Goal: Task Accomplishment & Management: Manage account settings

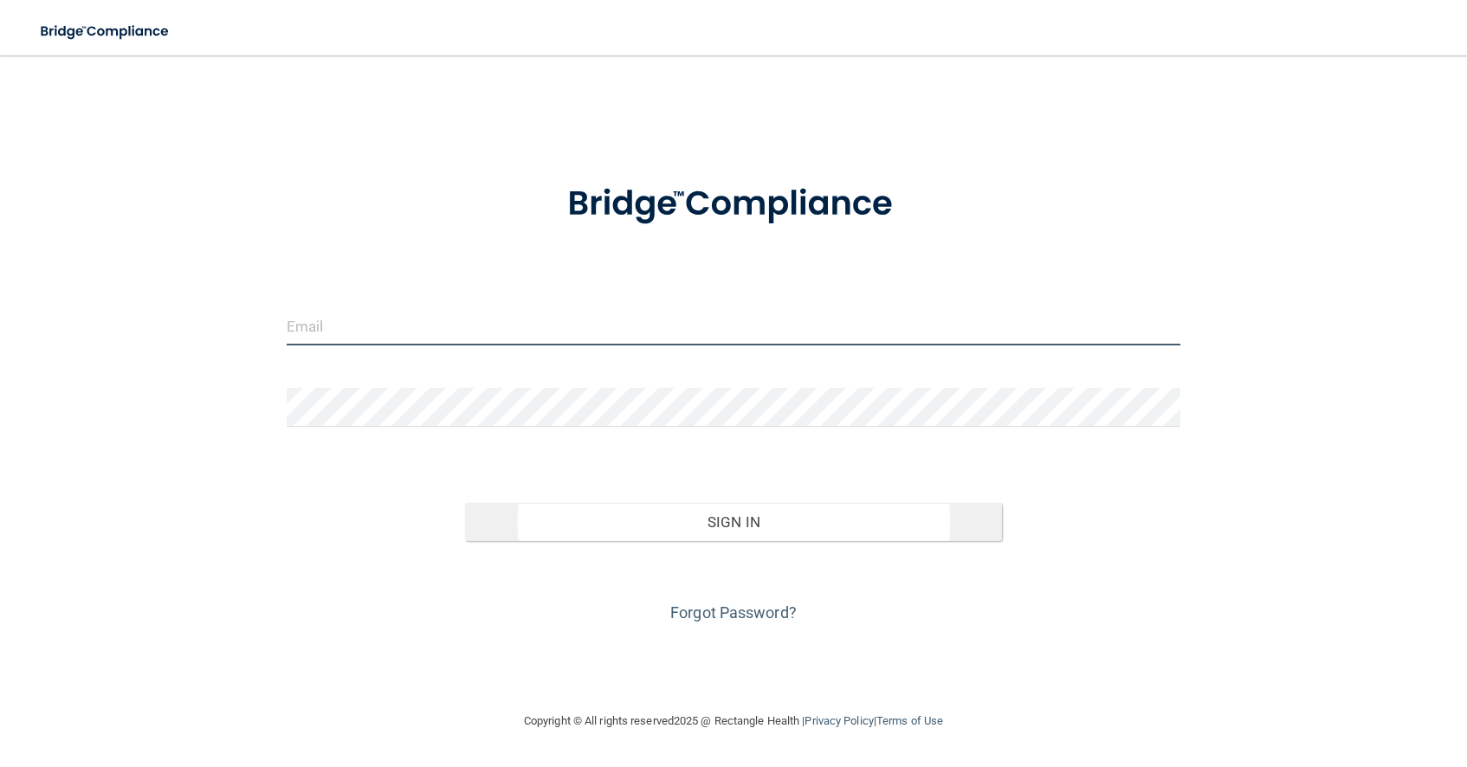
type input "[EMAIL_ADDRESS][DOMAIN_NAME]"
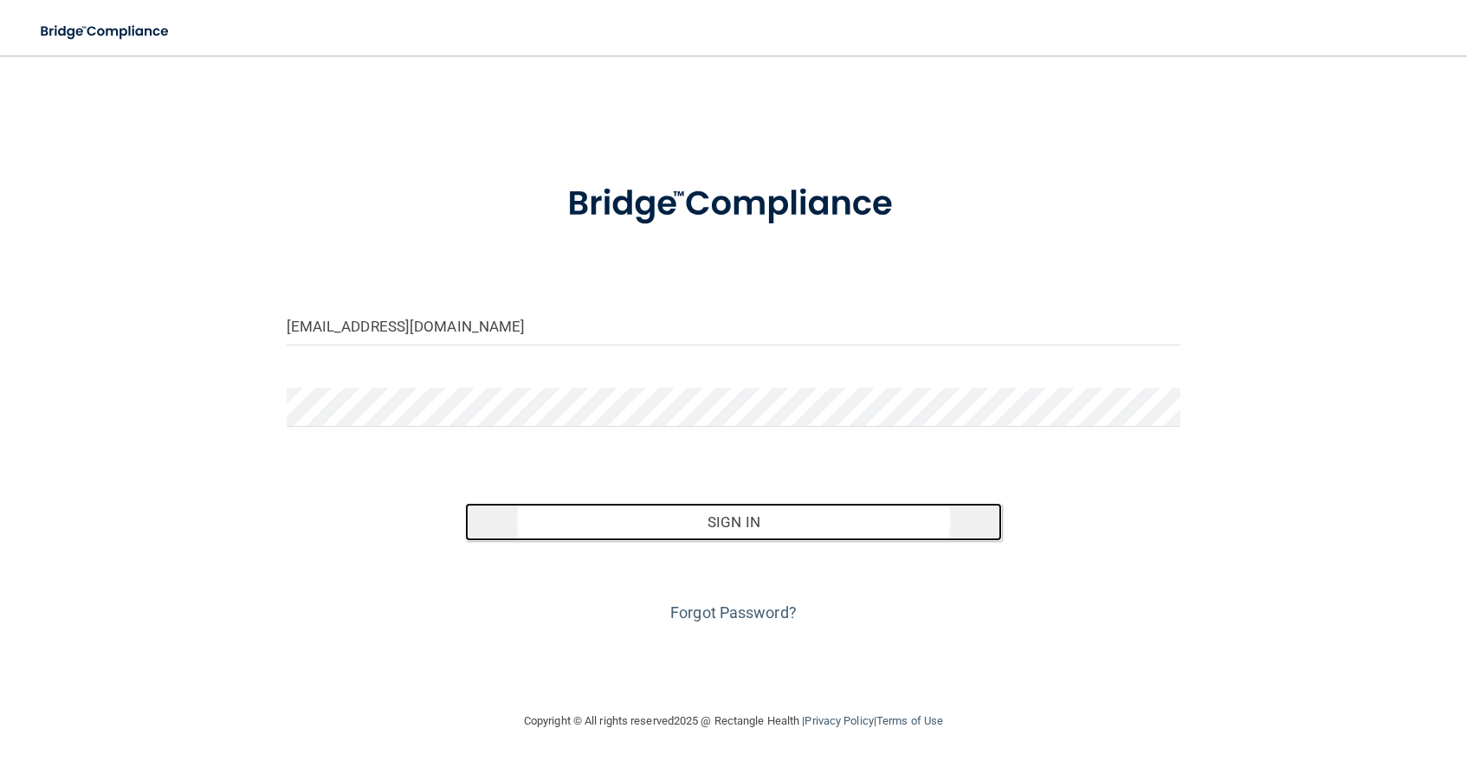
click at [755, 523] on button "Sign In" at bounding box center [733, 522] width 537 height 38
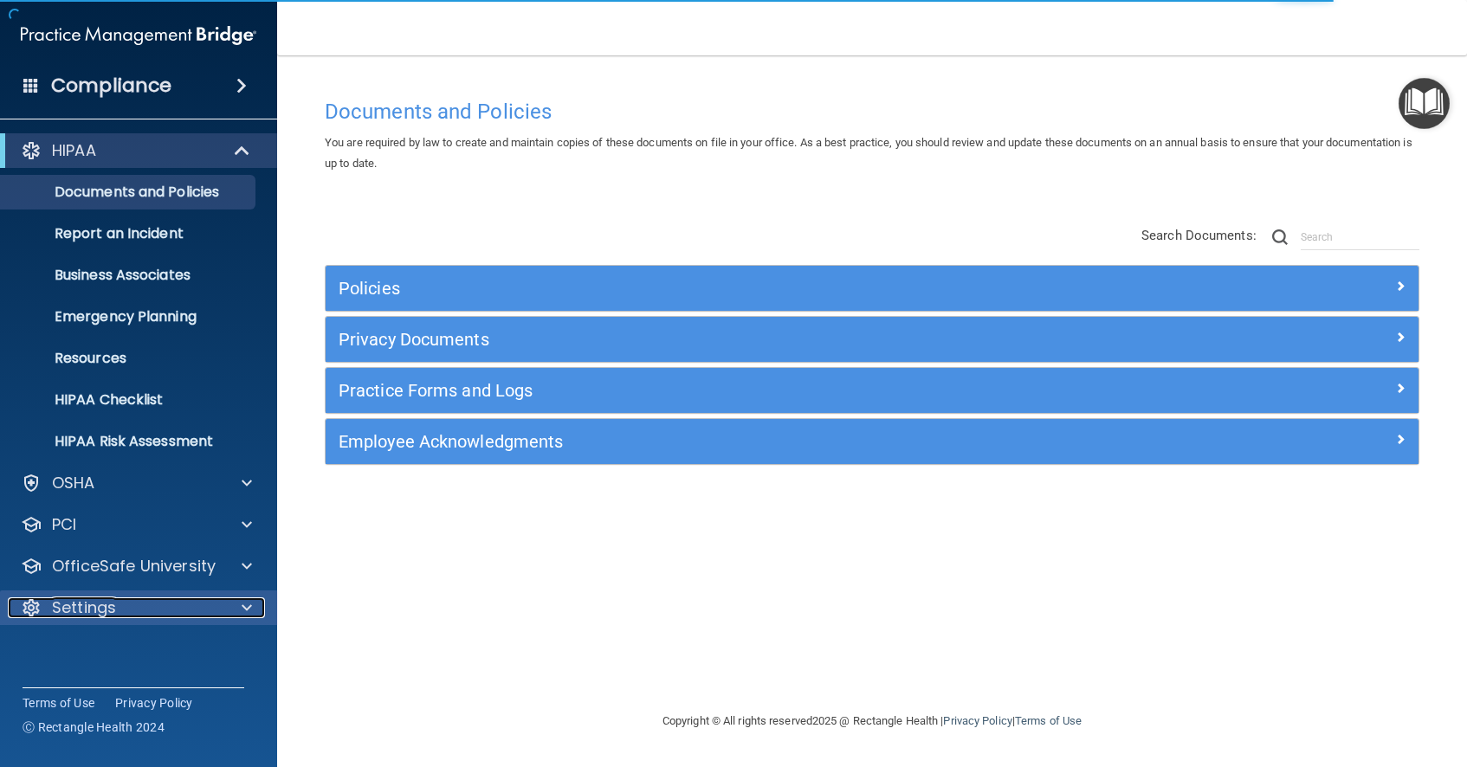
click at [107, 608] on p "Settings" at bounding box center [84, 608] width 64 height 21
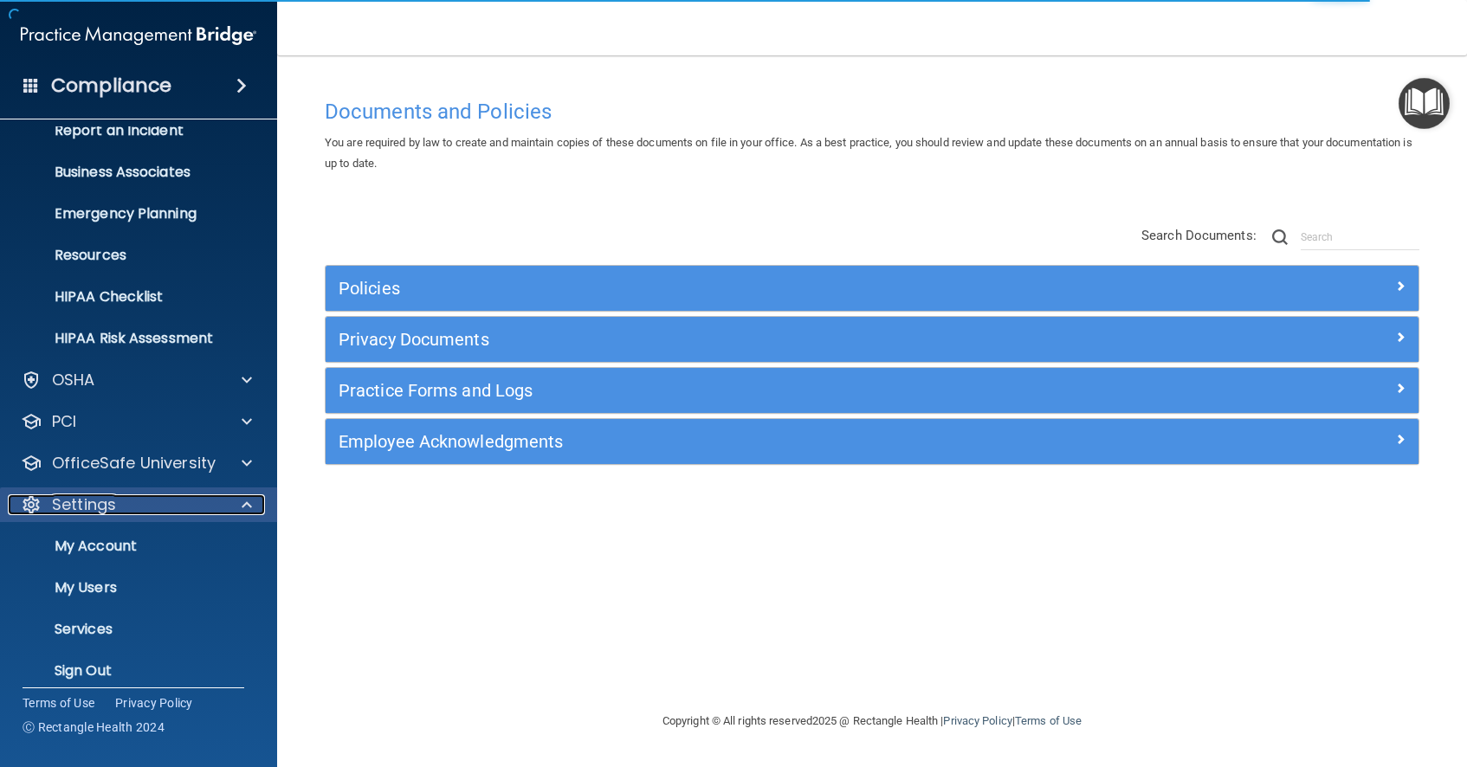
scroll to position [118, 0]
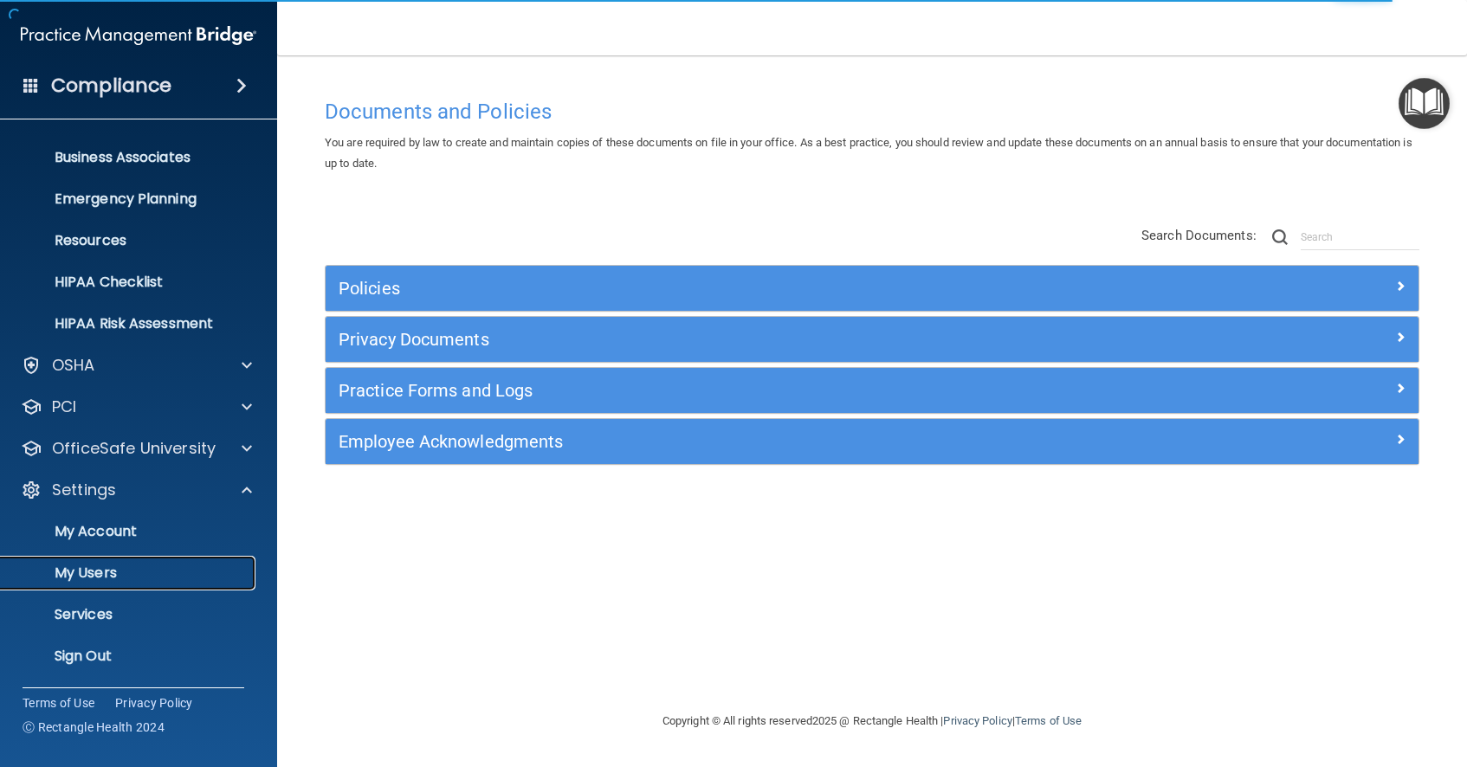
click at [110, 574] on p "My Users" at bounding box center [129, 573] width 236 height 17
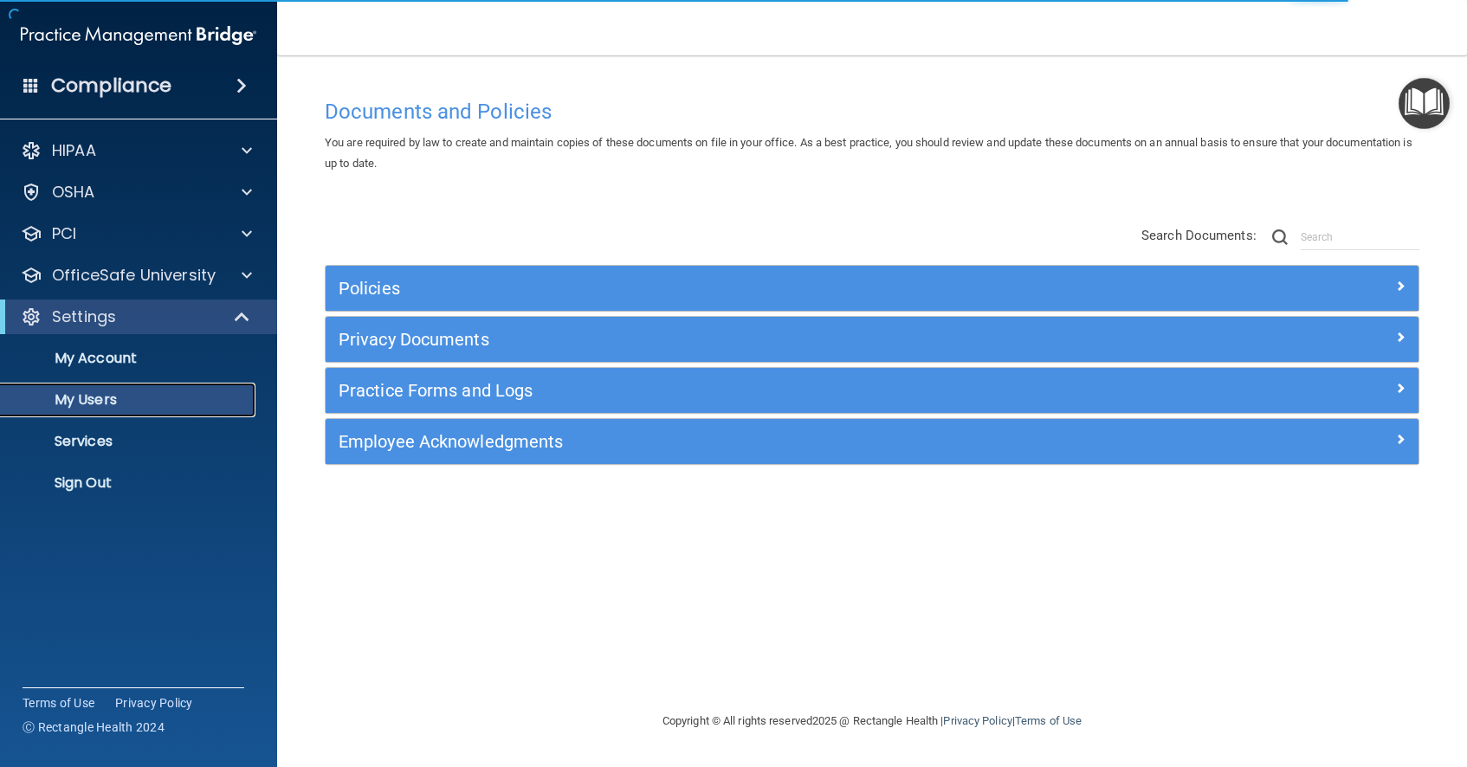
select select "20"
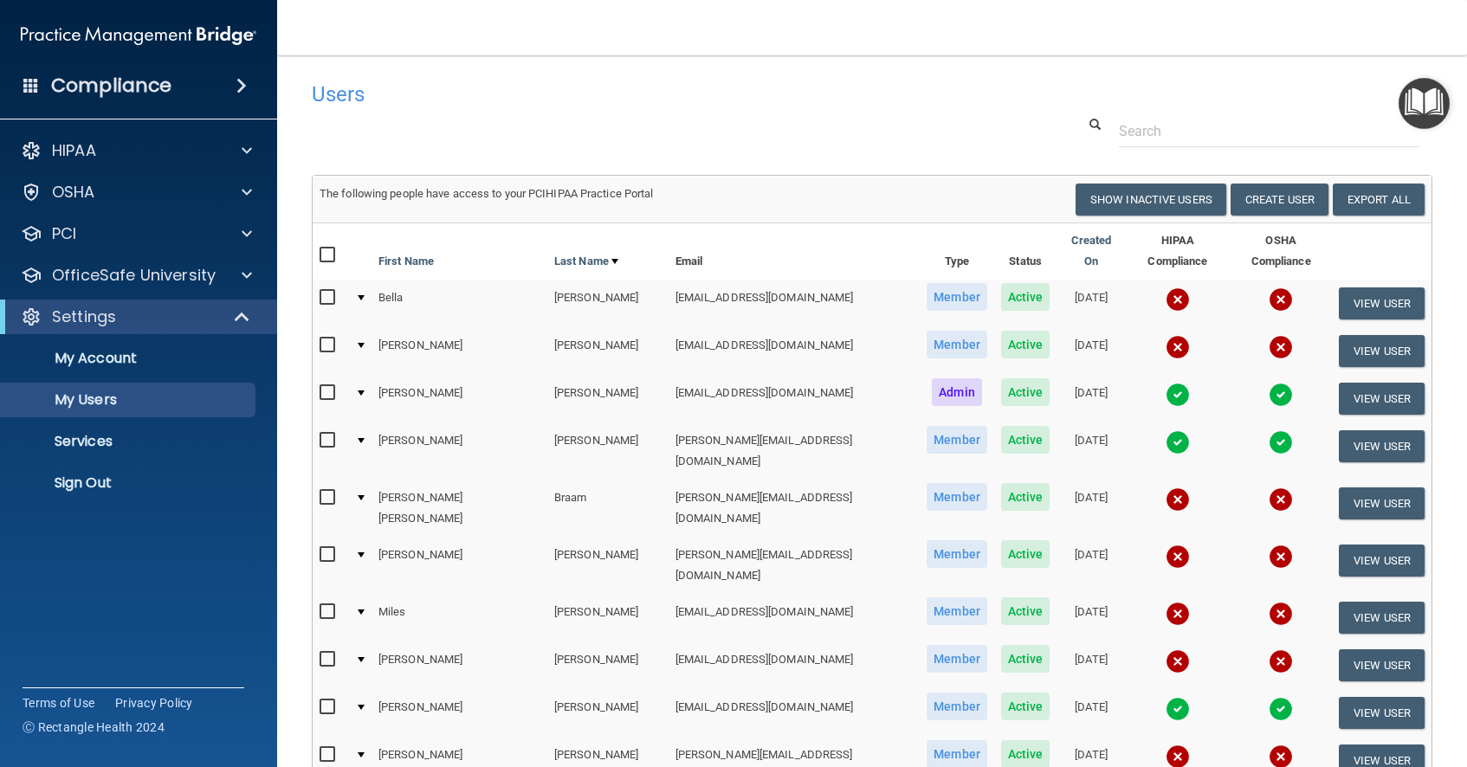
click at [365, 343] on div at bounding box center [361, 345] width 7 height 5
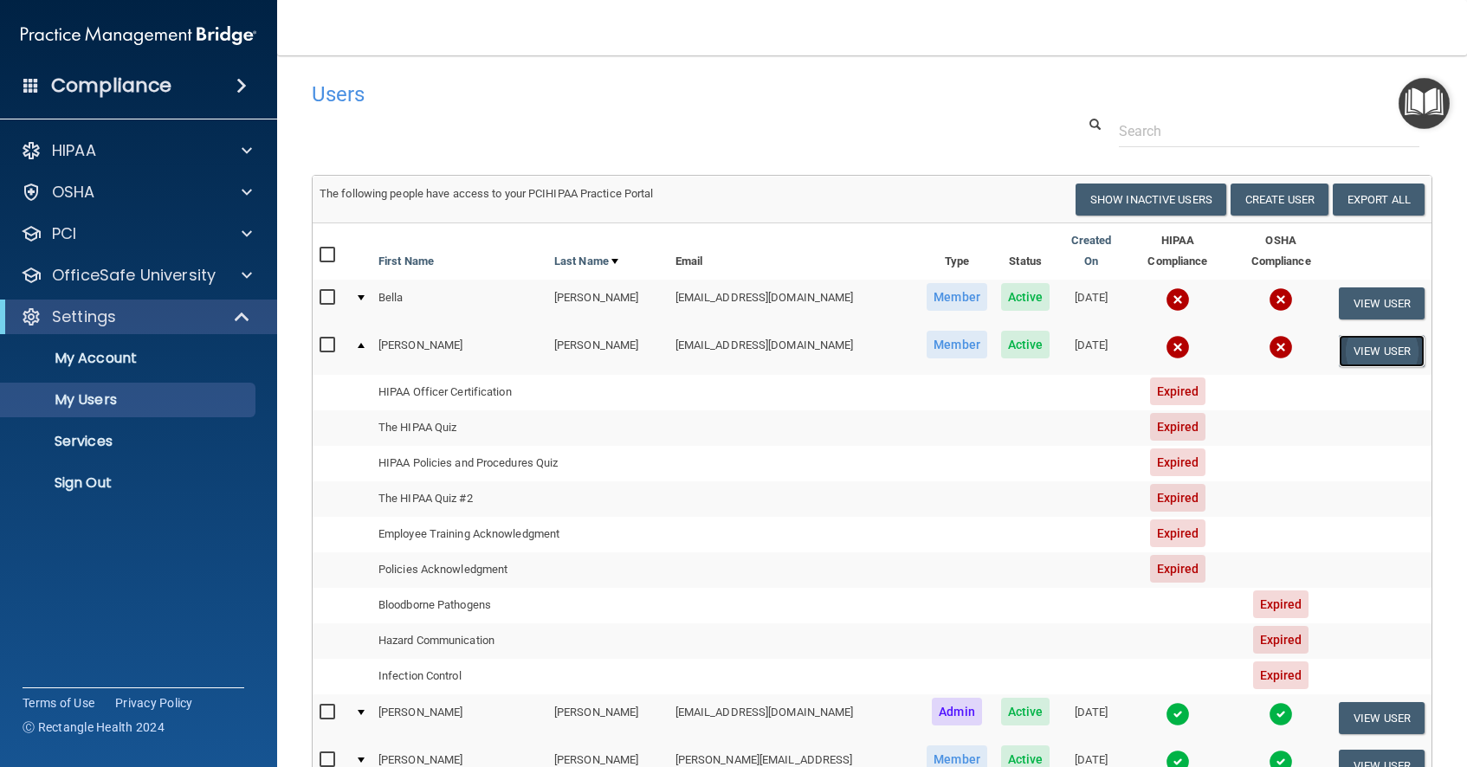
click at [1375, 339] on button "View User" at bounding box center [1382, 351] width 86 height 32
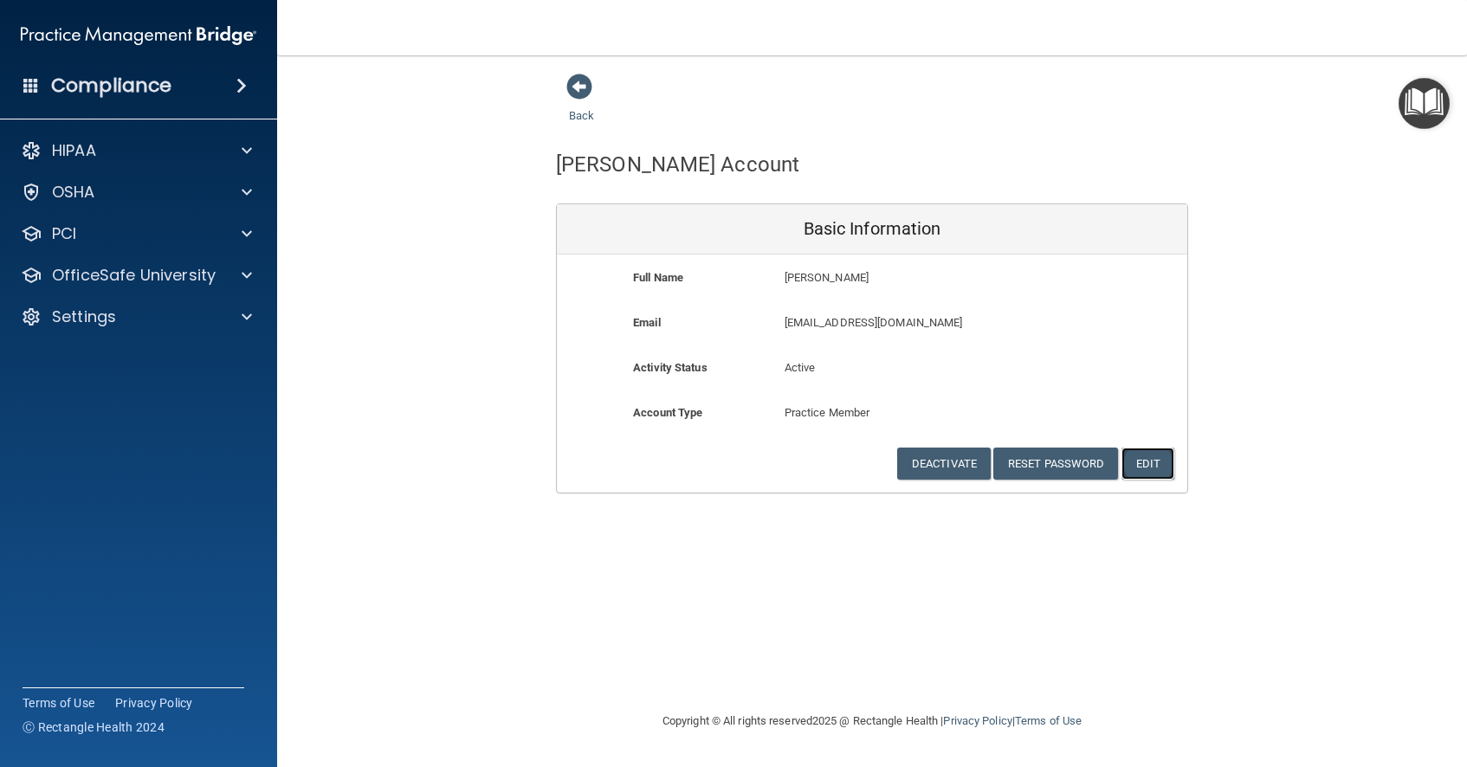
click at [1154, 472] on button "Edit" at bounding box center [1148, 464] width 53 height 32
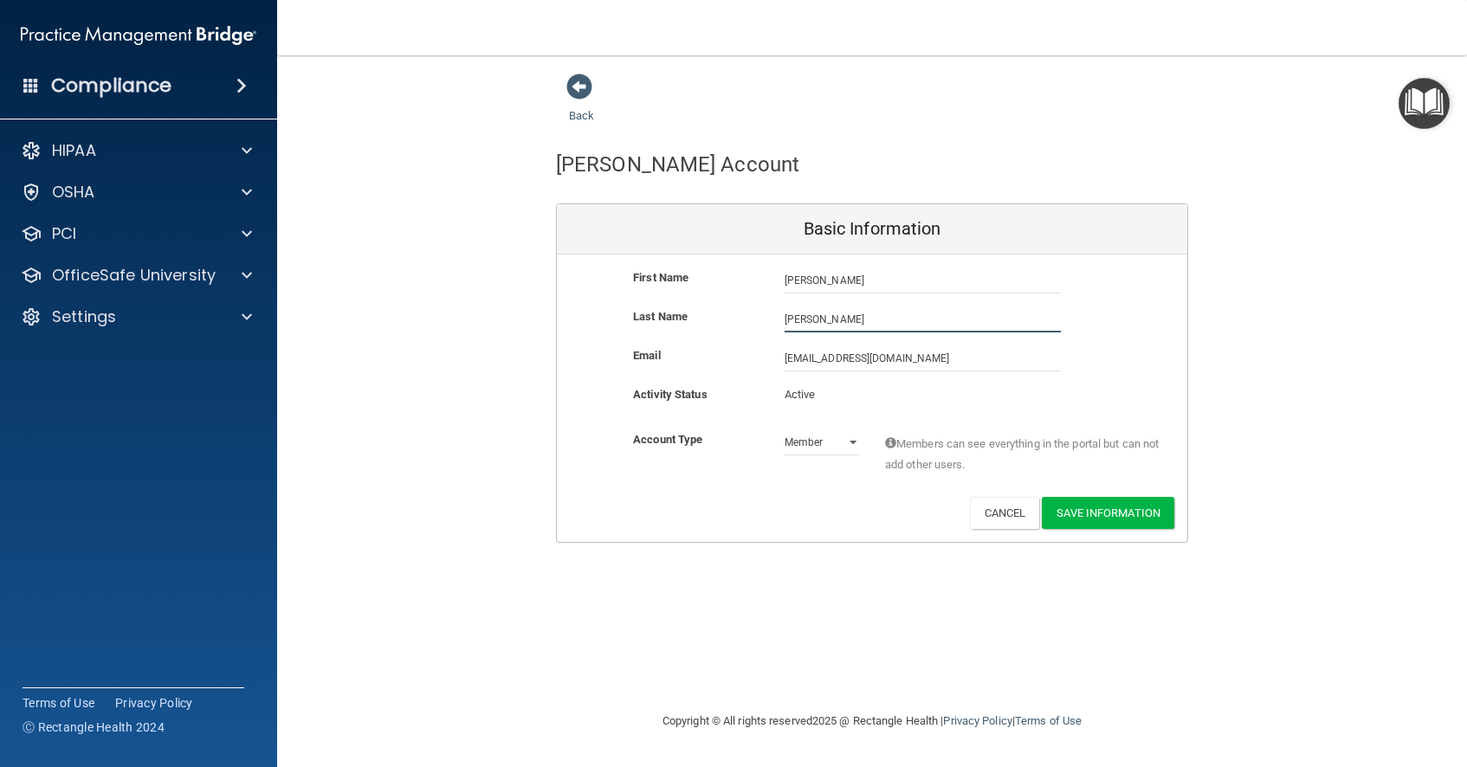
click at [824, 317] on input "Archer" at bounding box center [923, 320] width 276 height 26
type input "A"
type input "Ellison"
click at [1091, 511] on button "Save Information" at bounding box center [1108, 513] width 133 height 32
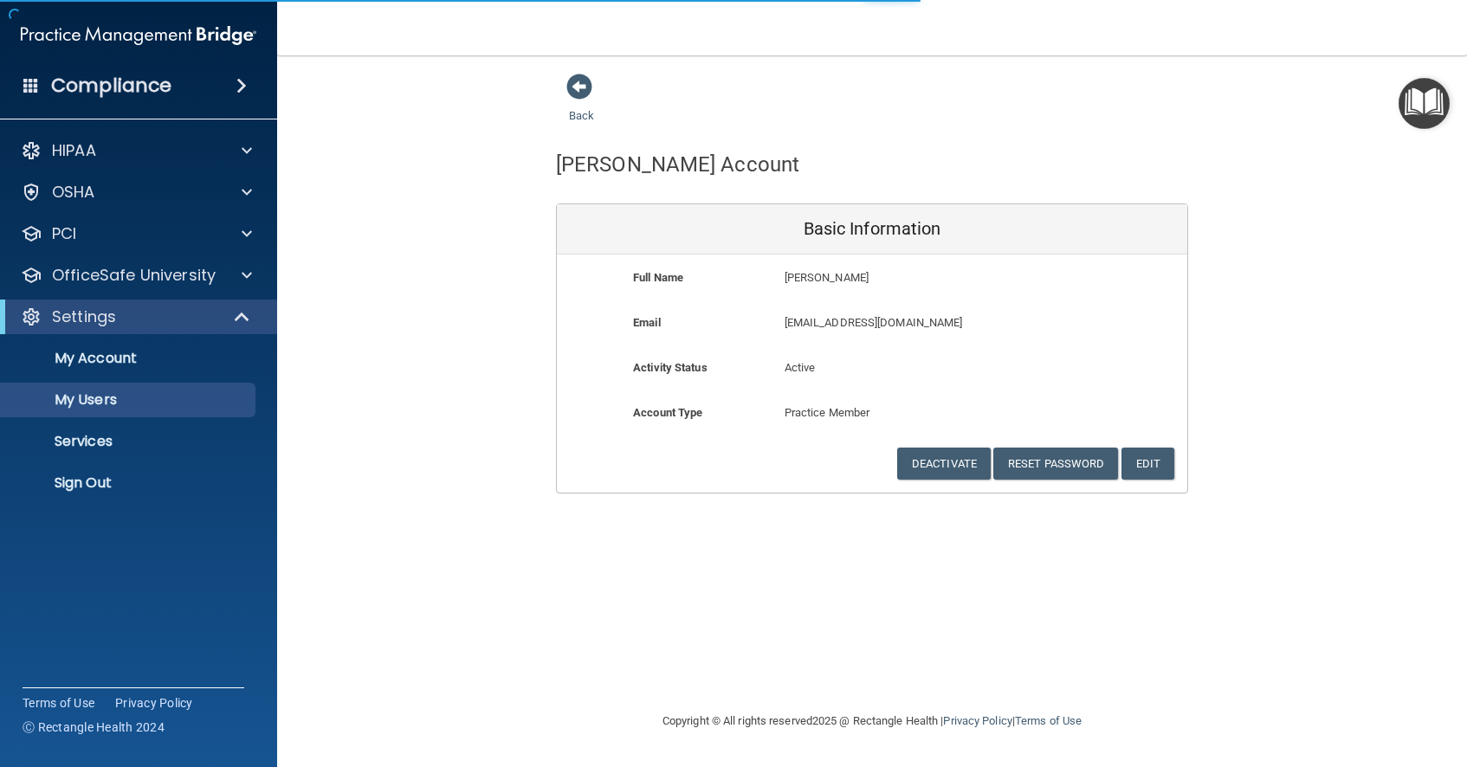
select select "20"
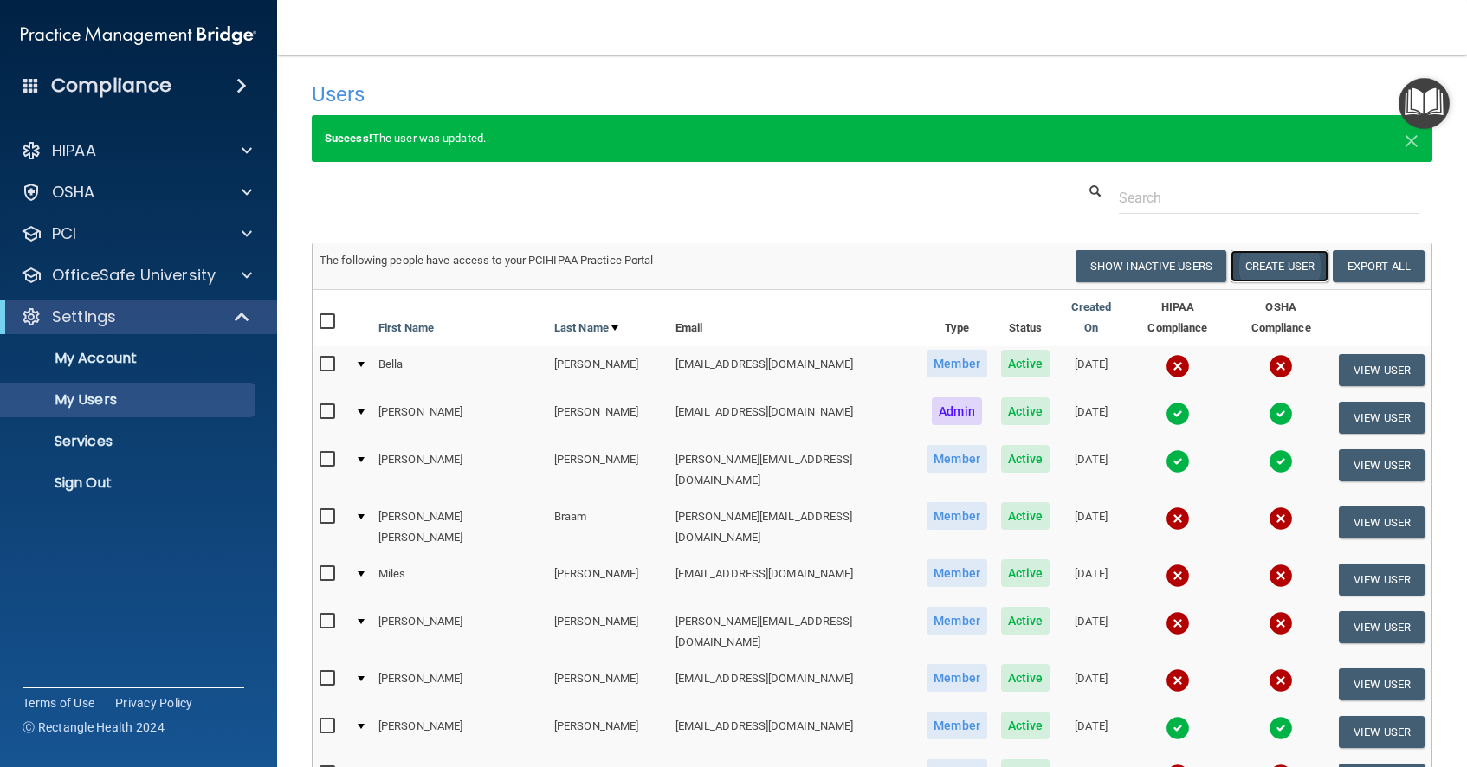
click at [1288, 266] on button "Create User" at bounding box center [1280, 266] width 98 height 32
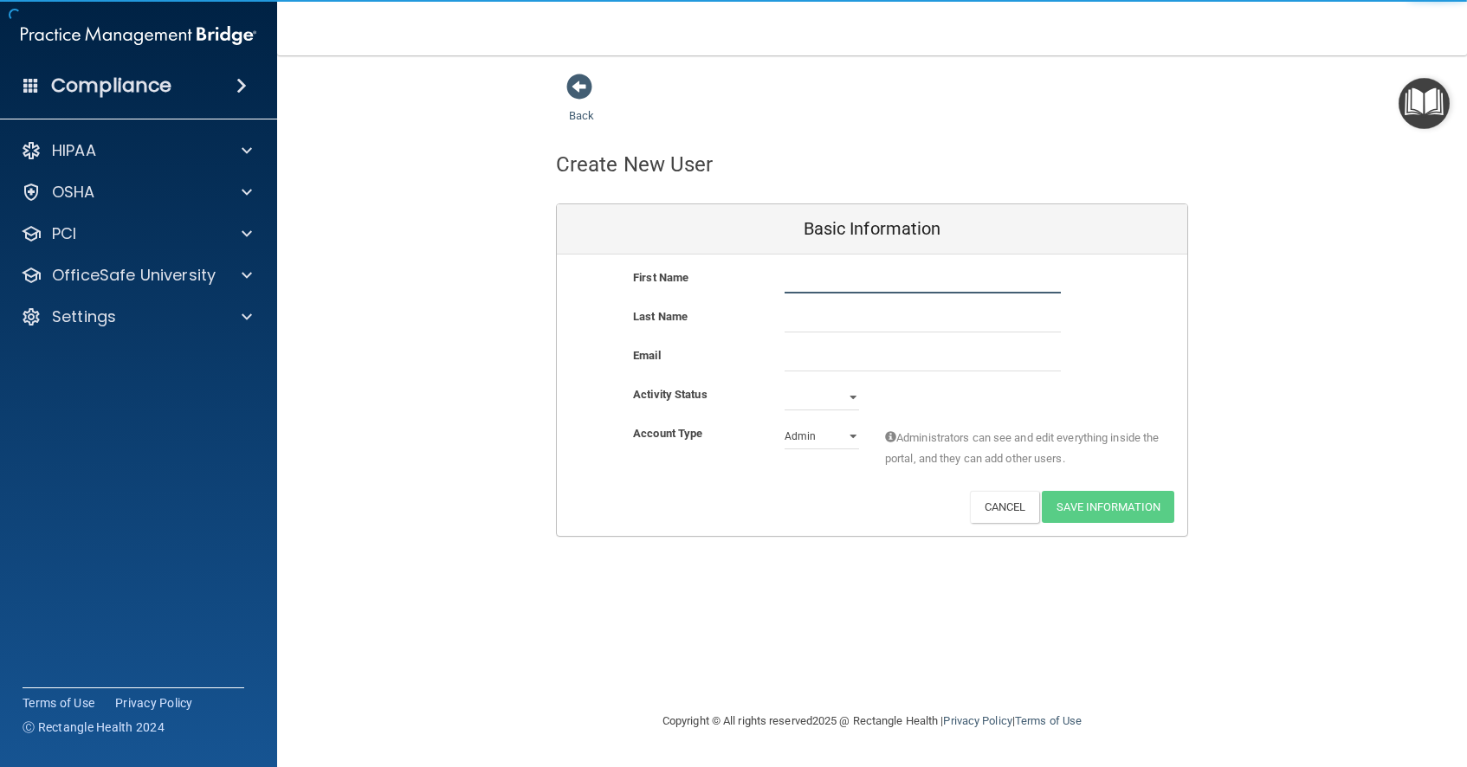
click at [800, 280] on input "text" at bounding box center [923, 281] width 276 height 26
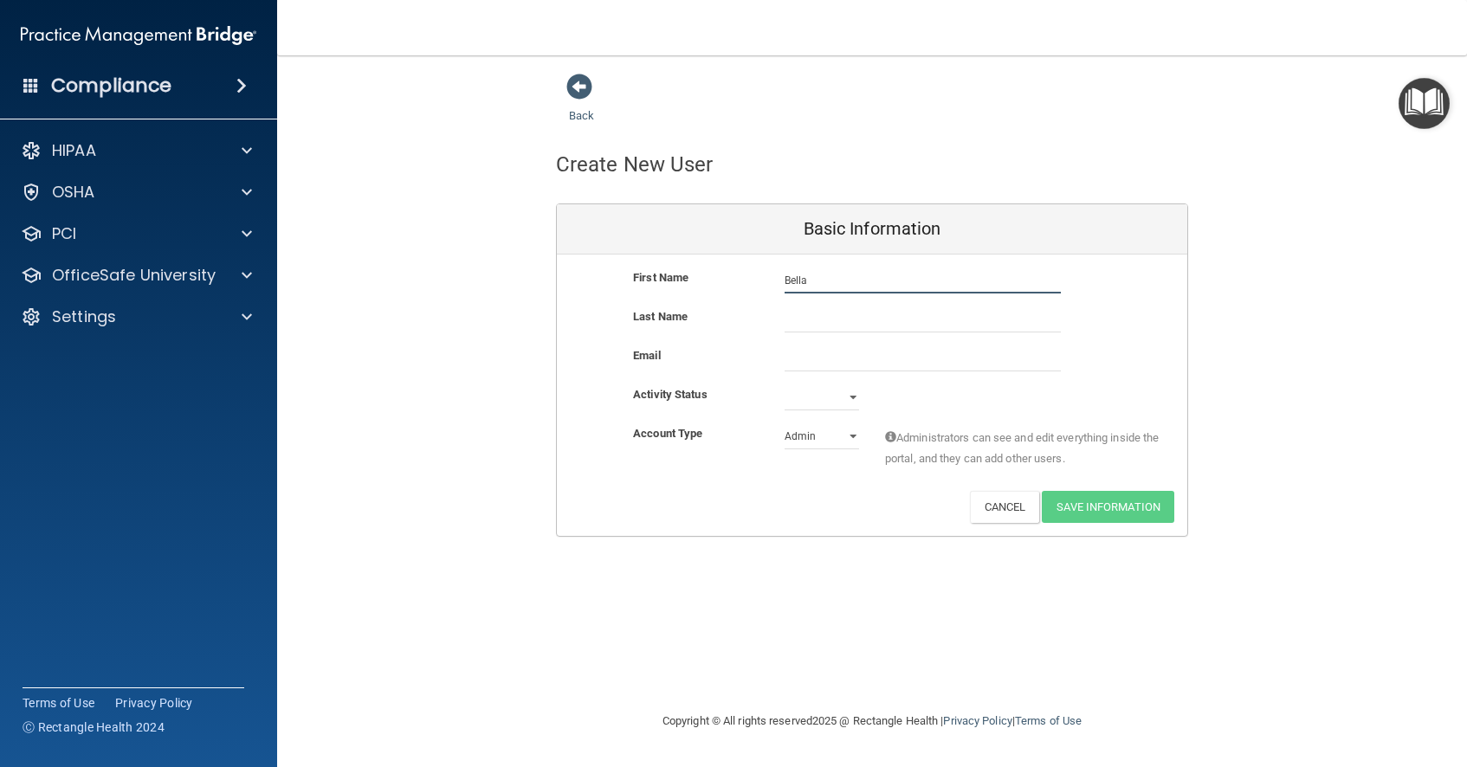
type input "Bella"
click at [808, 319] on input "text" at bounding box center [923, 320] width 276 height 26
type input "Abbott"
click at [811, 360] on input "email" at bounding box center [923, 359] width 276 height 26
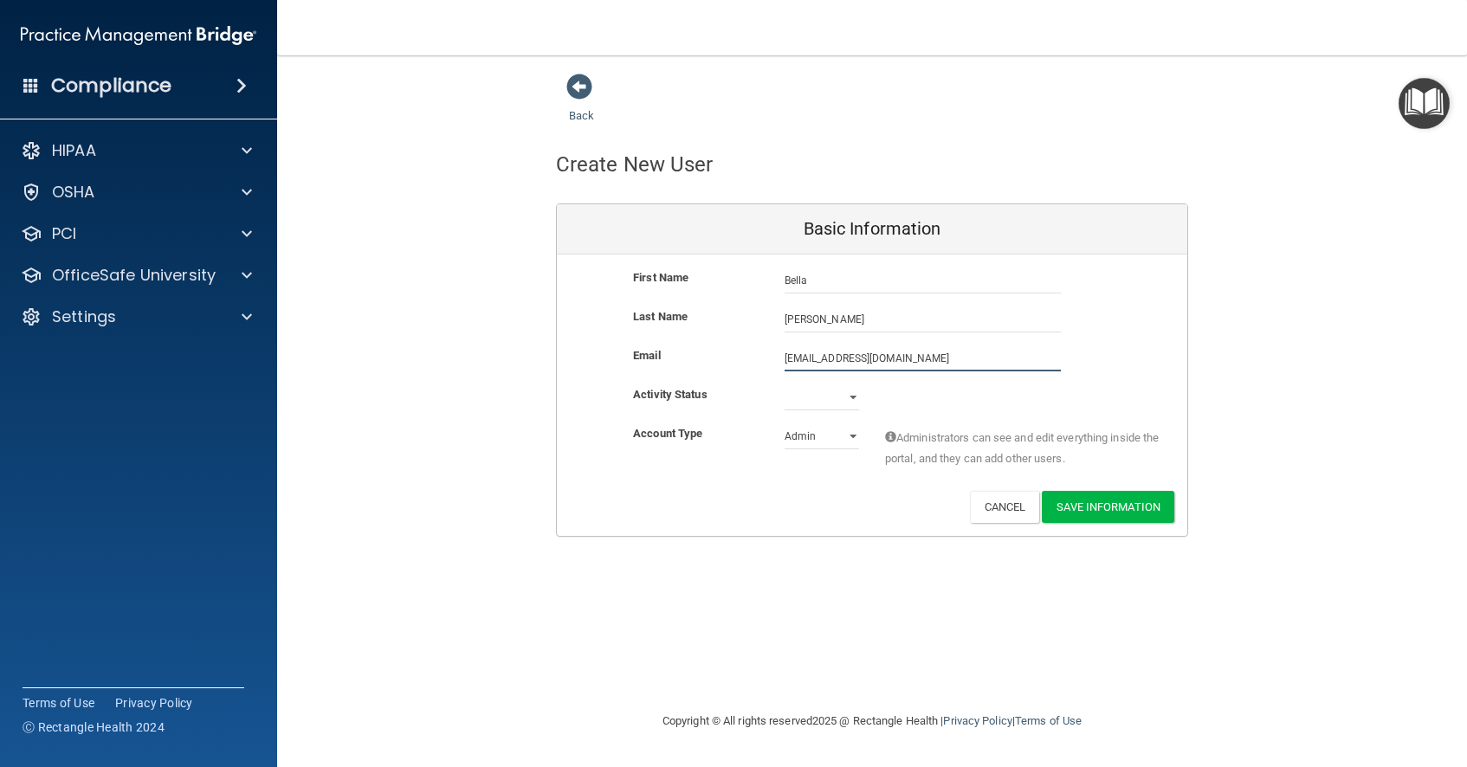
type input "bella@acaciaspa.com"
click at [854, 398] on select "Active Inactive" at bounding box center [822, 398] width 74 height 26
select select "active"
click at [785, 385] on select "Active Inactive" at bounding box center [822, 398] width 74 height 26
click at [852, 439] on select "Admin Member" at bounding box center [822, 437] width 74 height 26
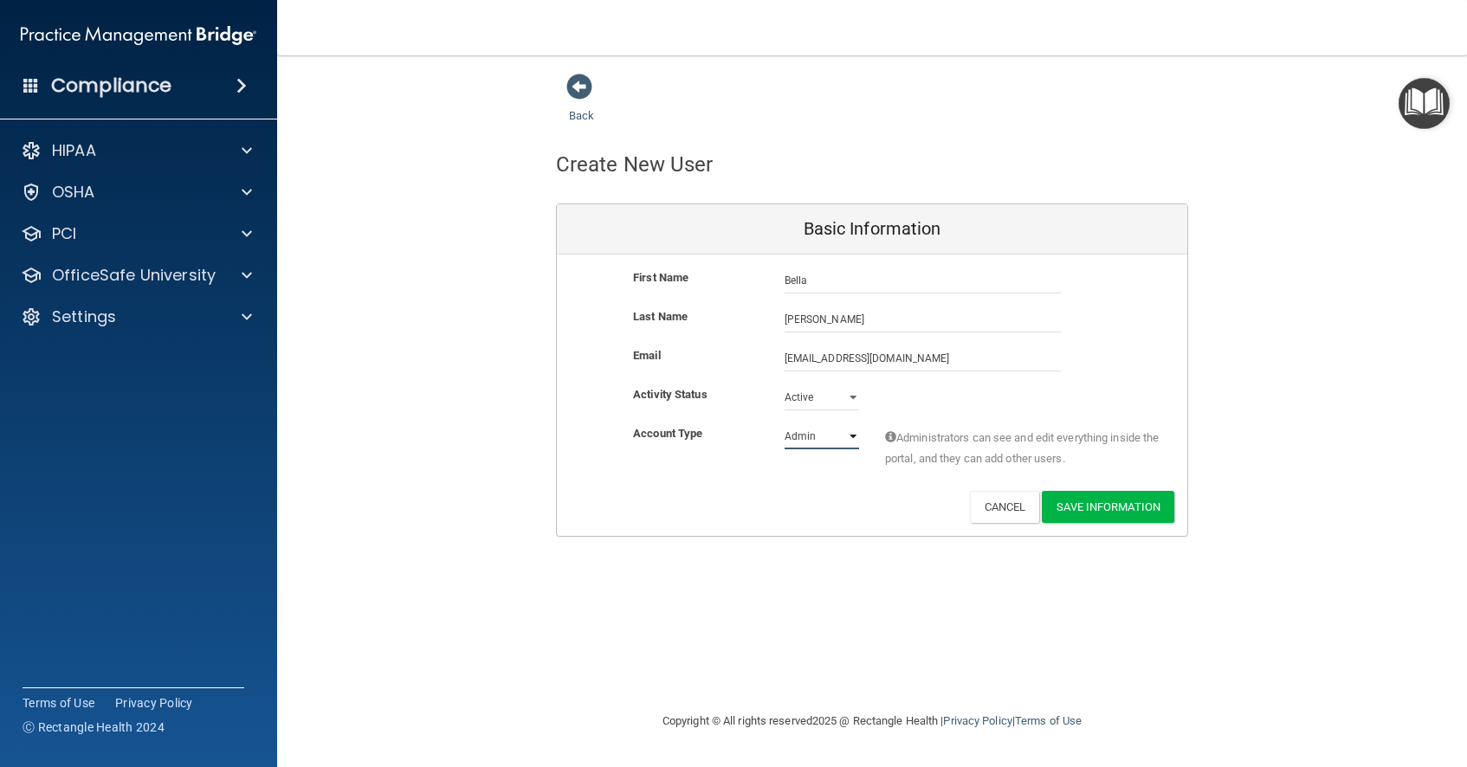
select select "practice_member"
click at [785, 424] on select "Admin Member" at bounding box center [822, 437] width 74 height 26
click at [1091, 508] on button "Save Information" at bounding box center [1108, 507] width 133 height 32
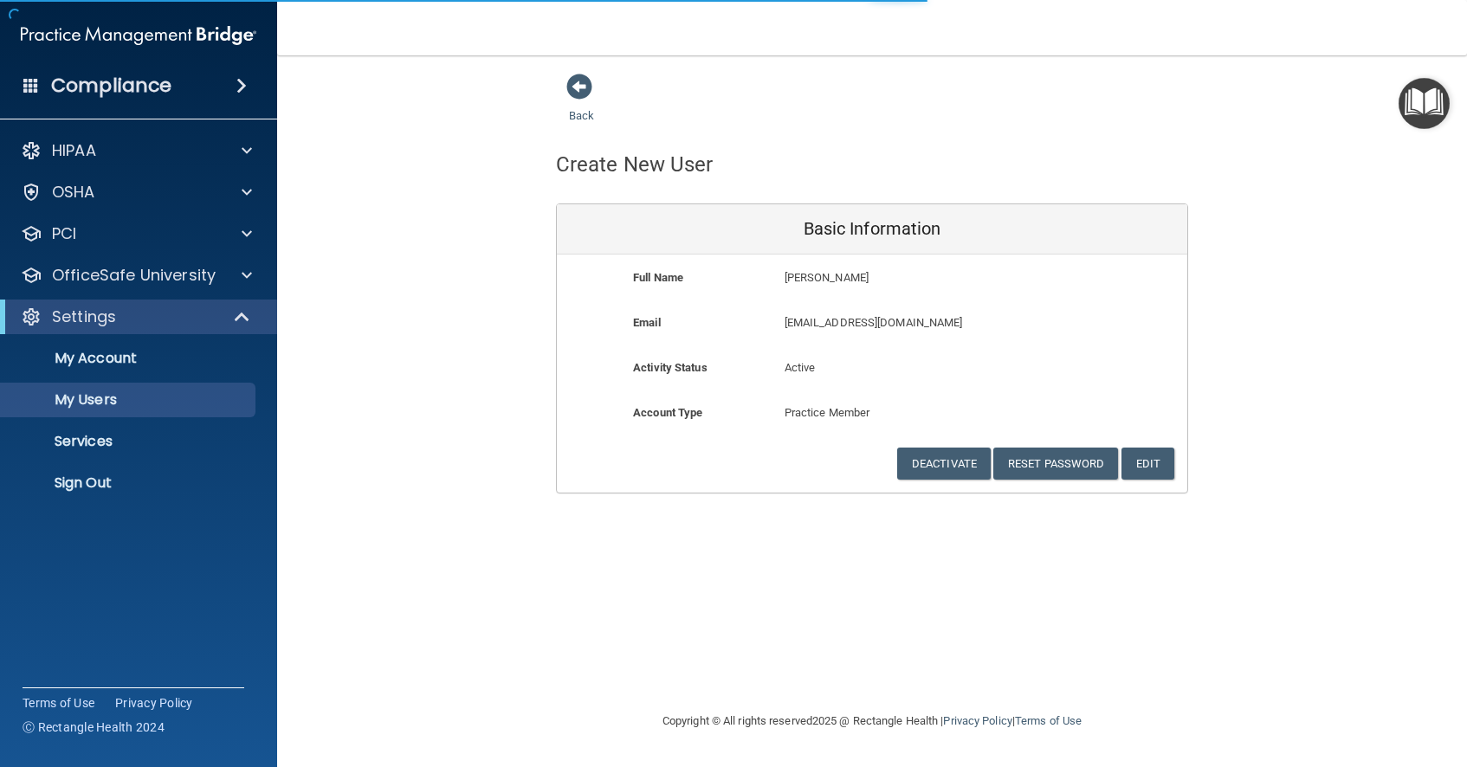
select select "20"
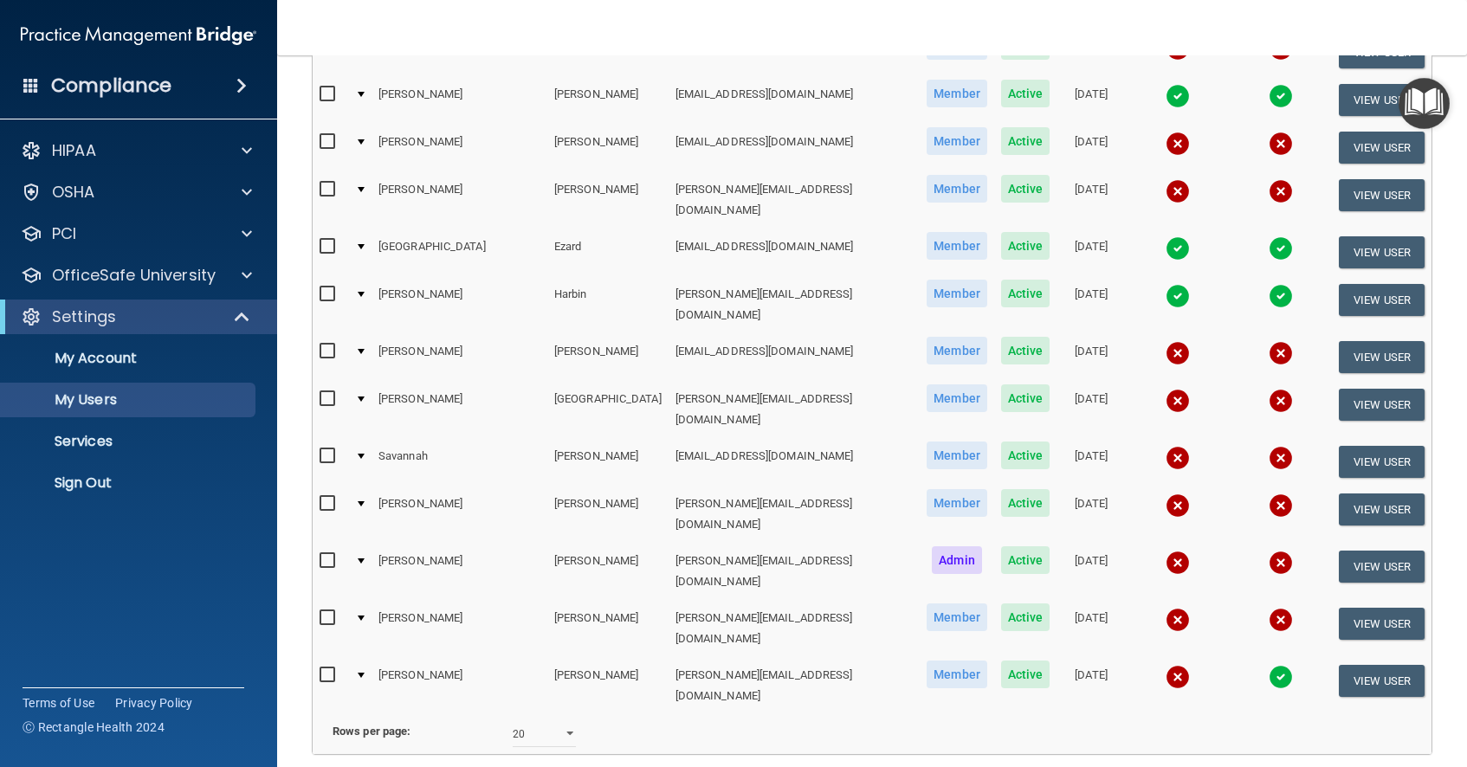
scroll to position [707, 0]
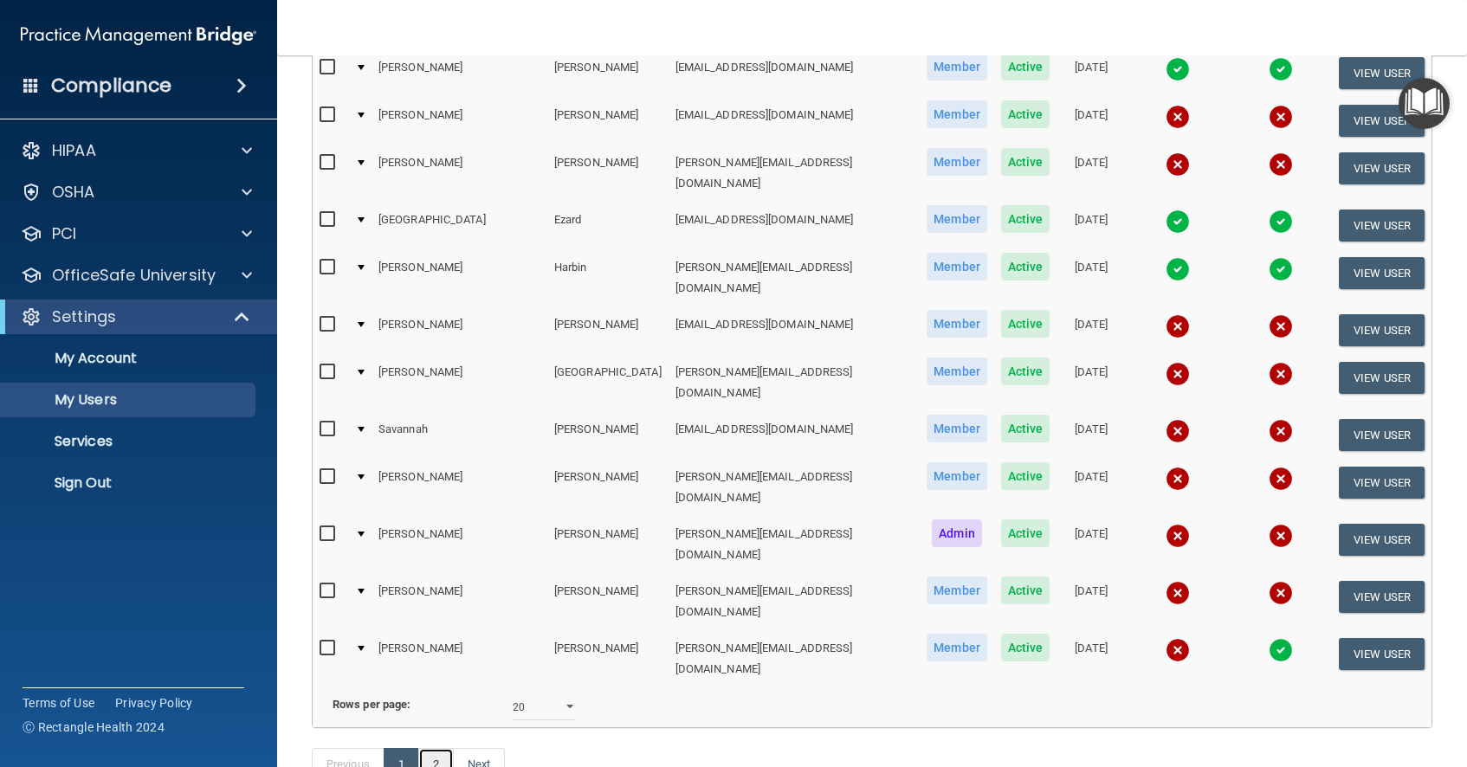
click at [444, 748] on link "2" at bounding box center [436, 764] width 36 height 33
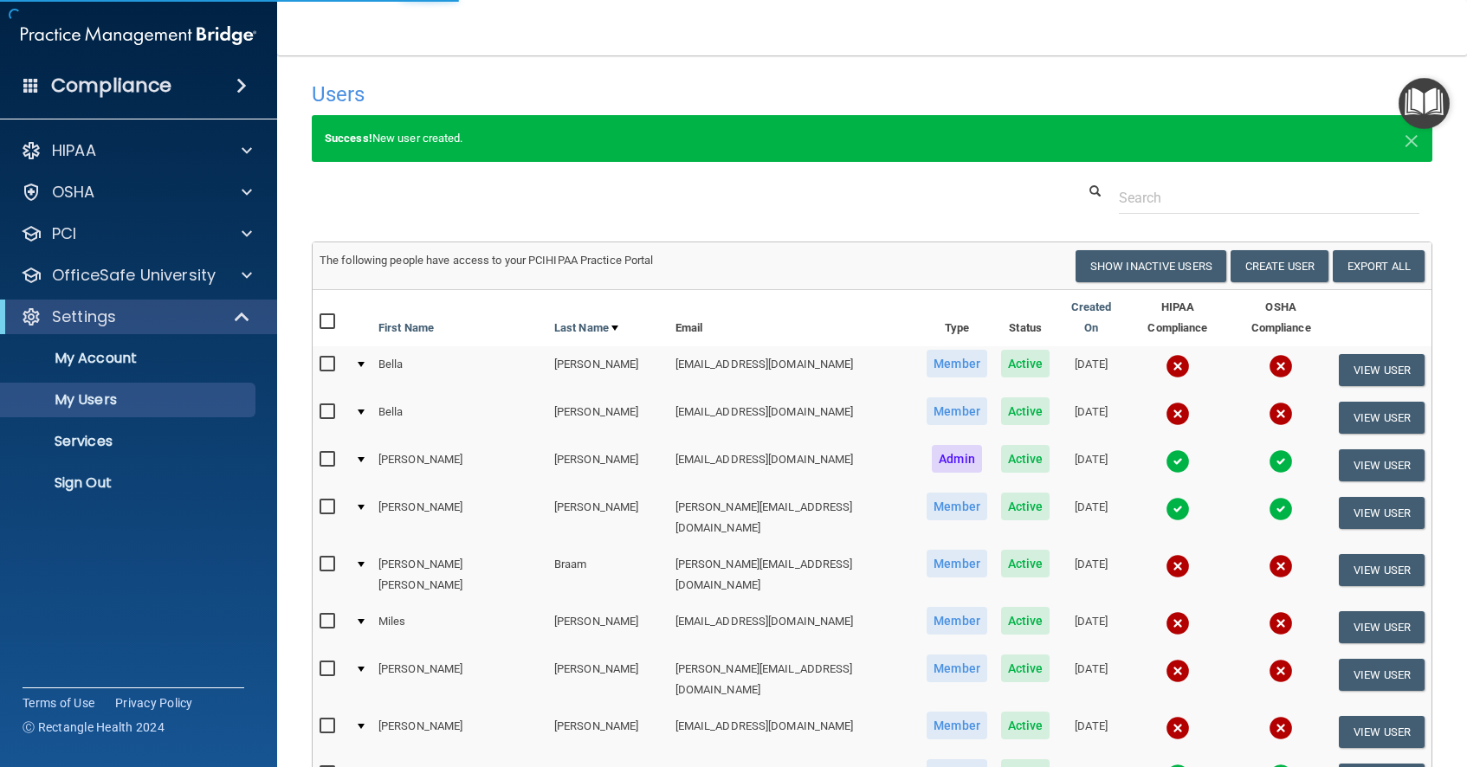
select select "20"
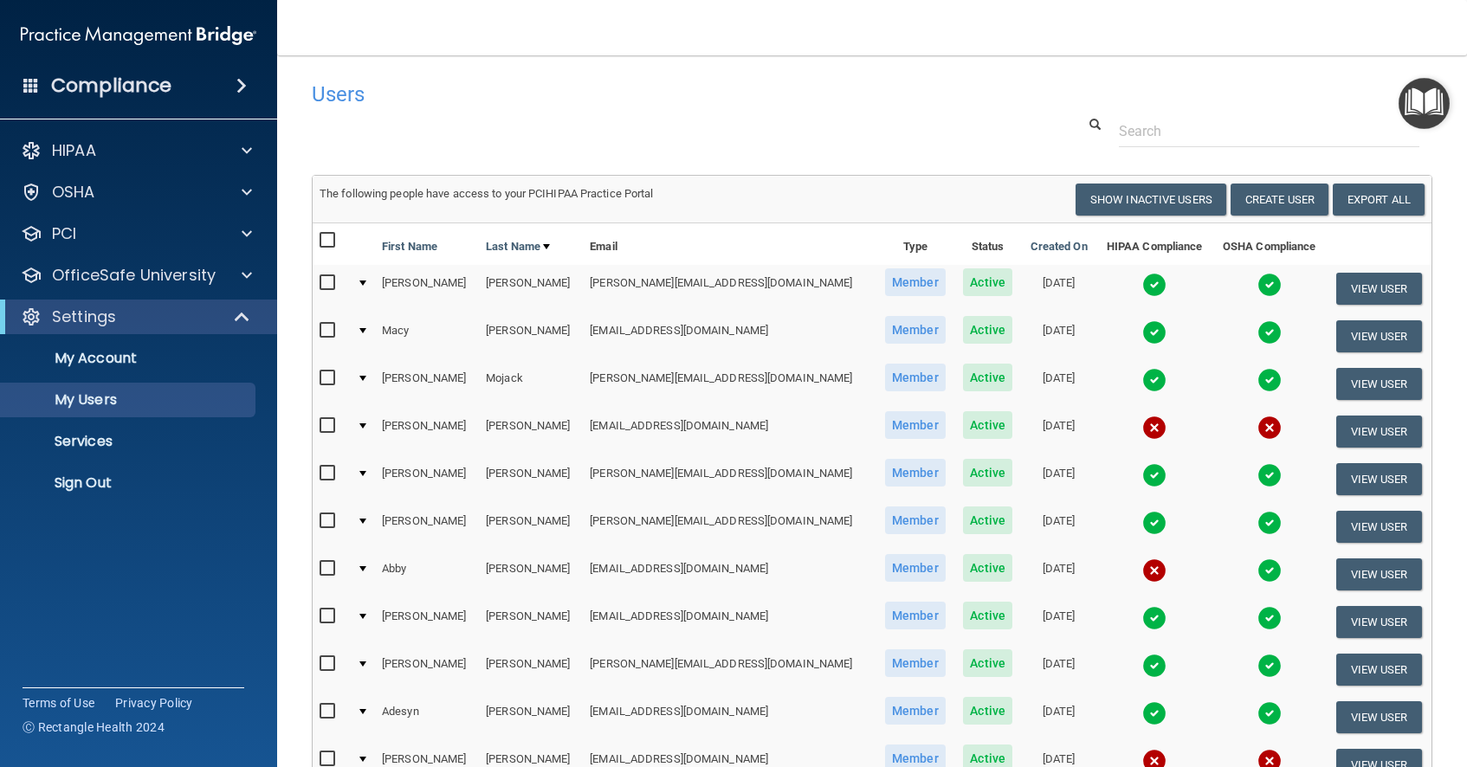
scroll to position [3, 0]
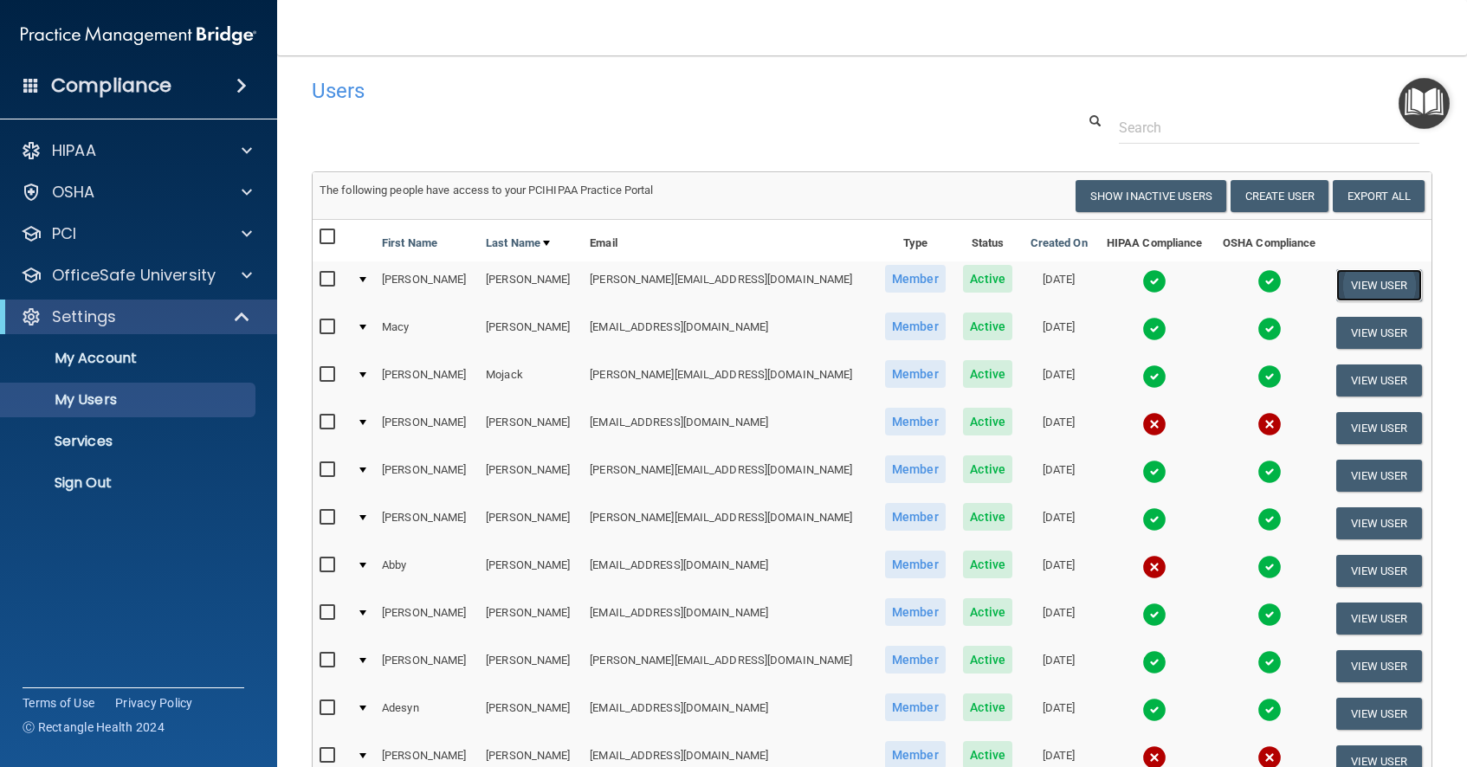
click at [1368, 285] on button "View User" at bounding box center [1379, 285] width 86 height 32
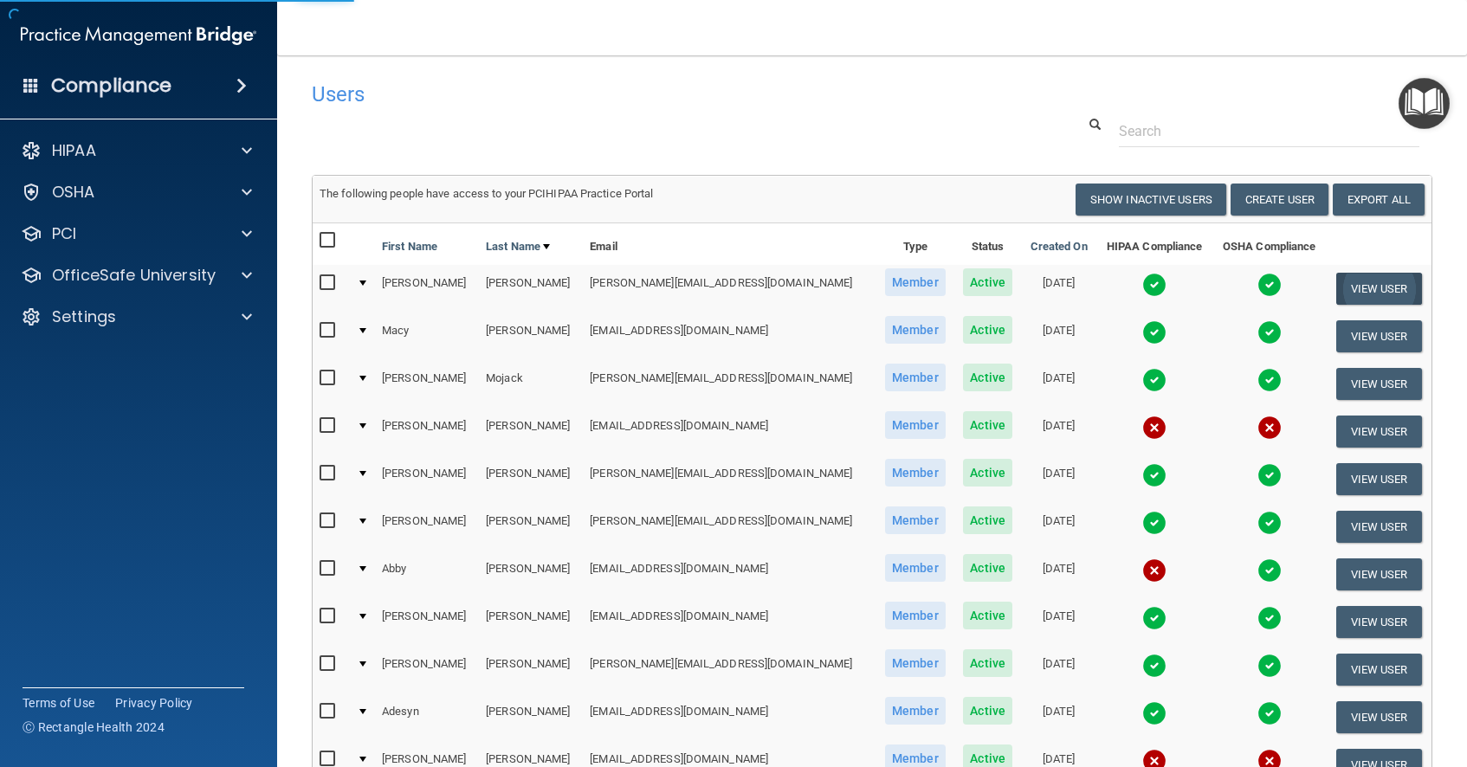
select select "practice_member"
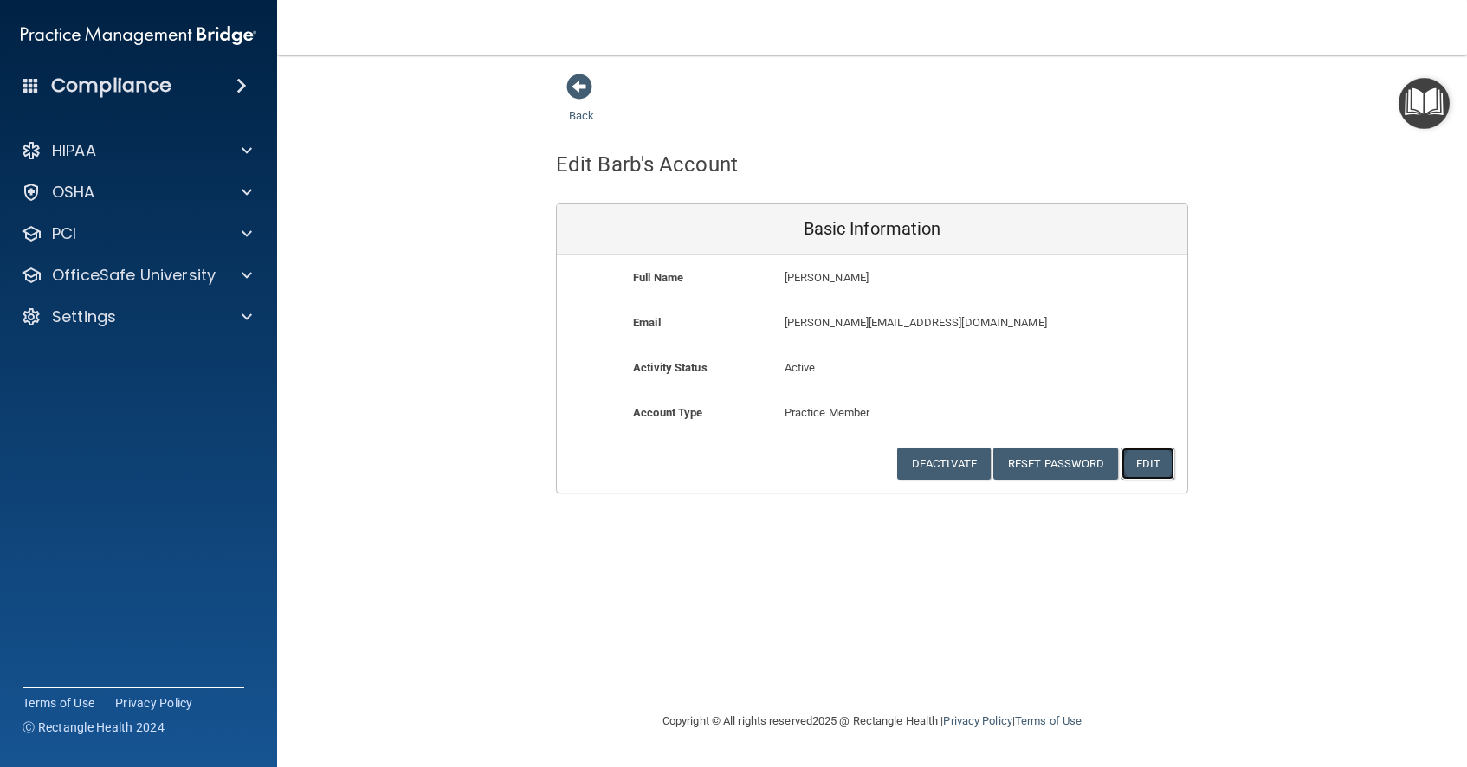
click at [1147, 465] on button "Edit" at bounding box center [1148, 464] width 53 height 32
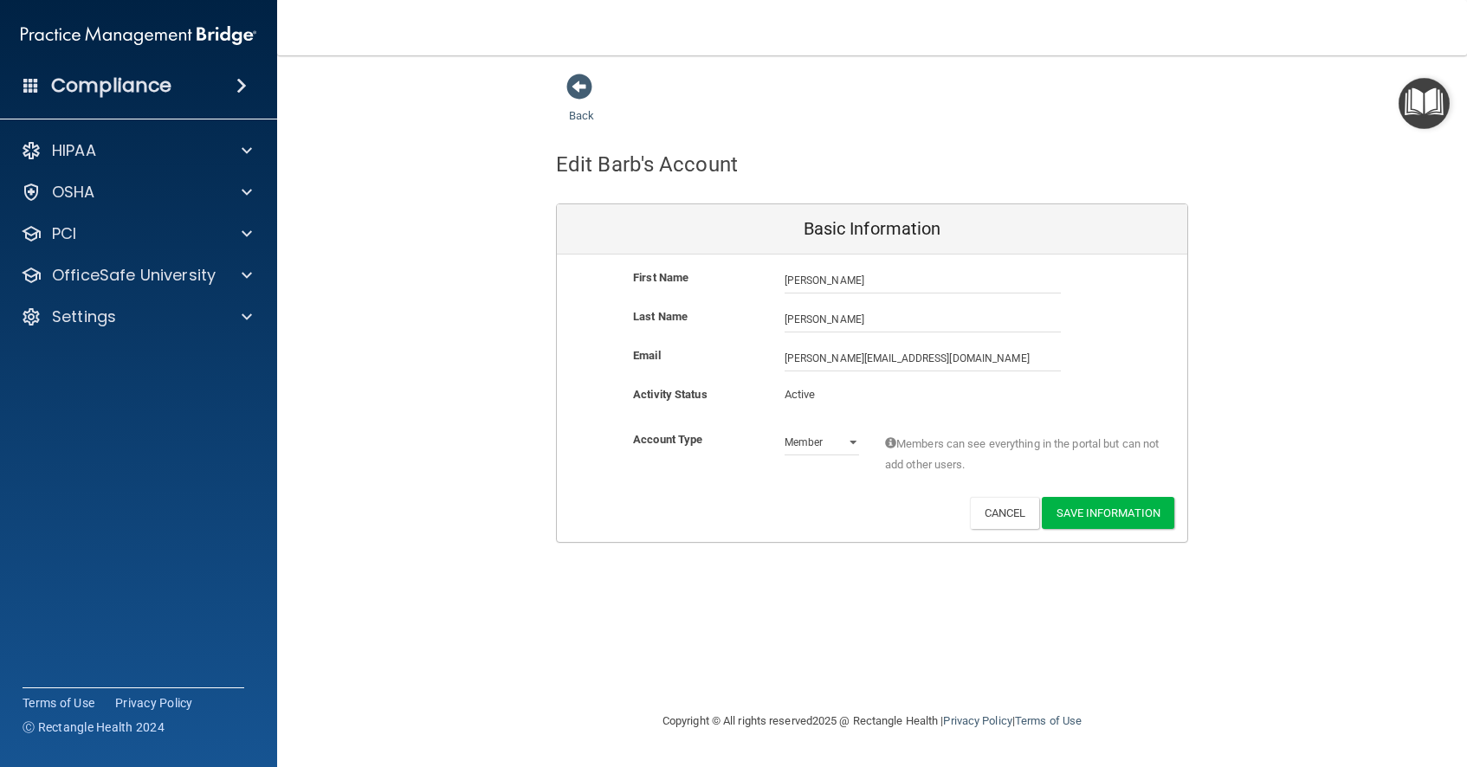
click at [822, 396] on p "Active" at bounding box center [822, 395] width 74 height 21
click at [803, 396] on p "Active" at bounding box center [822, 395] width 74 height 21
click at [833, 396] on p "Active" at bounding box center [822, 395] width 74 height 21
click at [1000, 519] on button "Cancel" at bounding box center [1005, 513] width 70 height 32
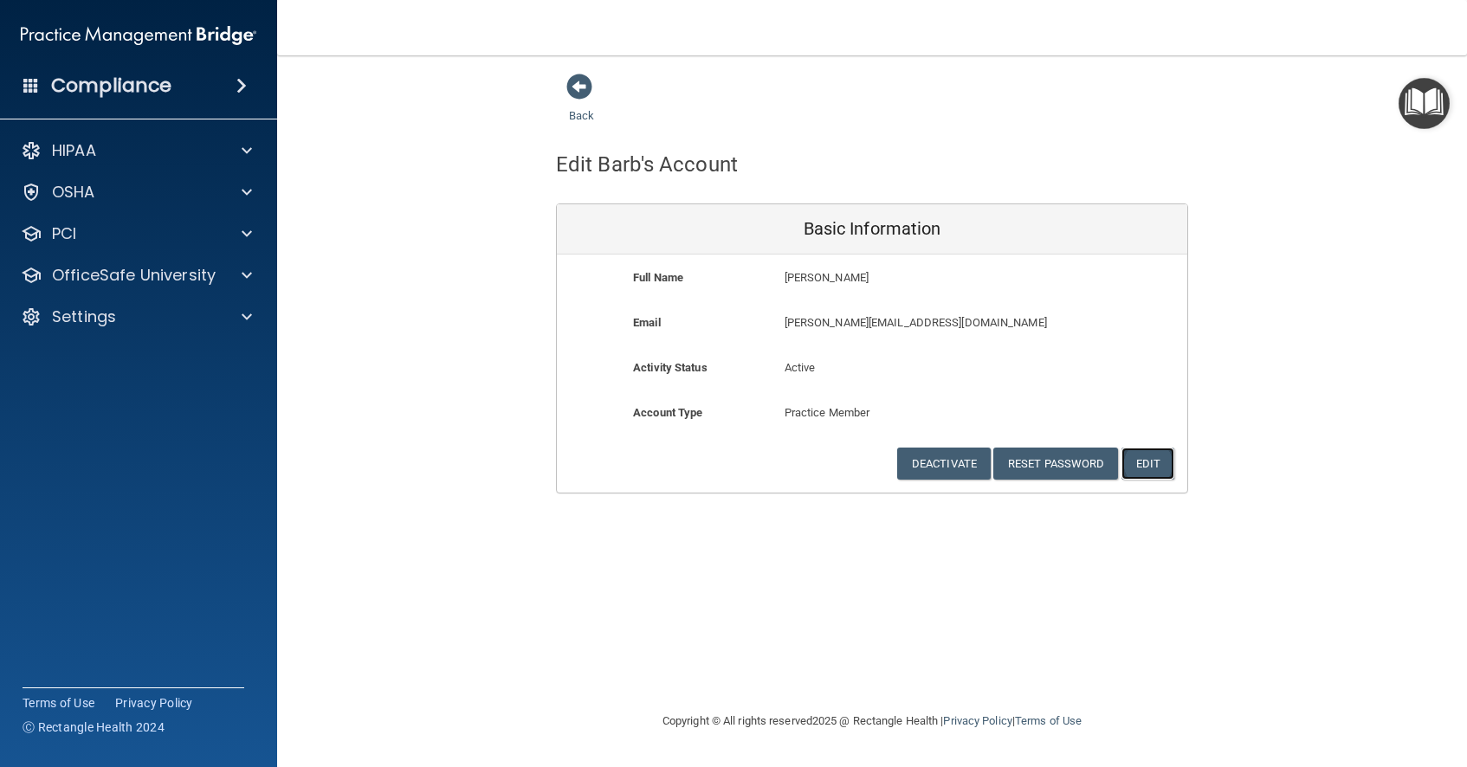
click at [1148, 465] on button "Edit" at bounding box center [1148, 464] width 53 height 32
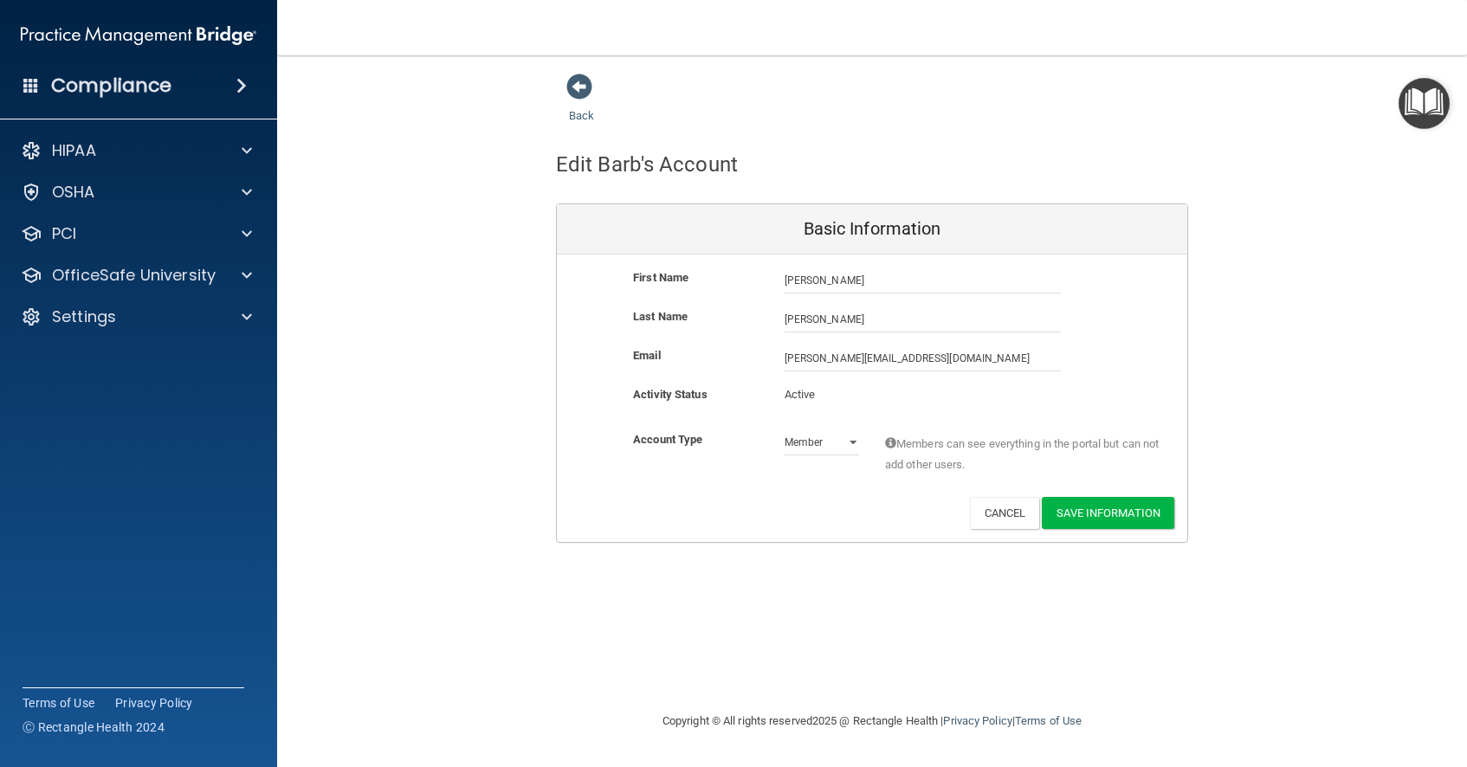
click at [808, 396] on p "Active" at bounding box center [822, 395] width 74 height 21
click at [1096, 513] on button "Save Information" at bounding box center [1108, 513] width 133 height 32
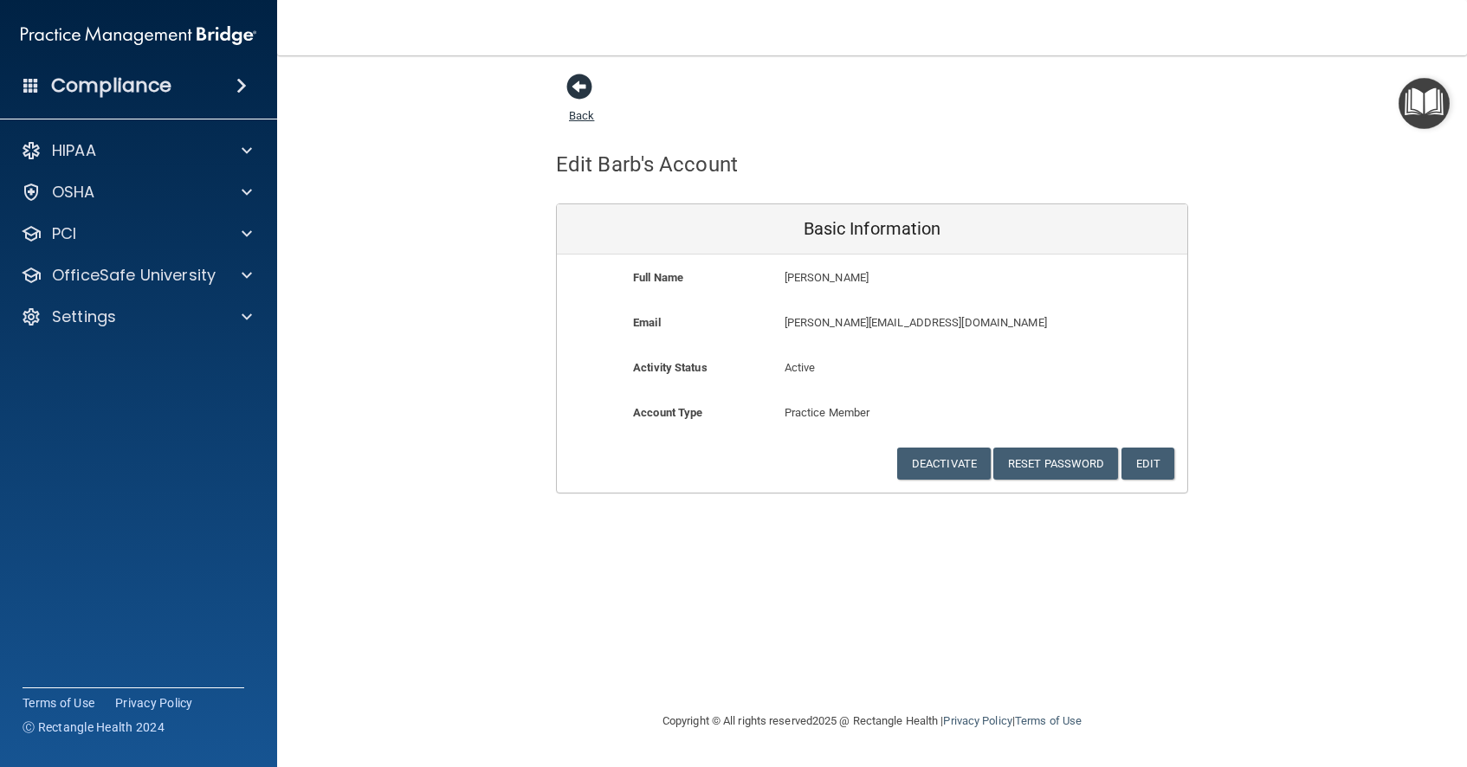
click at [582, 87] on span at bounding box center [579, 87] width 26 height 26
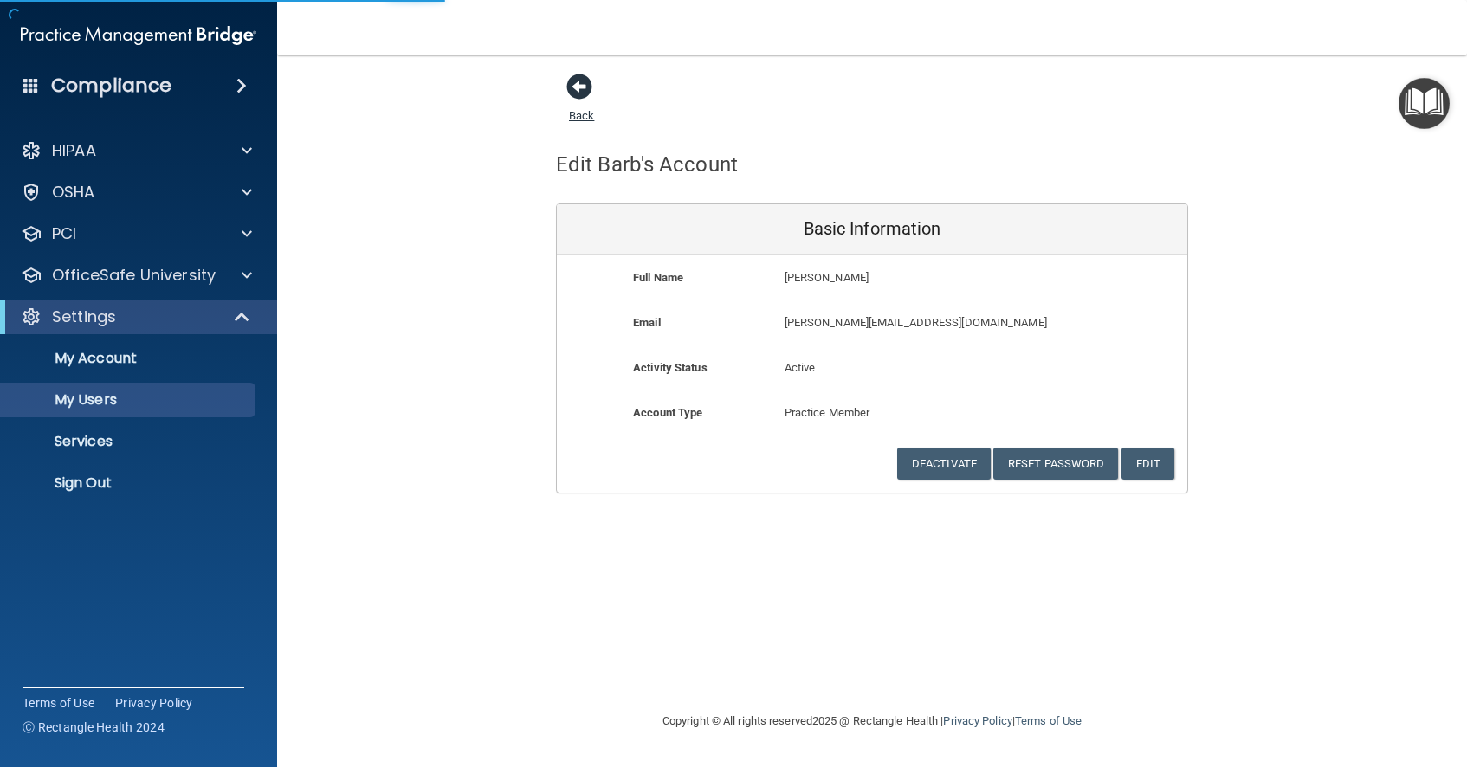
select select "20"
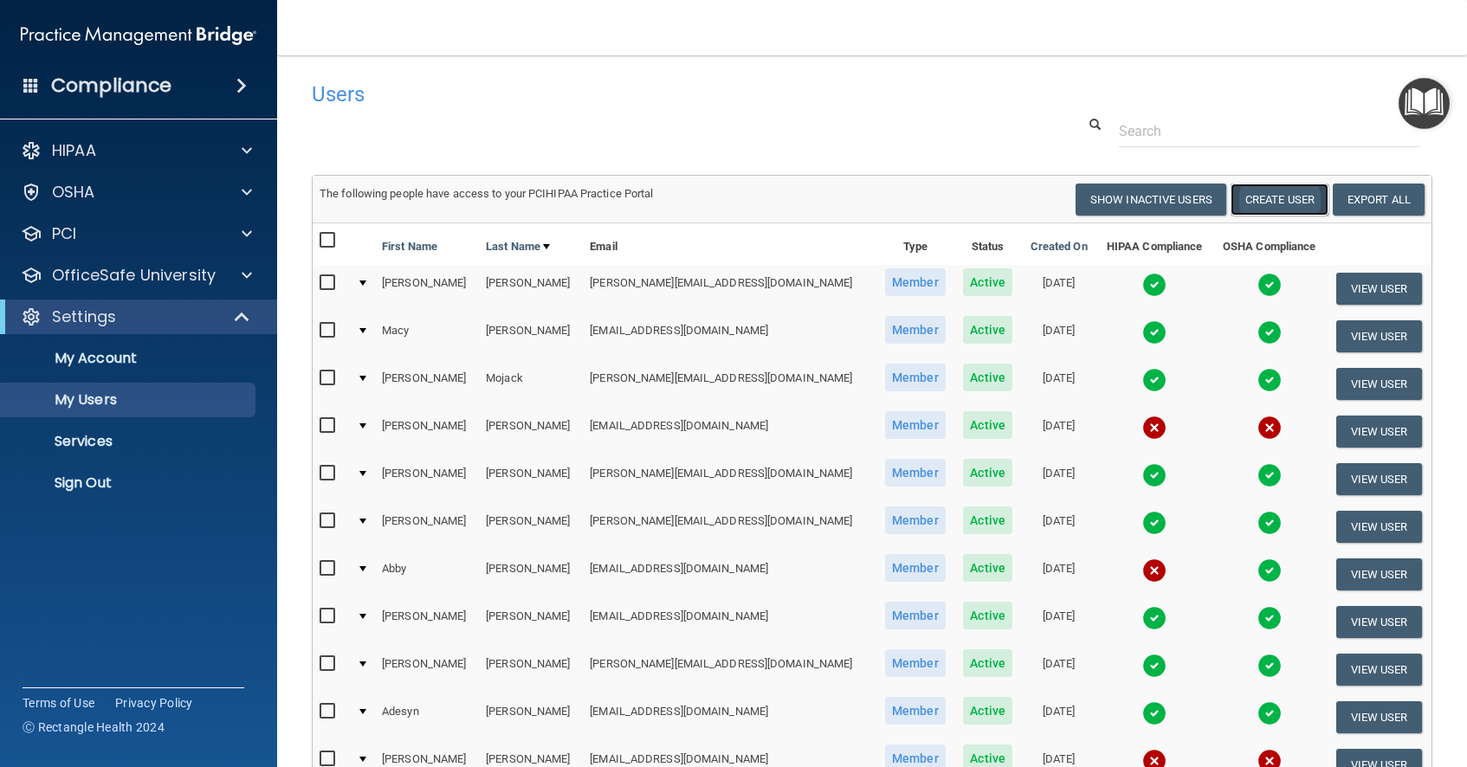
click at [1264, 202] on button "Create User" at bounding box center [1280, 200] width 98 height 32
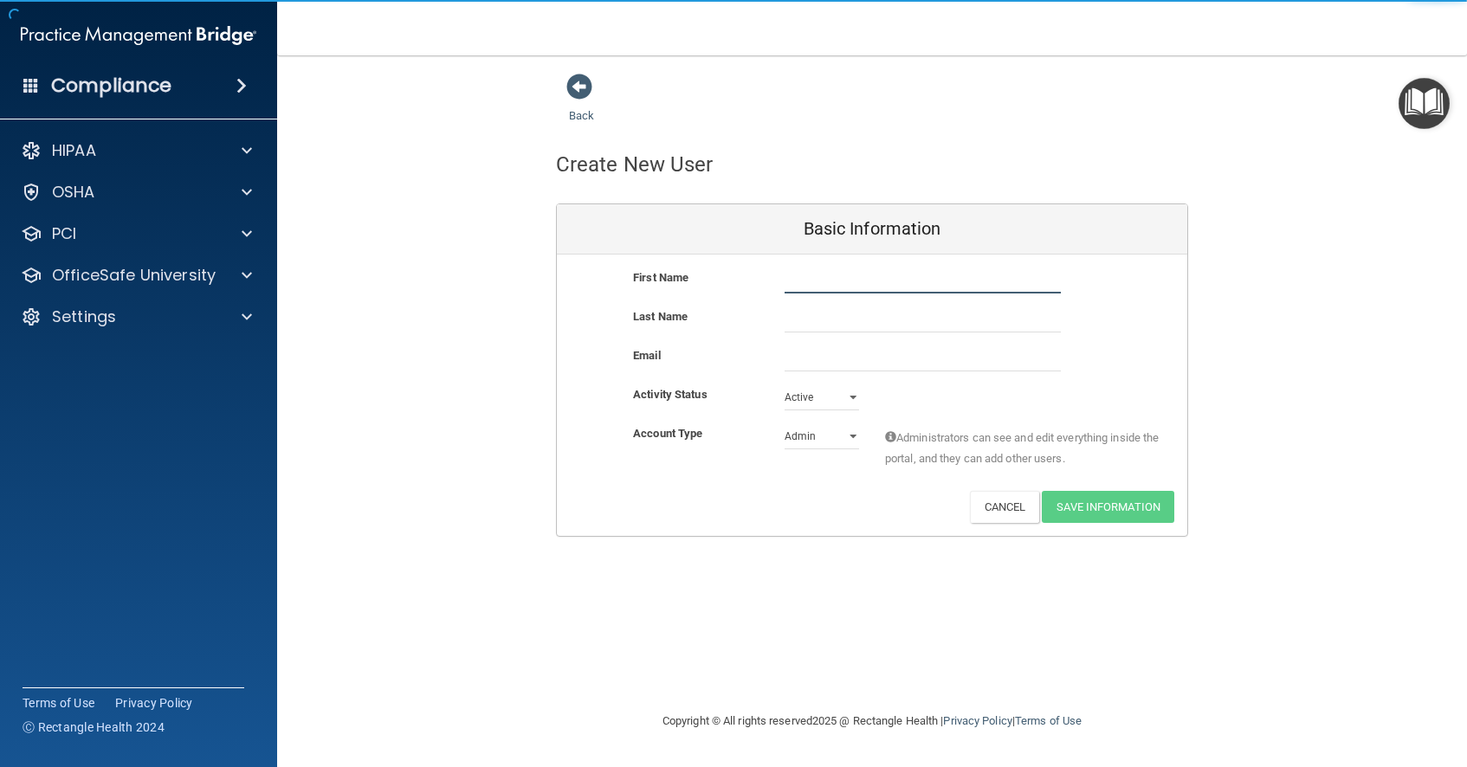
click at [786, 285] on input "text" at bounding box center [923, 281] width 276 height 26
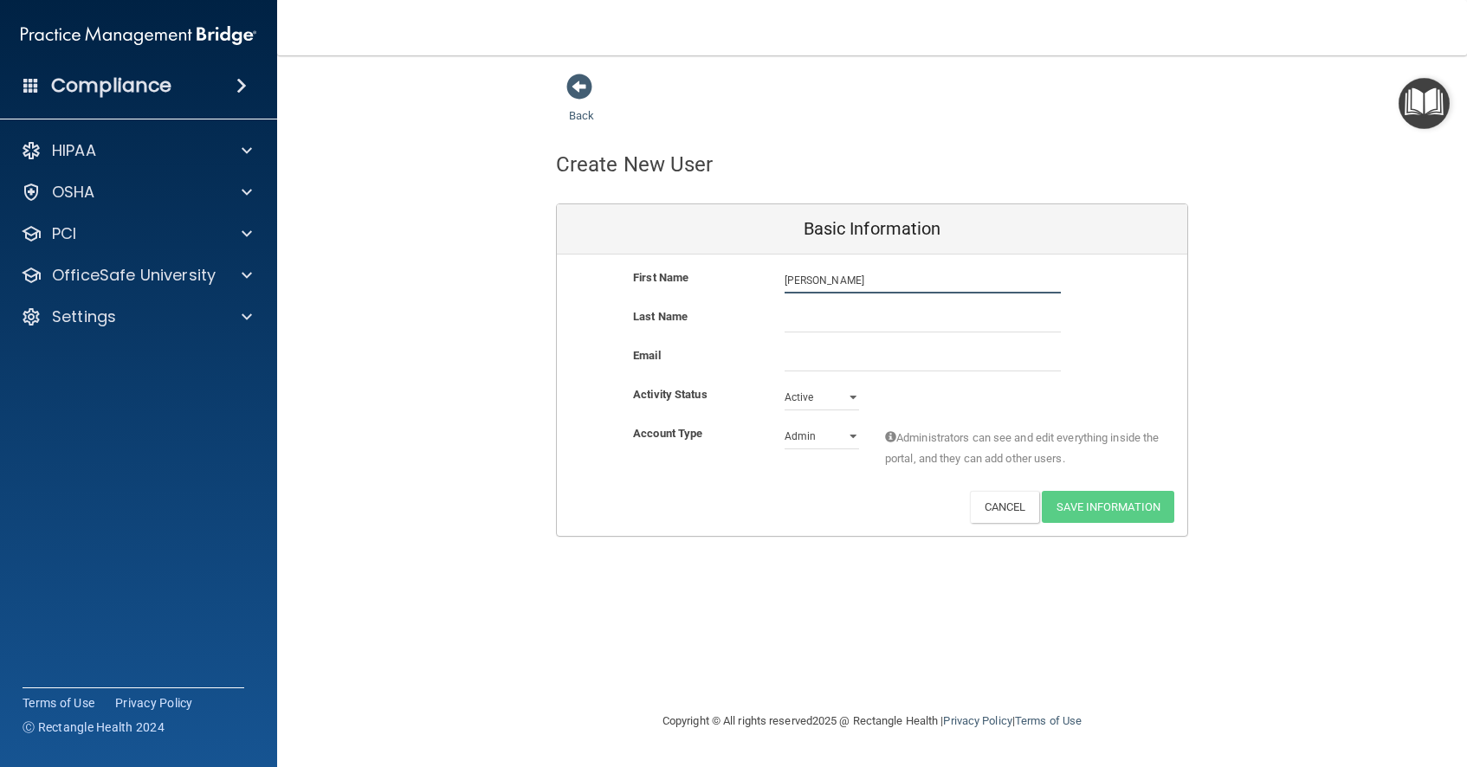
type input "Mallory"
click at [789, 320] on input "text" at bounding box center [923, 320] width 276 height 26
type input "Sullivan"
click at [792, 361] on input "email" at bounding box center [923, 359] width 276 height 26
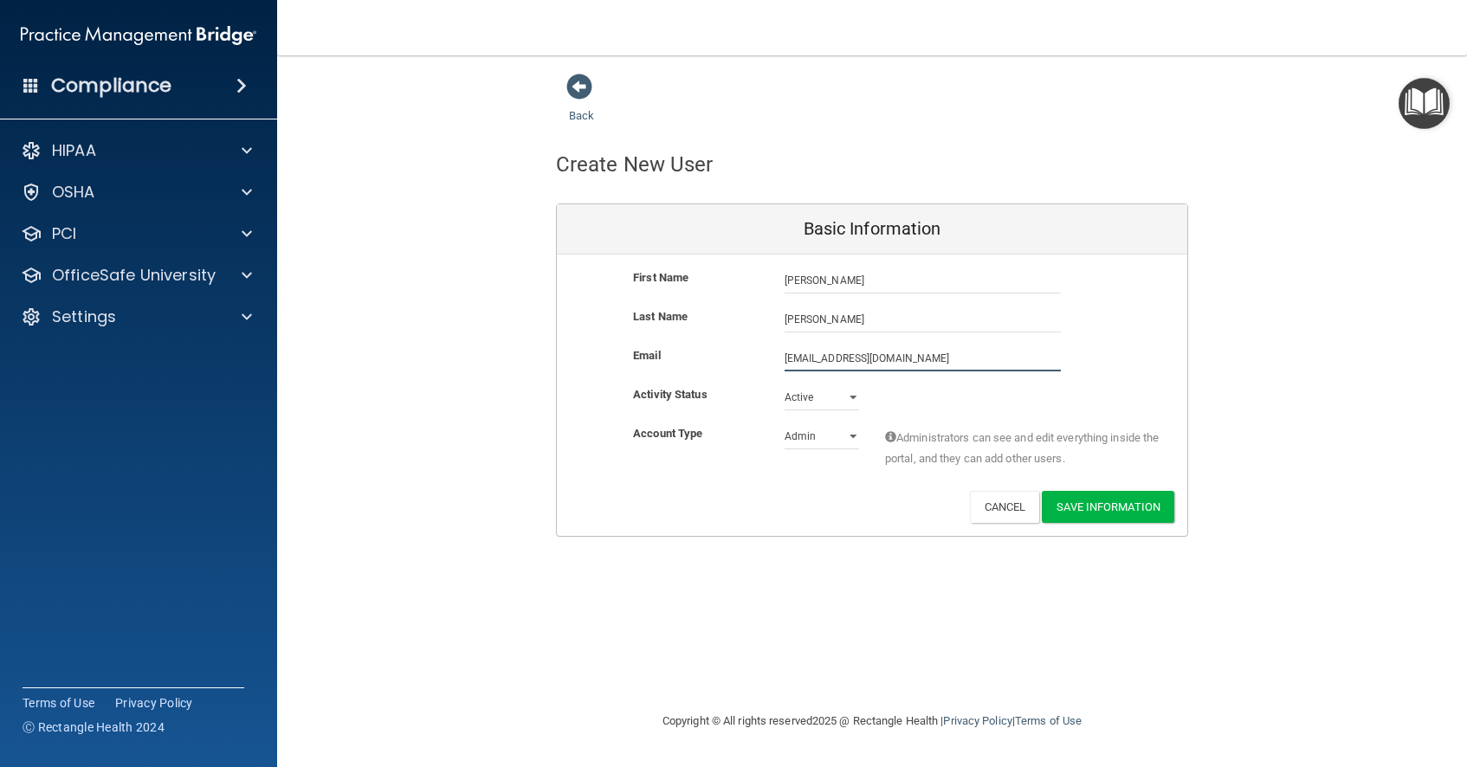
type input "mallorysullivan0624@gmail.com"
click at [853, 437] on select "Admin Member" at bounding box center [822, 437] width 74 height 26
select select "practice_member"
click at [785, 424] on select "Admin Member" at bounding box center [822, 437] width 74 height 26
click at [1099, 510] on button "Save Information" at bounding box center [1108, 507] width 133 height 32
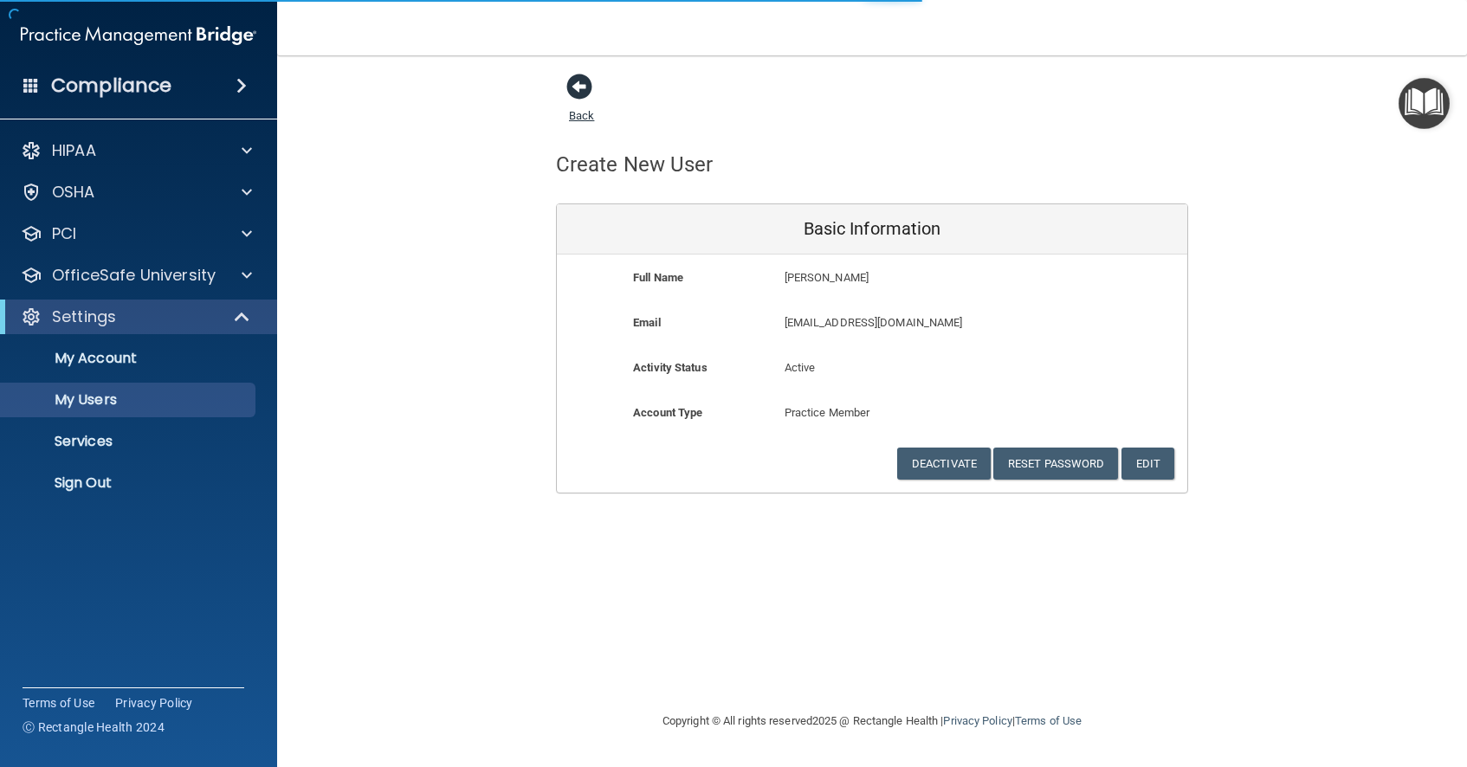
select select "20"
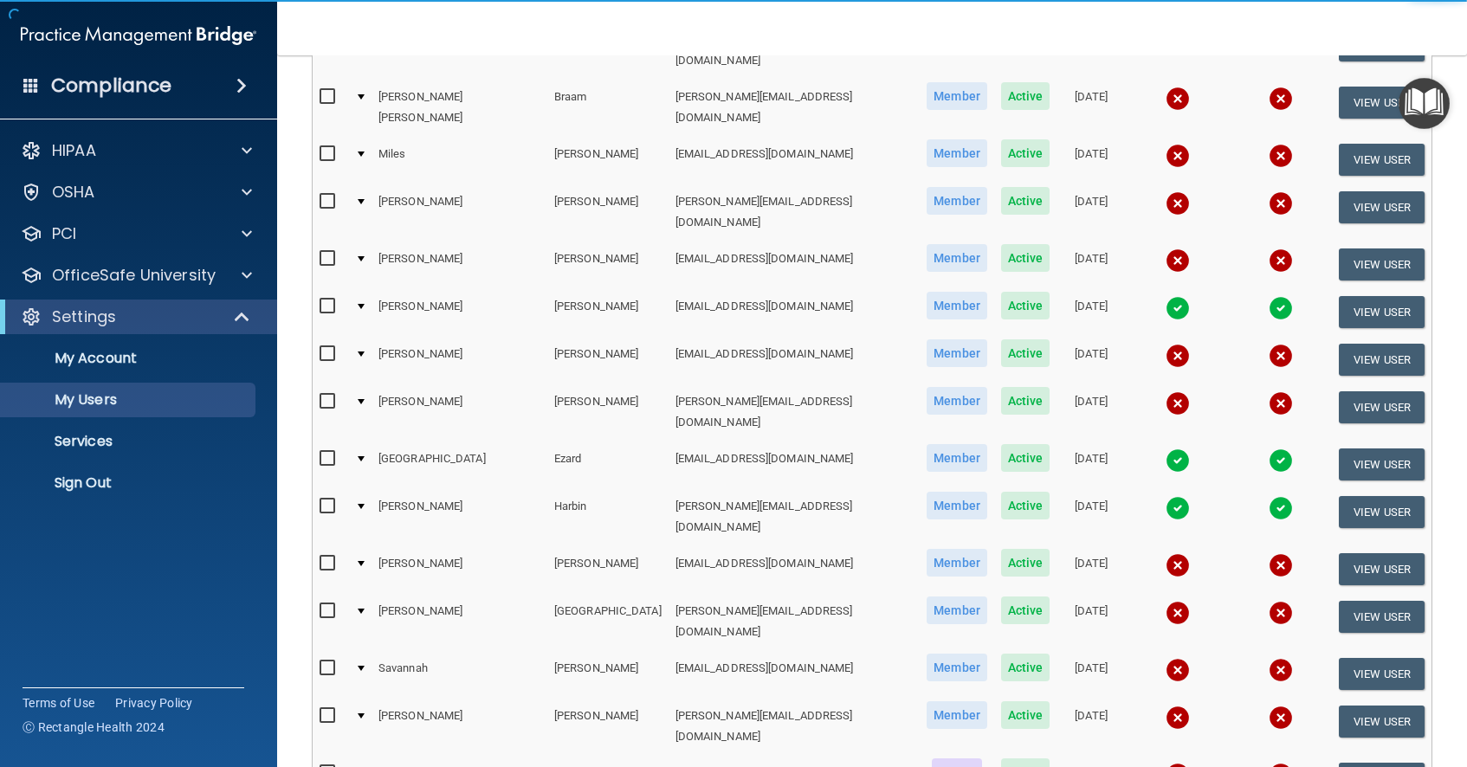
scroll to position [707, 0]
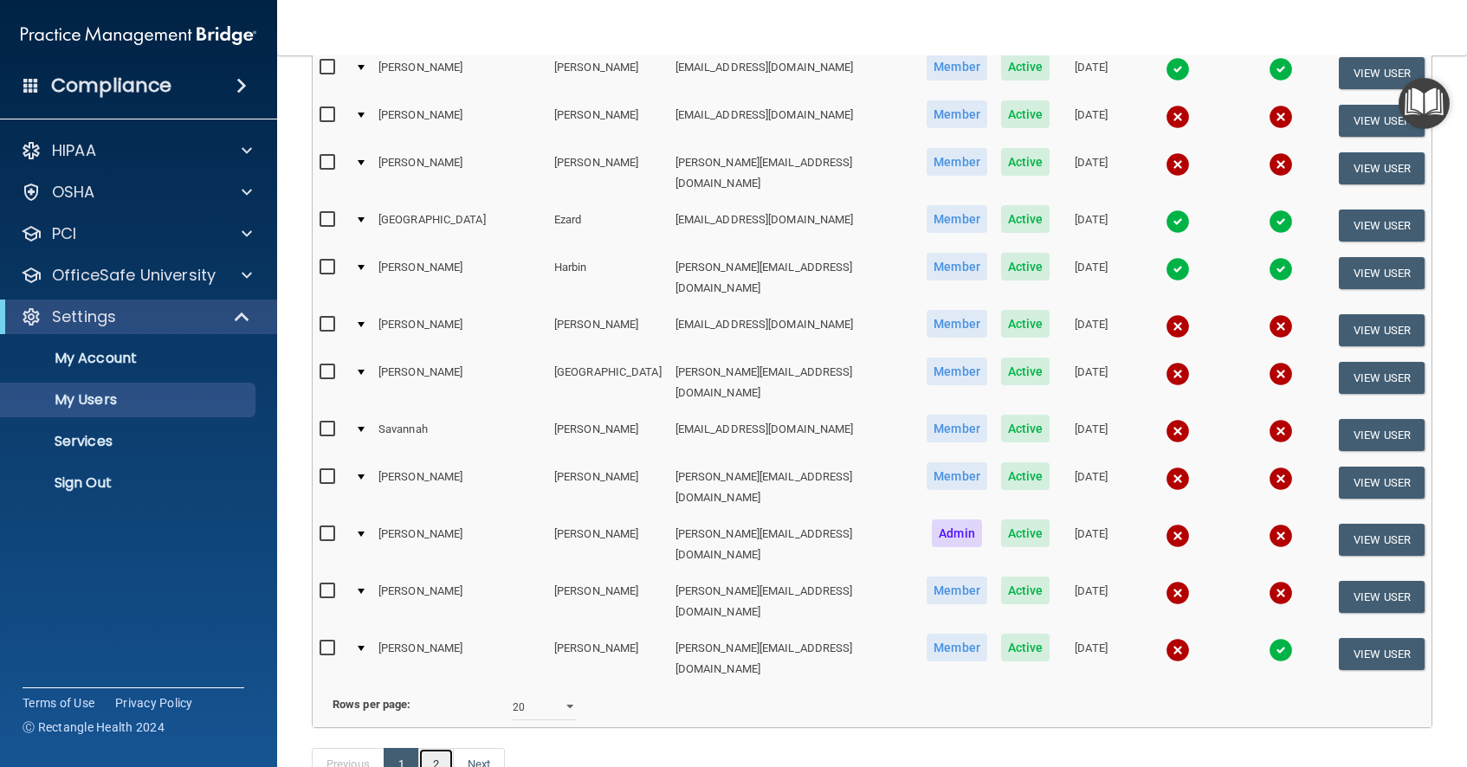
click at [439, 748] on link "2" at bounding box center [436, 764] width 36 height 33
select select "20"
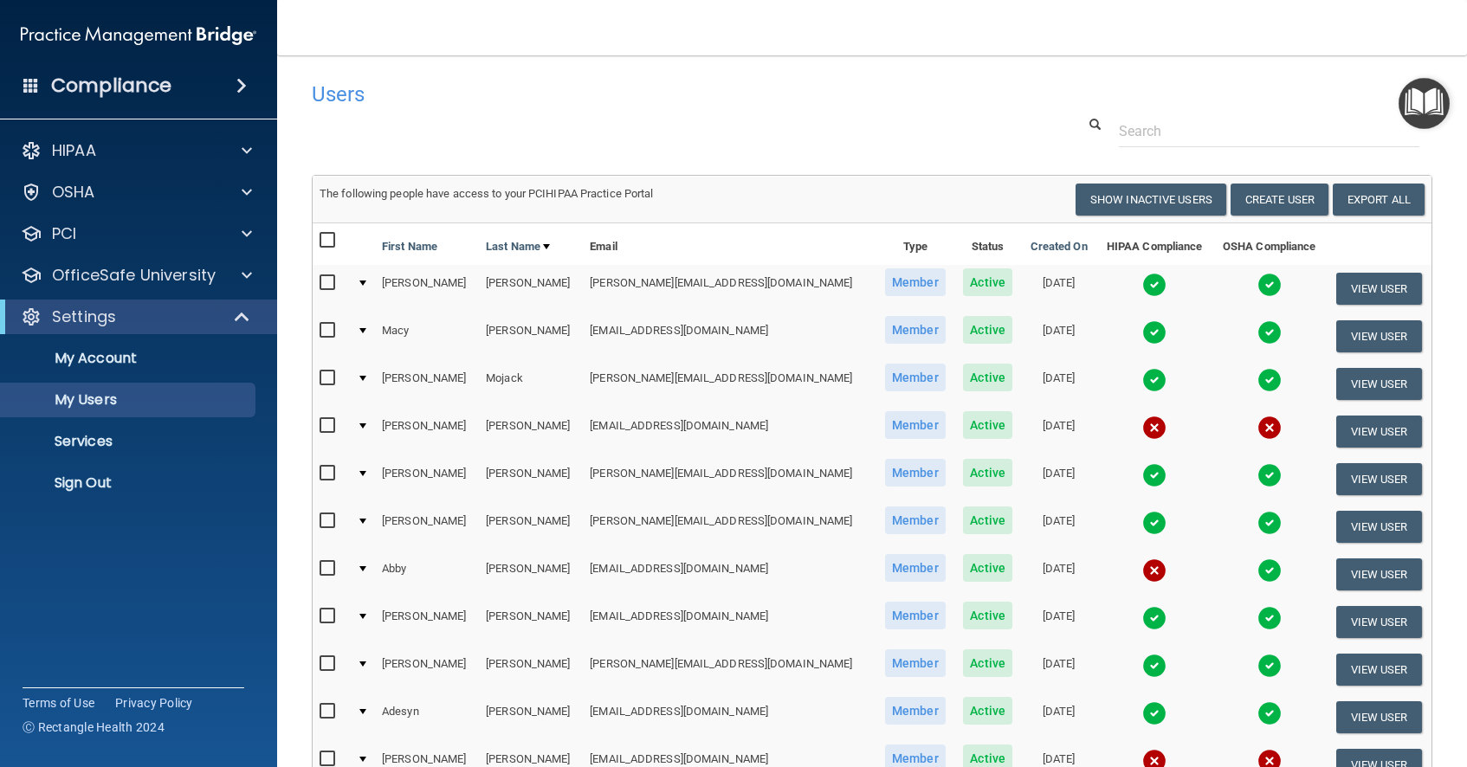
click at [332, 284] on input "checkbox" at bounding box center [330, 283] width 20 height 14
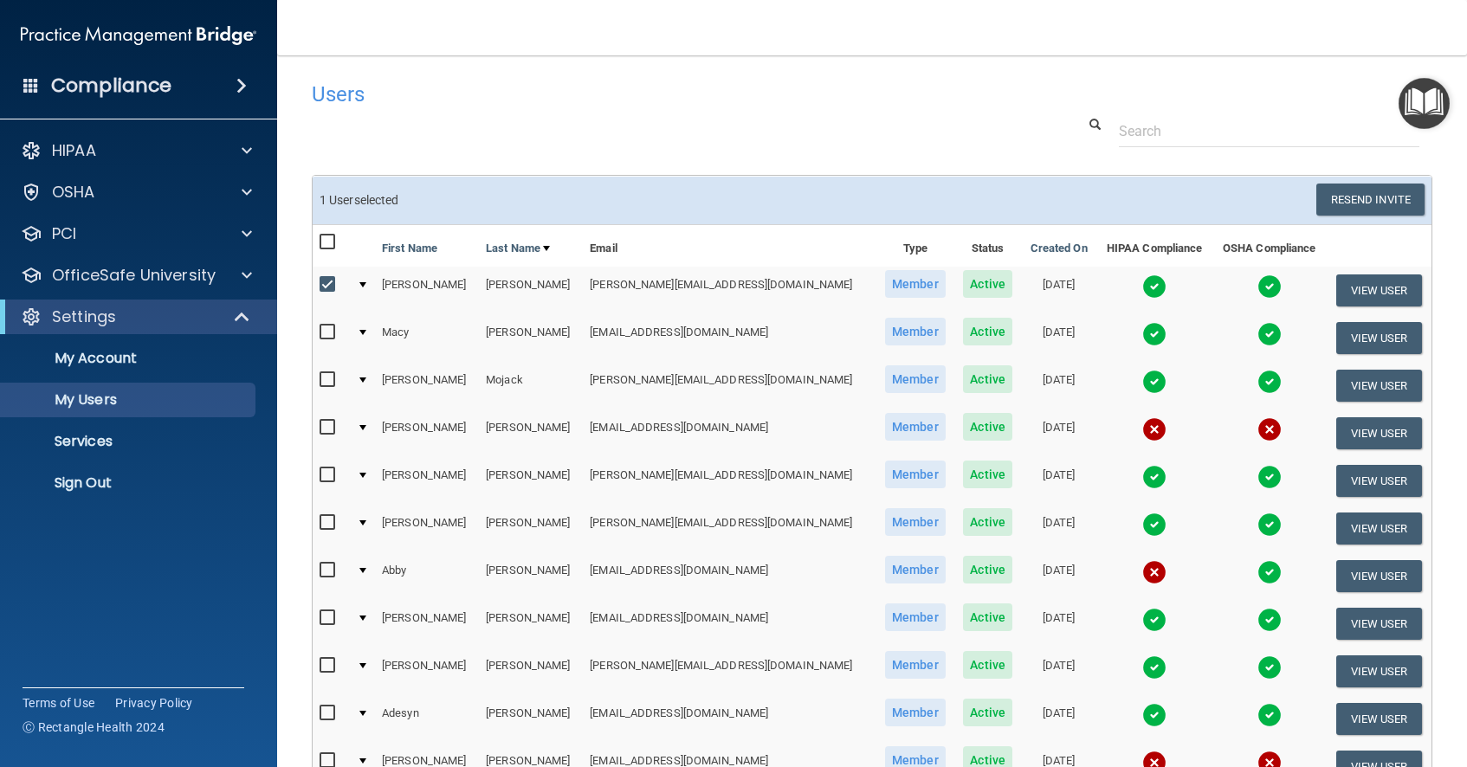
click at [366, 285] on div at bounding box center [362, 284] width 7 height 5
click at [366, 286] on div at bounding box center [362, 284] width 7 height 5
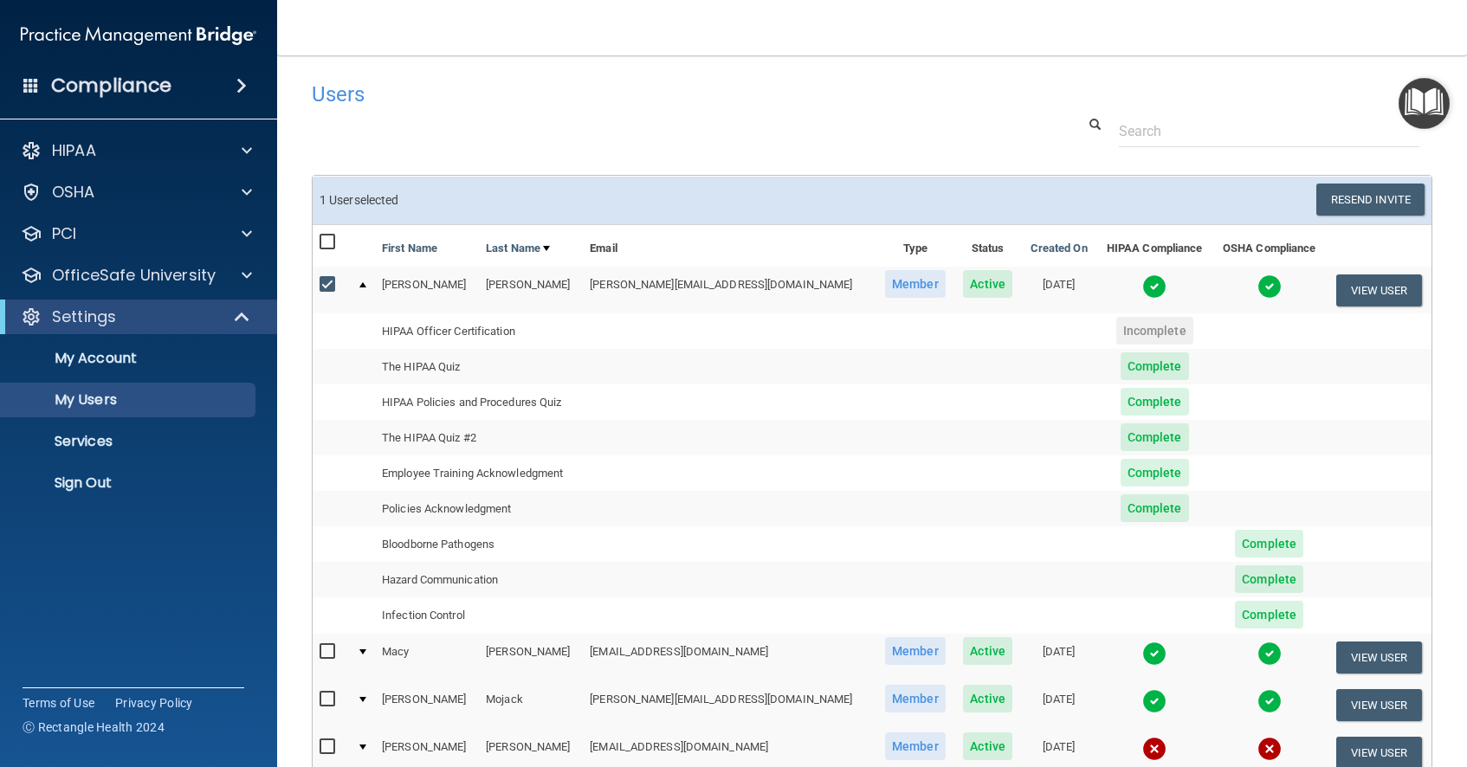
click at [332, 286] on input "checkbox" at bounding box center [330, 285] width 20 height 14
checkbox input "false"
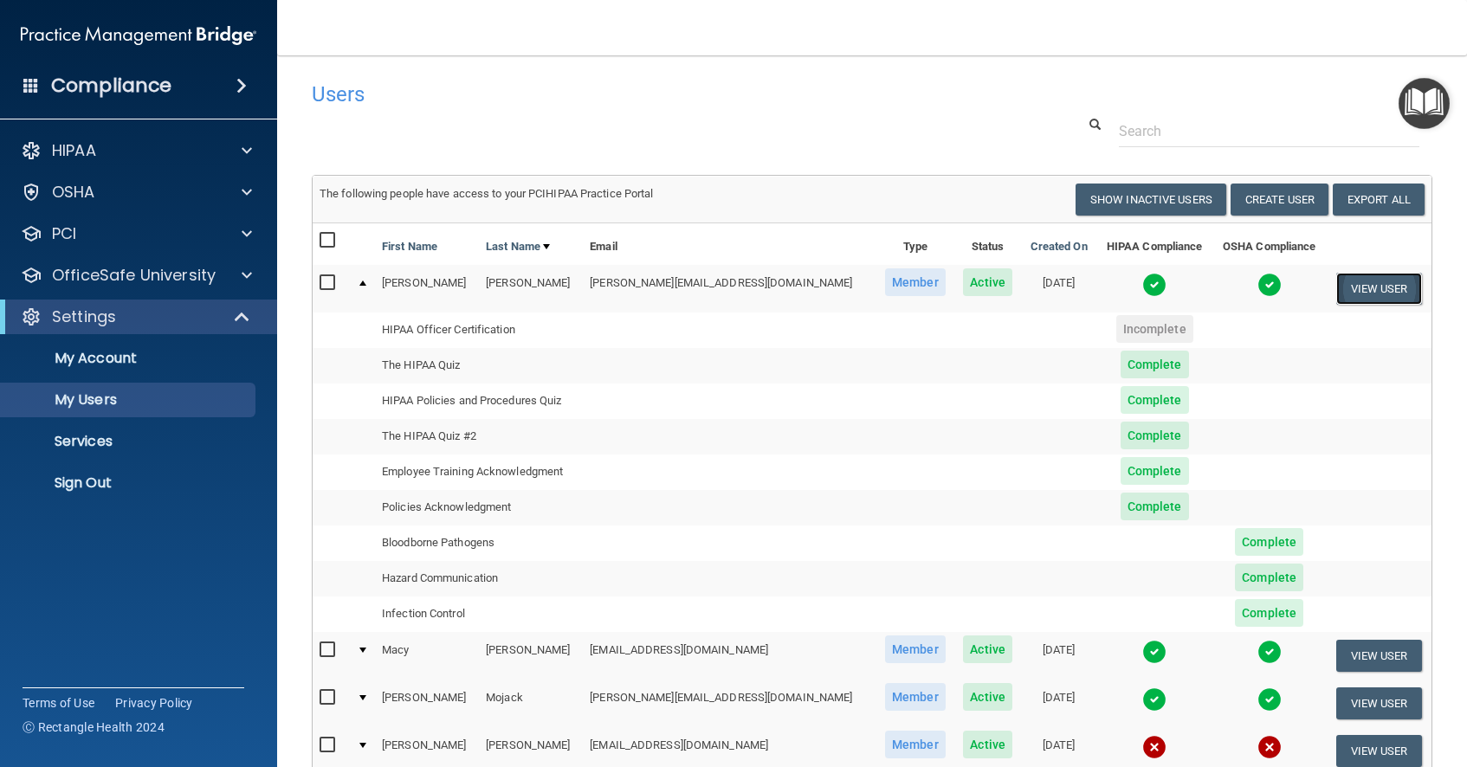
click at [1356, 288] on button "View User" at bounding box center [1379, 289] width 86 height 32
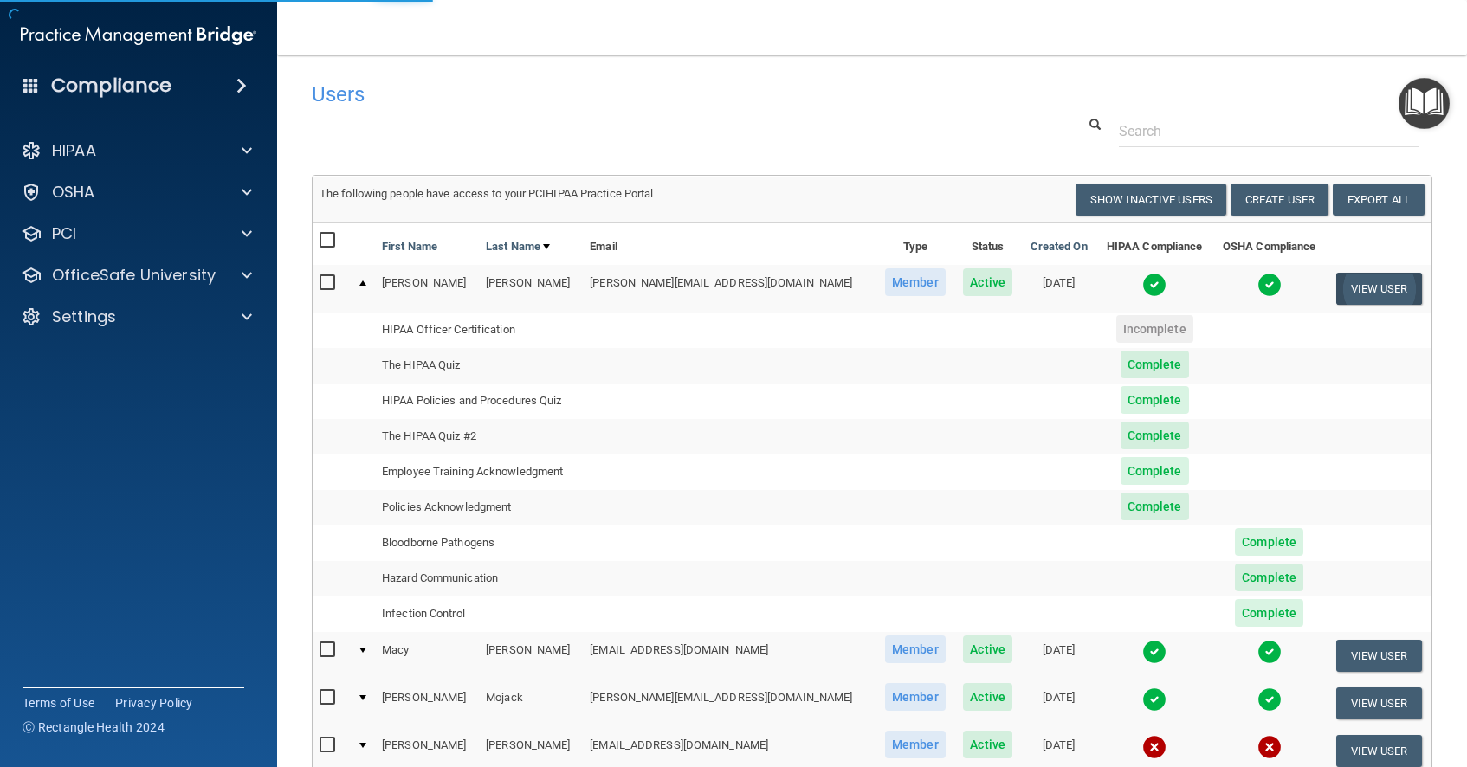
select select "practice_member"
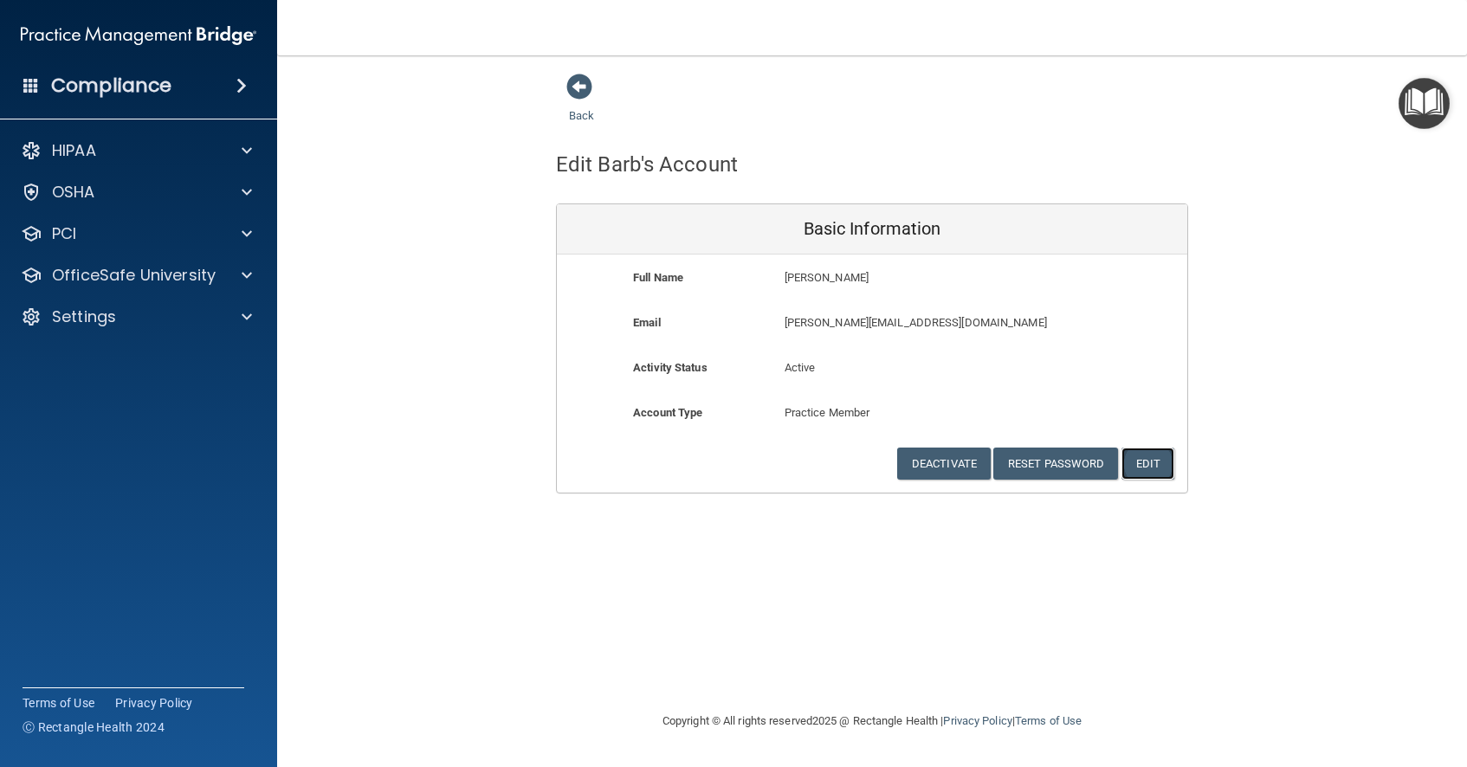
click at [1142, 464] on button "Edit" at bounding box center [1148, 464] width 53 height 32
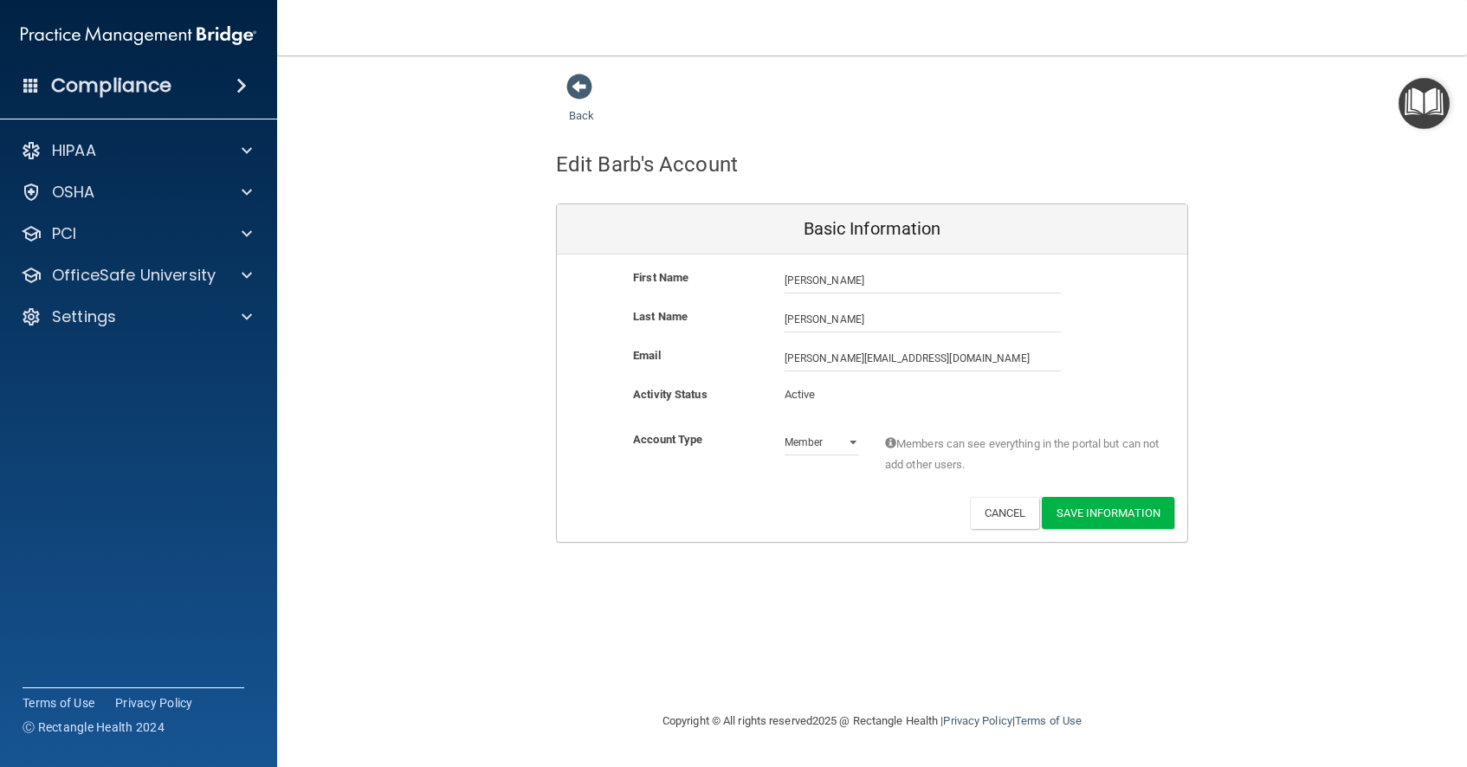
click at [801, 396] on p "Active" at bounding box center [822, 395] width 74 height 21
click at [982, 514] on button "Cancel" at bounding box center [1005, 513] width 70 height 32
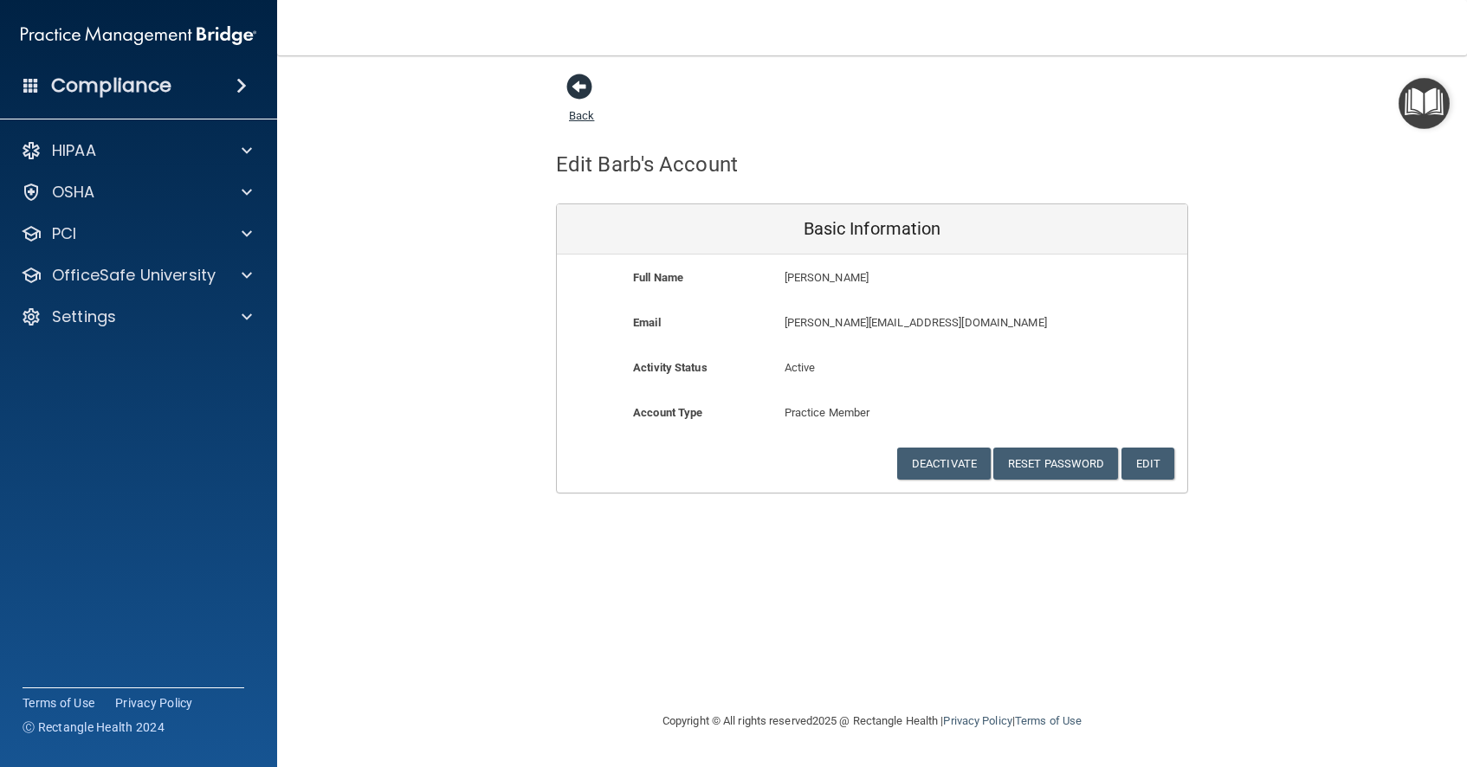
click at [581, 87] on span at bounding box center [579, 87] width 26 height 26
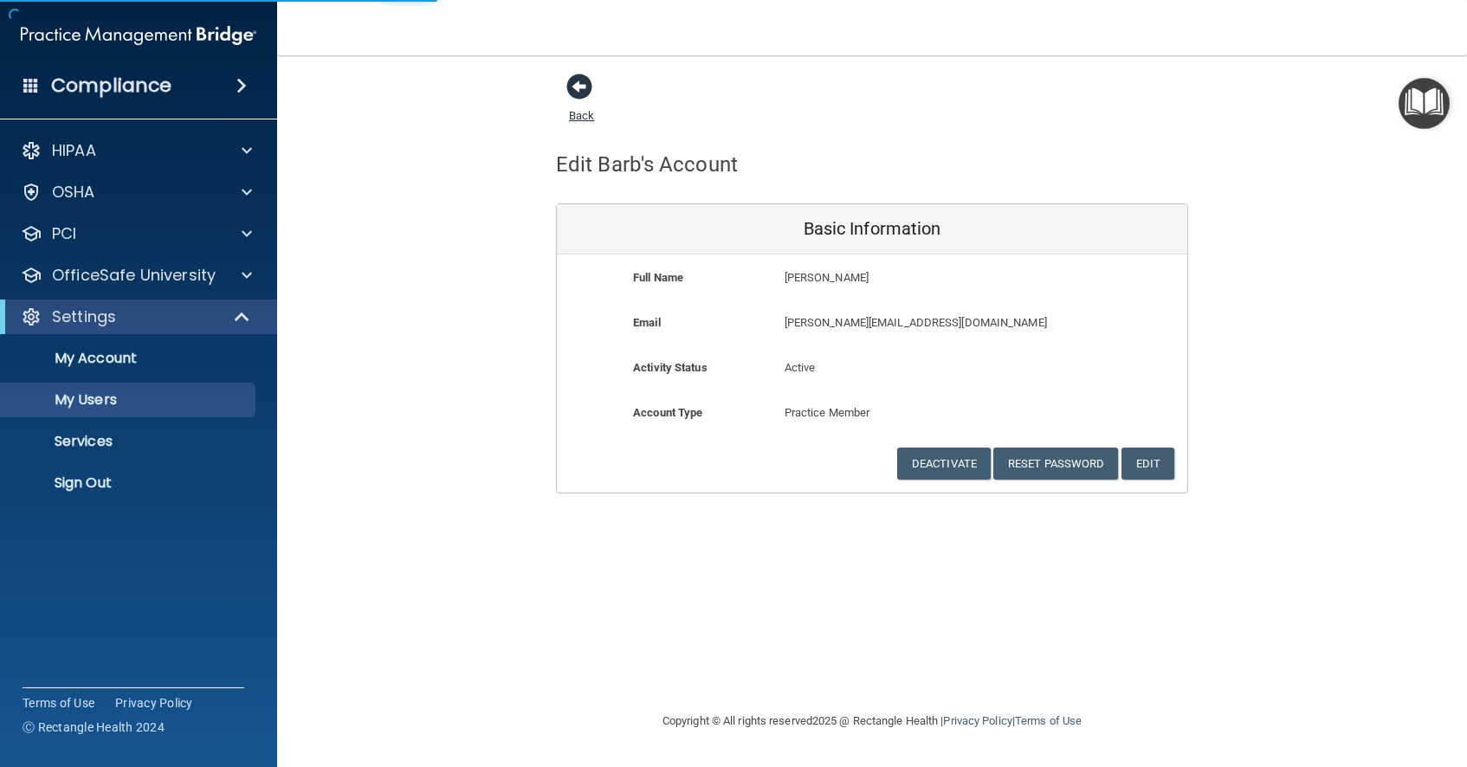
select select "20"
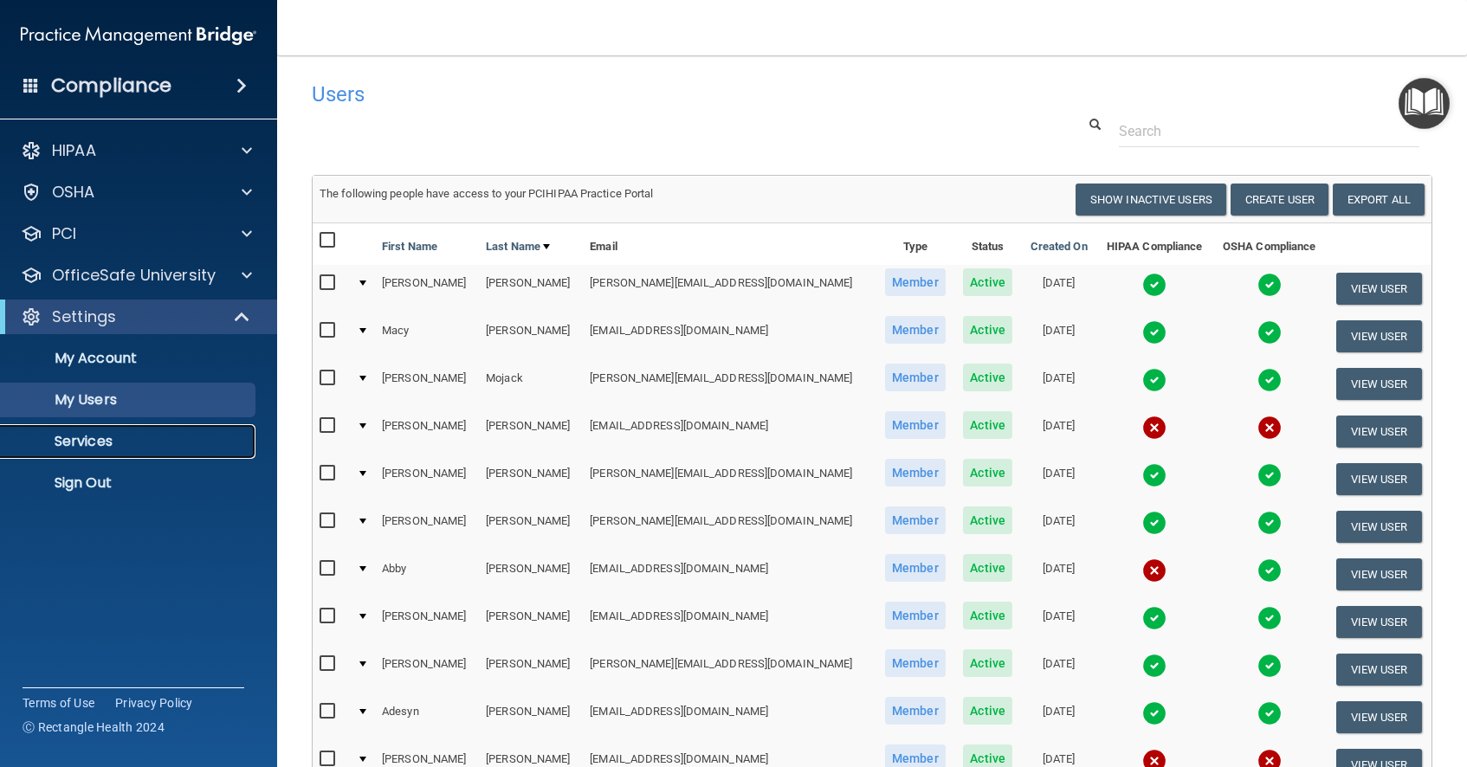
click at [106, 438] on p "Services" at bounding box center [129, 441] width 236 height 17
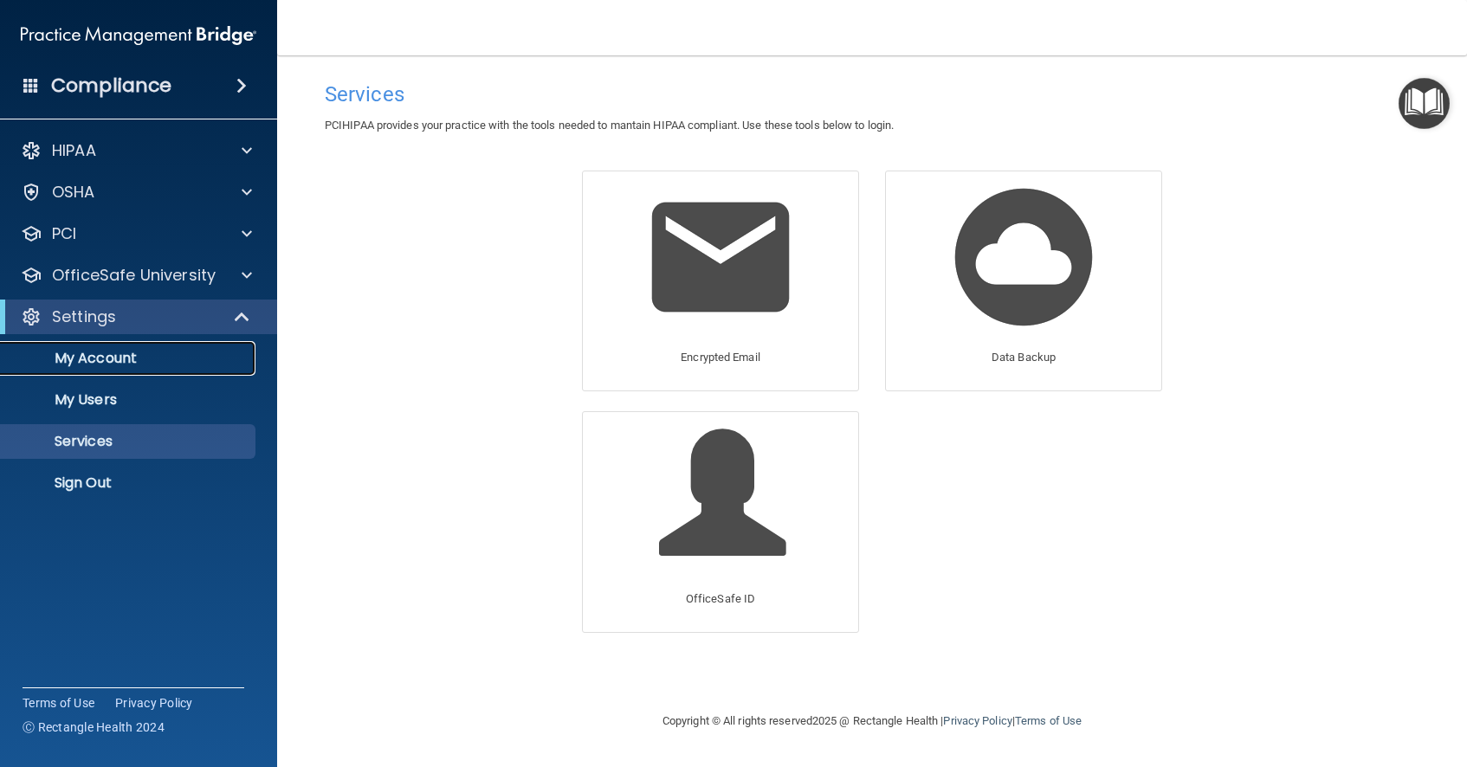
click at [115, 362] on p "My Account" at bounding box center [129, 358] width 236 height 17
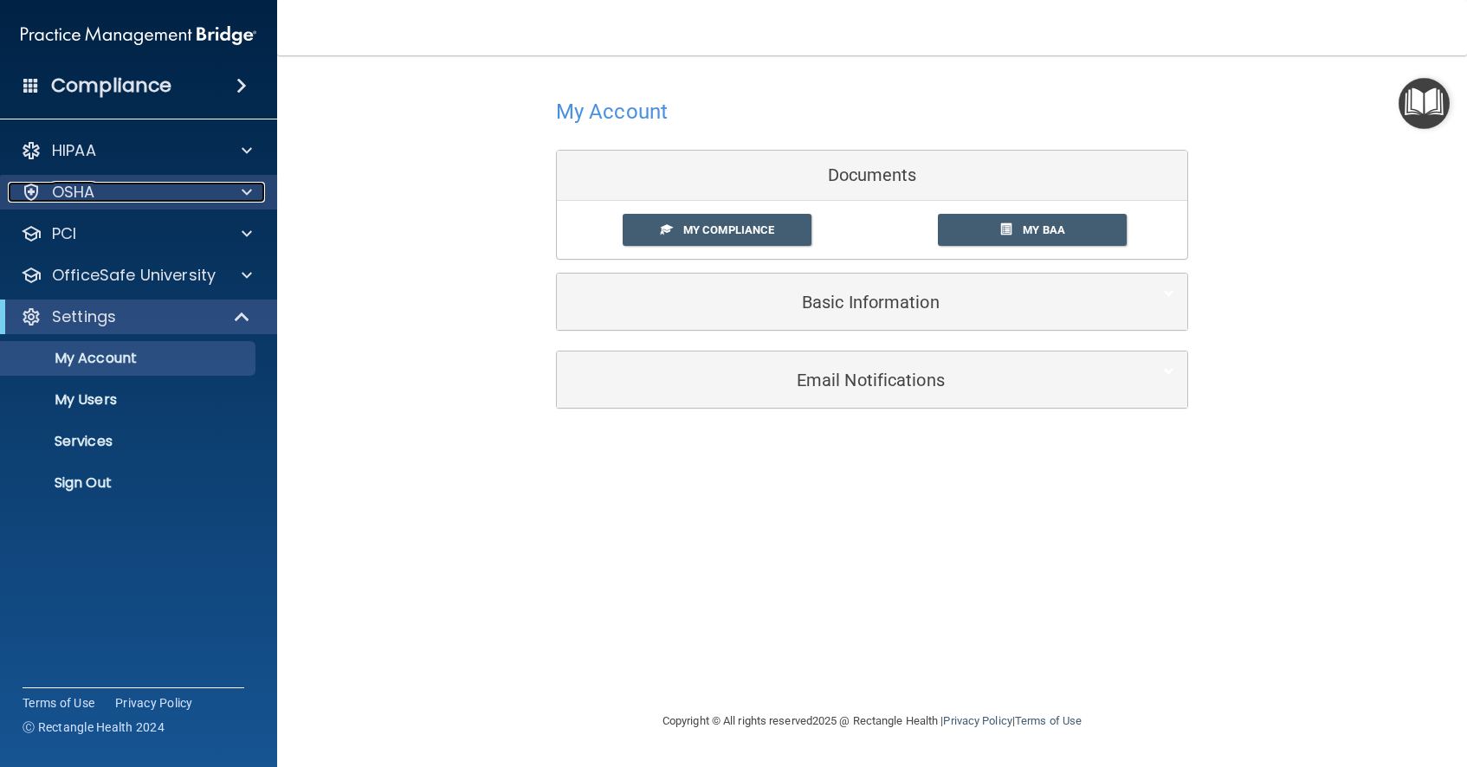
click at [86, 188] on p "OSHA" at bounding box center [73, 192] width 43 height 21
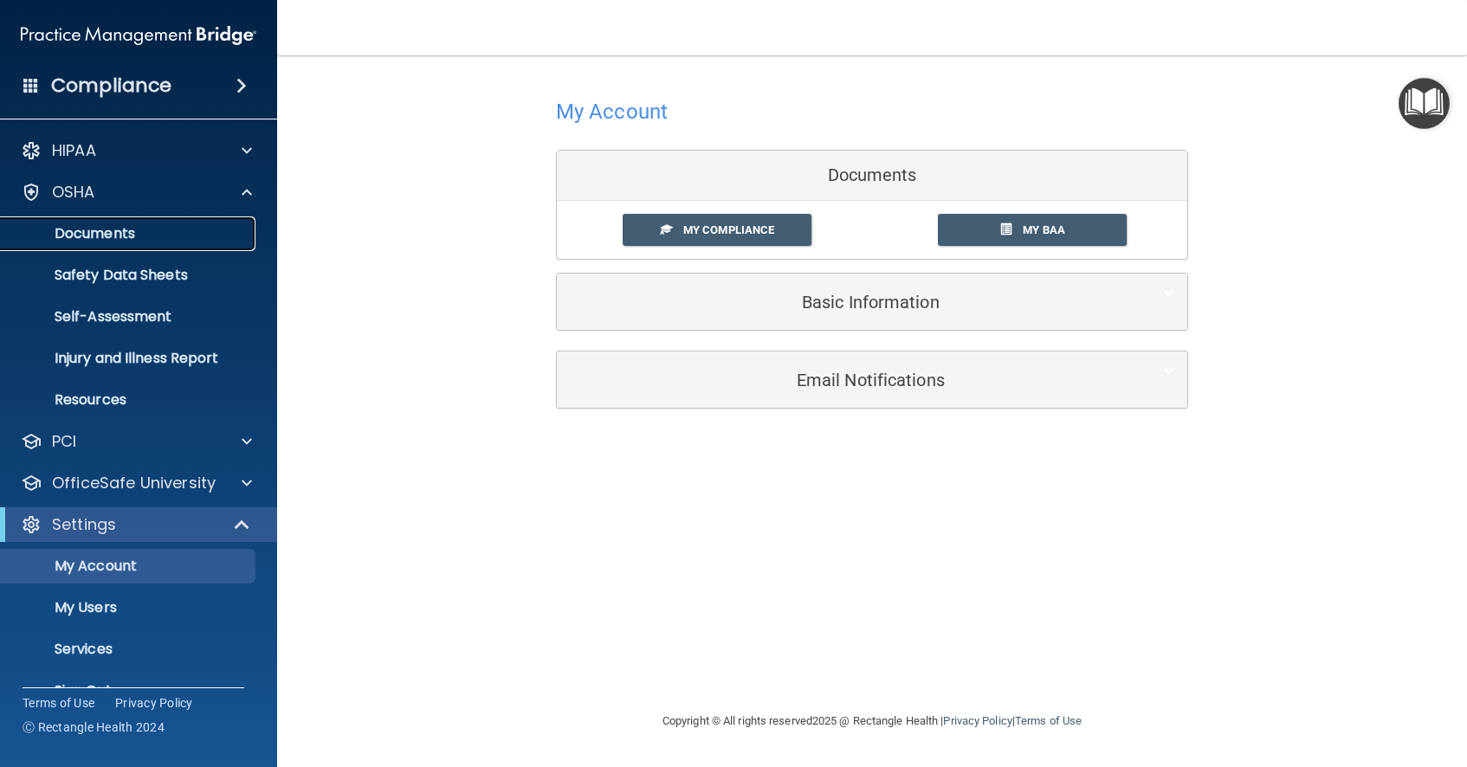
click at [107, 234] on p "Documents" at bounding box center [129, 233] width 236 height 17
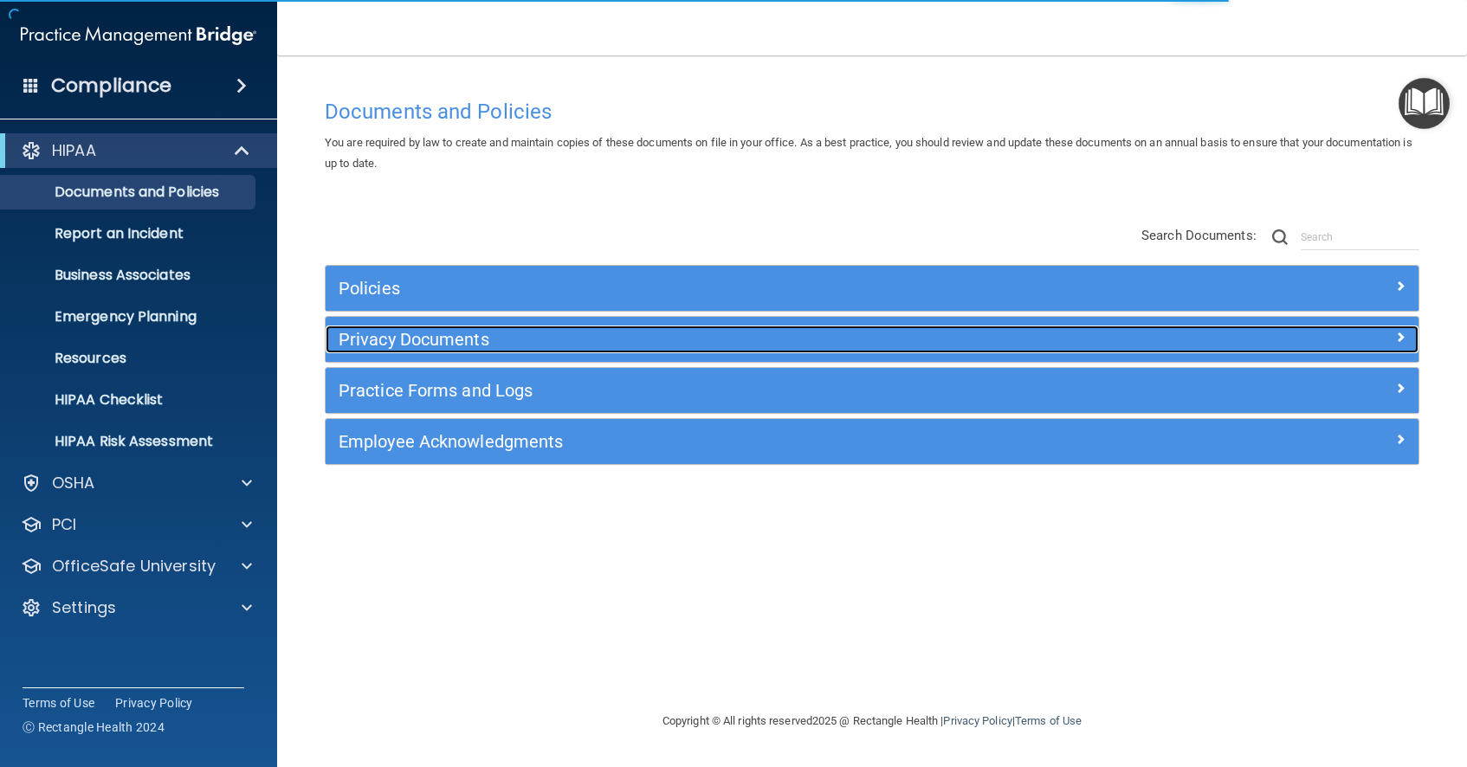
click at [435, 336] on h5 "Privacy Documents" at bounding box center [736, 339] width 794 height 19
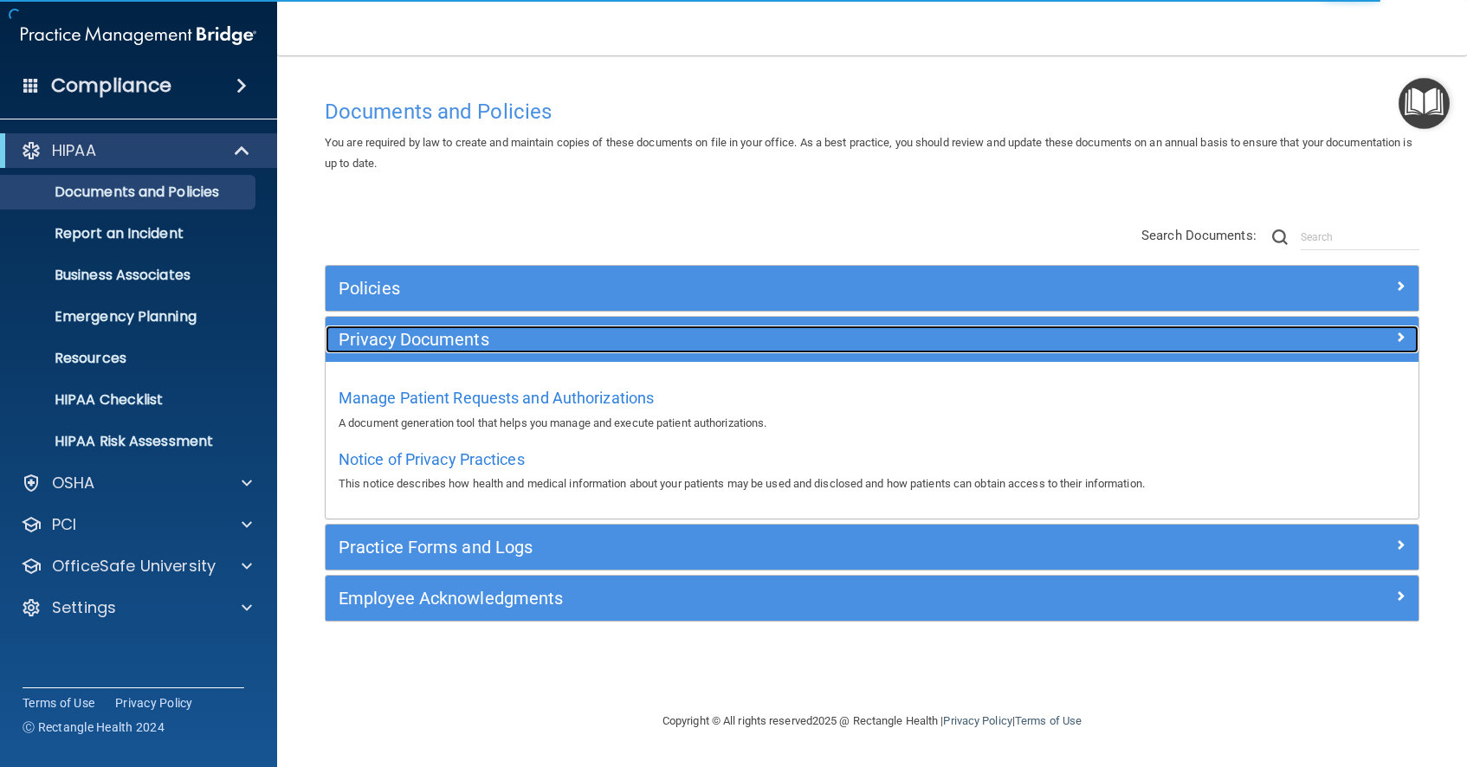
click at [435, 336] on h5 "Privacy Documents" at bounding box center [736, 339] width 794 height 19
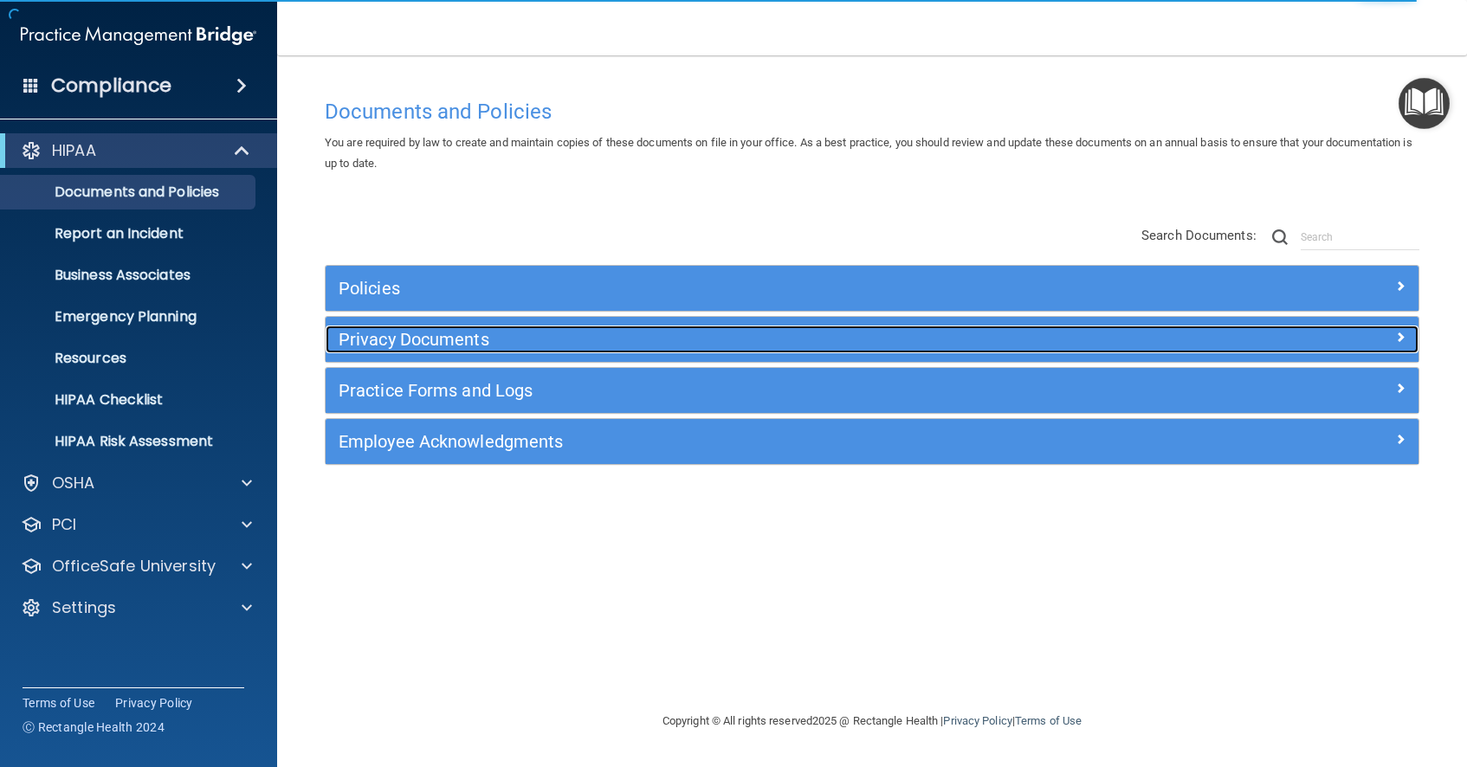
click at [435, 336] on h5 "Privacy Documents" at bounding box center [736, 339] width 794 height 19
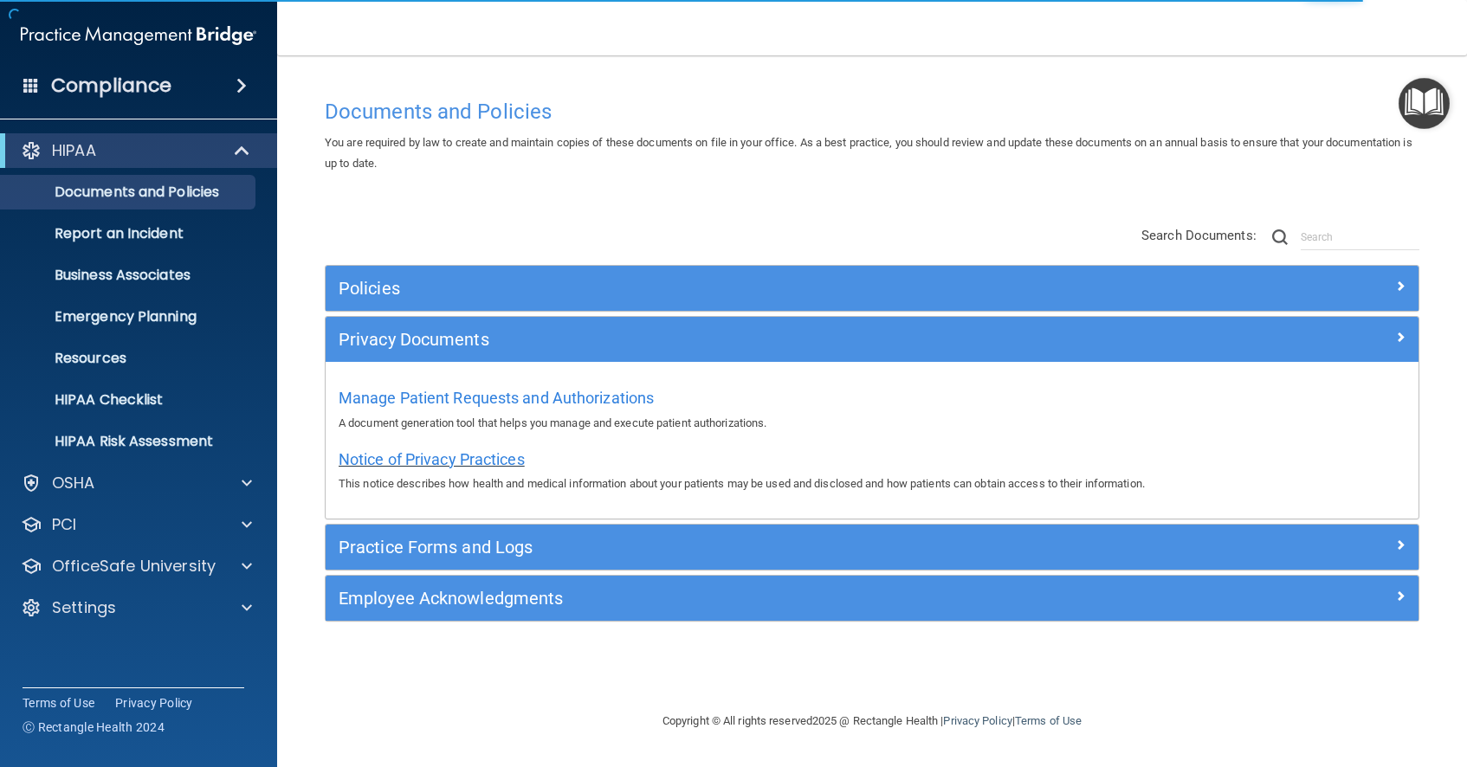
click at [435, 457] on span "Notice of Privacy Practices" at bounding box center [432, 459] width 186 height 18
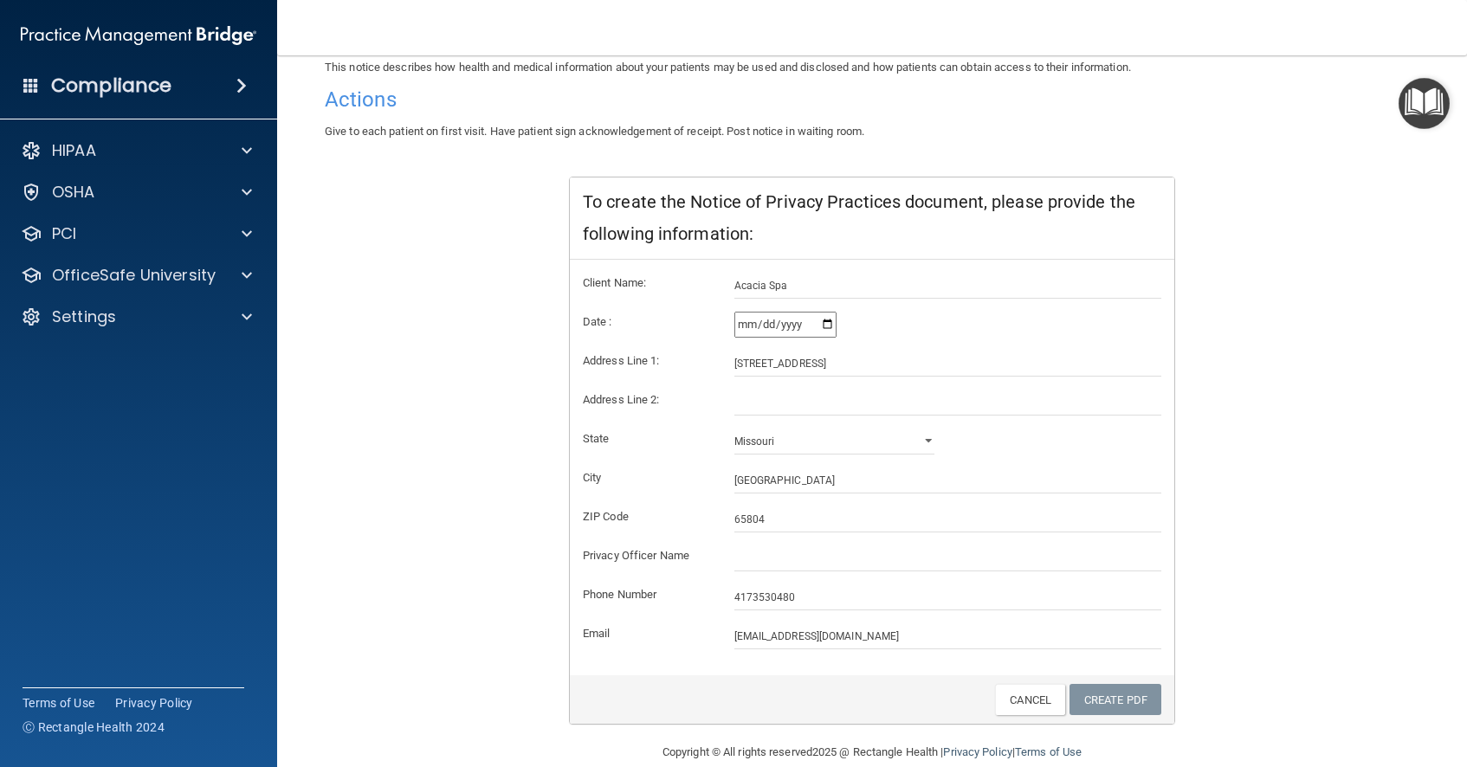
scroll to position [194, 0]
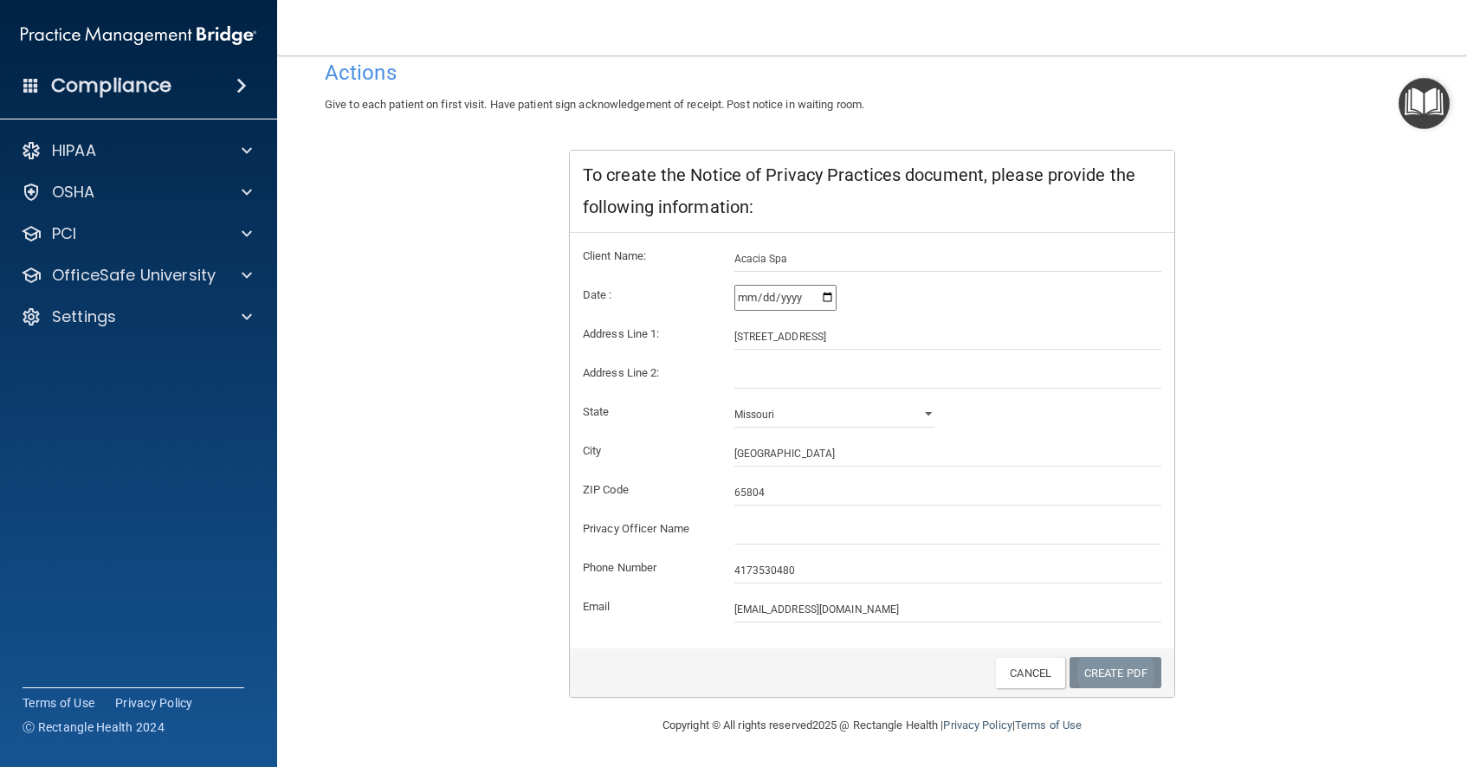
click at [1103, 679] on link "Create PDF" at bounding box center [1116, 673] width 92 height 32
click at [984, 549] on form "Client Name: Acacia Spa Date : 2025-10-04 Address Line 1: 4058 S Lone Pine Ave.…" at bounding box center [872, 434] width 579 height 377
click at [830, 298] on input "2025-10-04" at bounding box center [785, 298] width 102 height 26
type input "2025-01-02"
click at [1100, 673] on link "Create PDF" at bounding box center [1116, 673] width 92 height 32
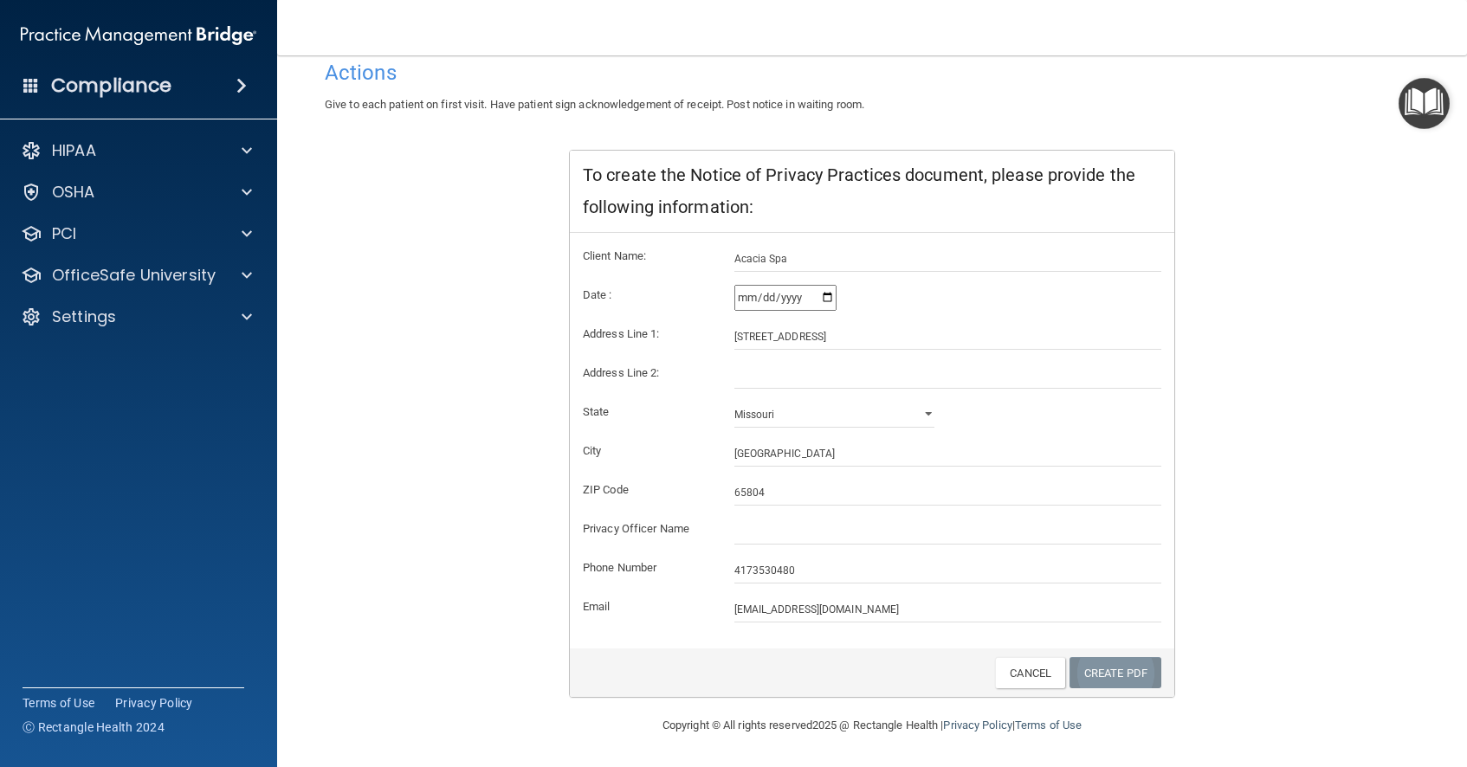
click at [1100, 673] on link "Create PDF" at bounding box center [1116, 673] width 92 height 32
click at [121, 91] on h4 "Compliance" at bounding box center [111, 86] width 120 height 24
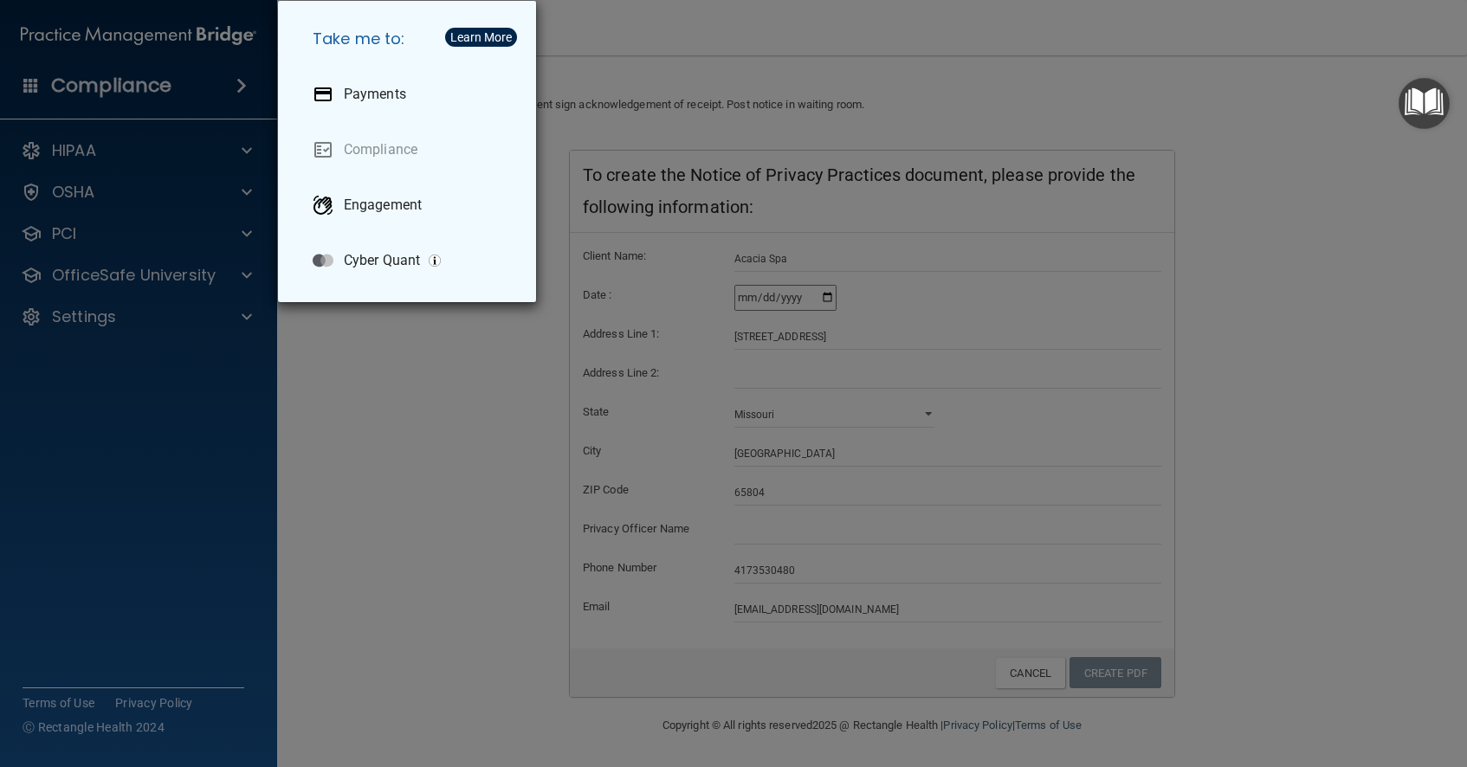
click at [90, 149] on div "Take me to: Payments Compliance Engagement Cyber Quant" at bounding box center [733, 383] width 1467 height 767
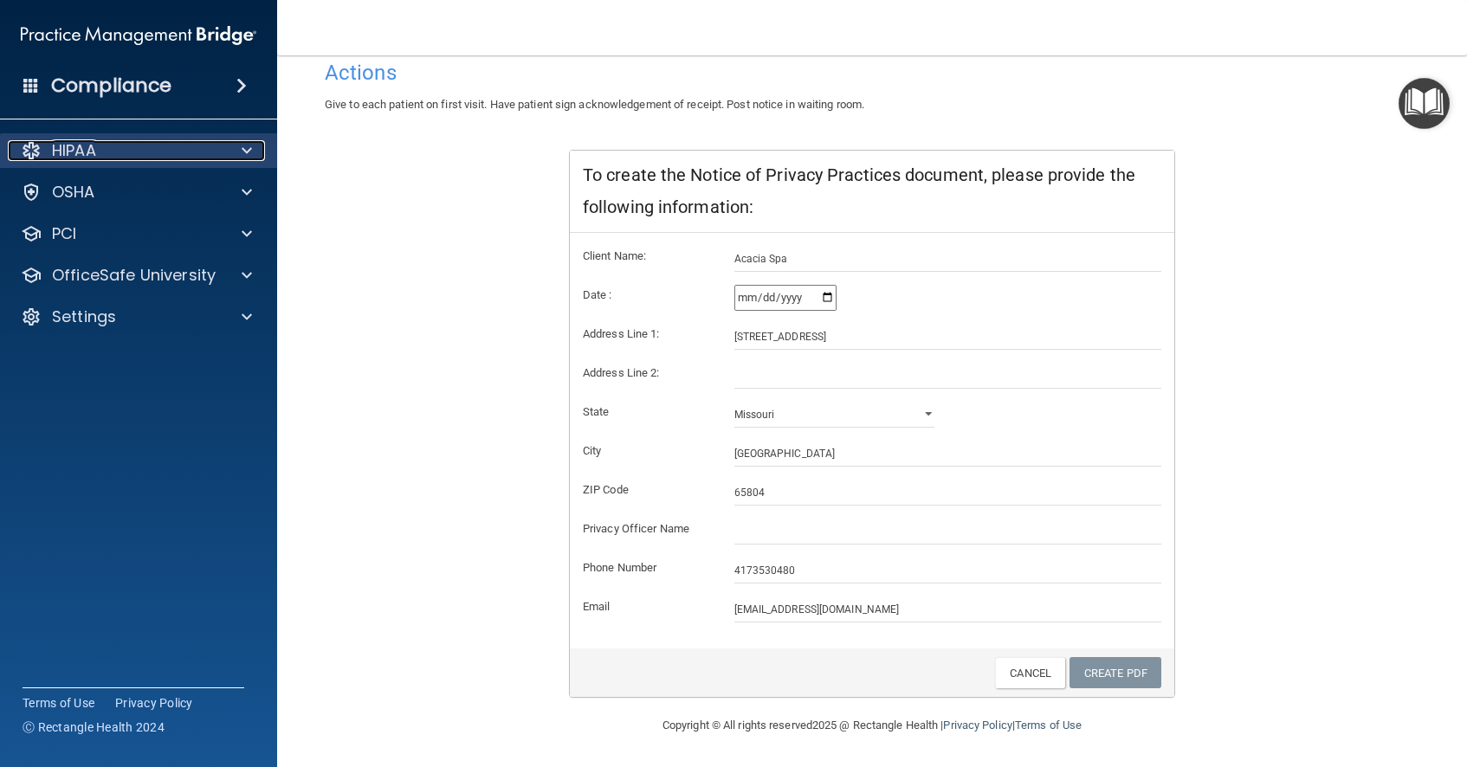
click at [245, 147] on span at bounding box center [247, 150] width 10 height 21
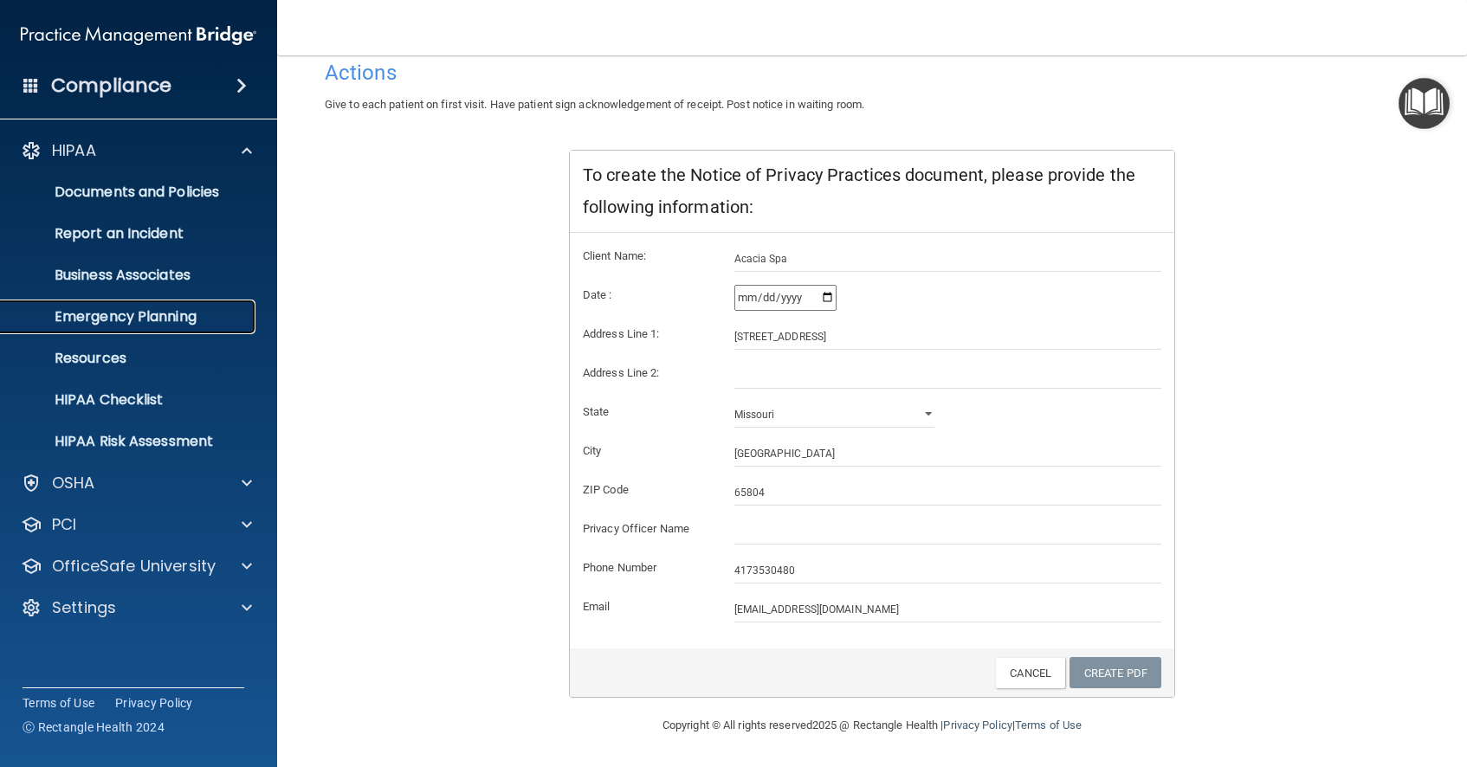
click at [184, 319] on p "Emergency Planning" at bounding box center [129, 316] width 236 height 17
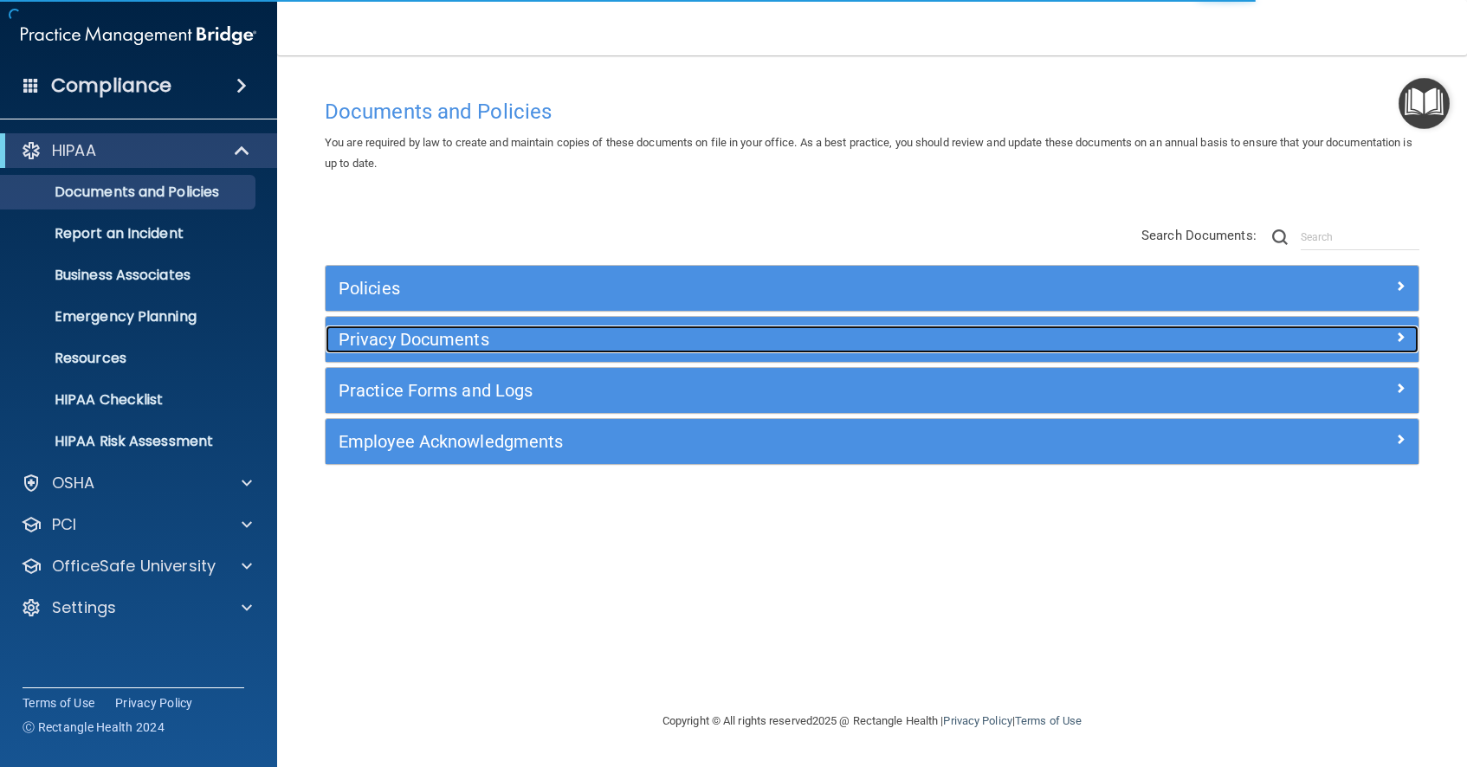
click at [415, 345] on h5 "Privacy Documents" at bounding box center [736, 339] width 794 height 19
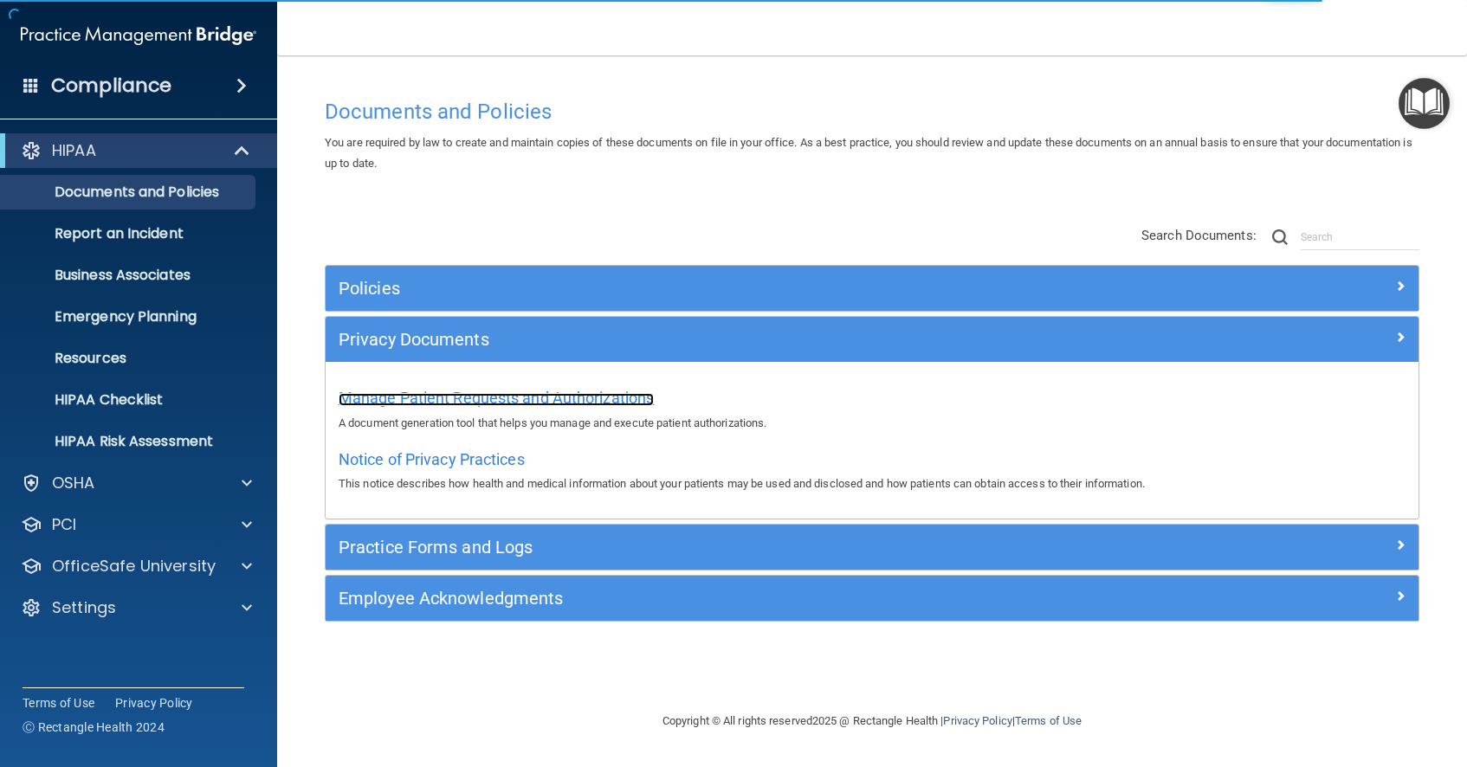
click at [433, 398] on span "Manage Patient Requests and Authorizations" at bounding box center [496, 398] width 315 height 18
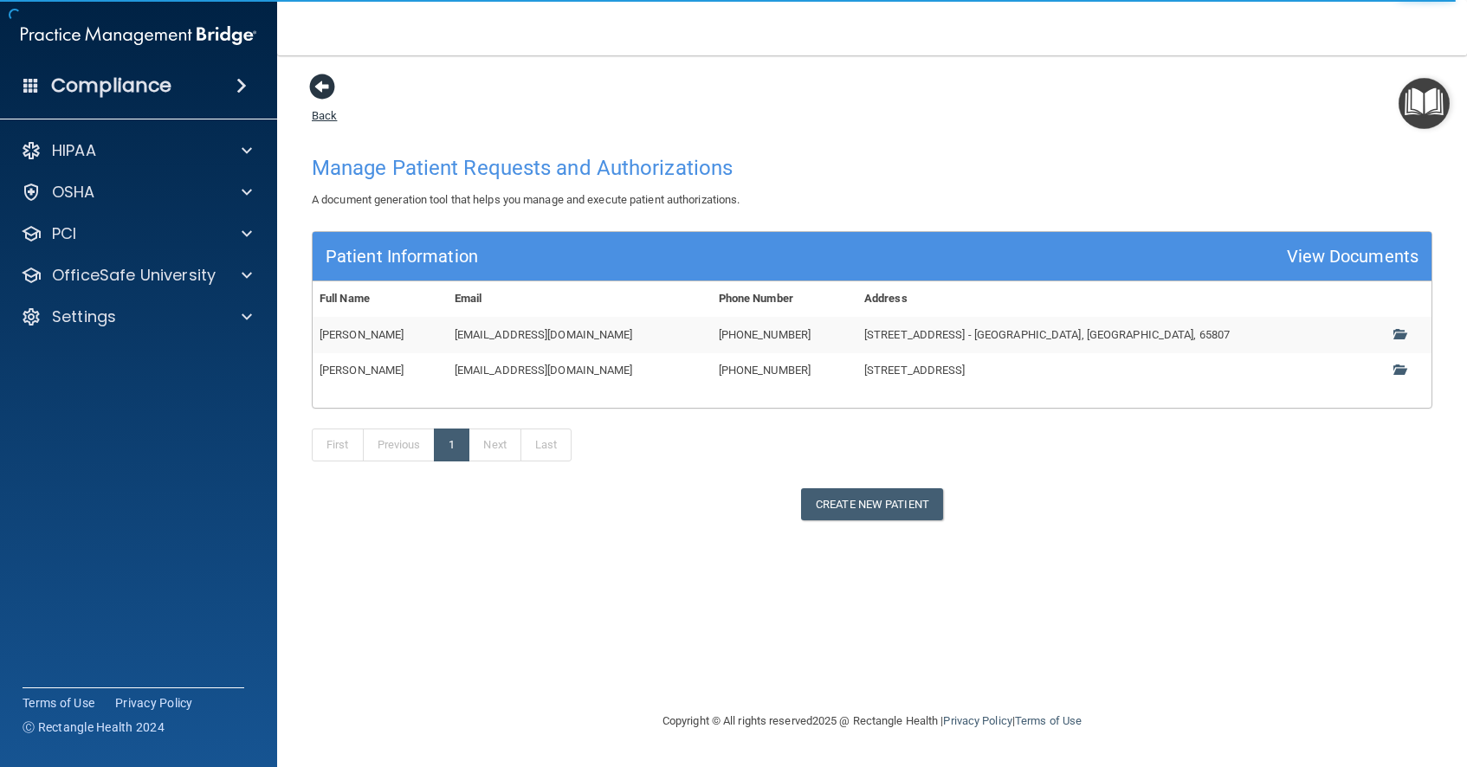
click at [323, 118] on link "Back" at bounding box center [324, 105] width 25 height 34
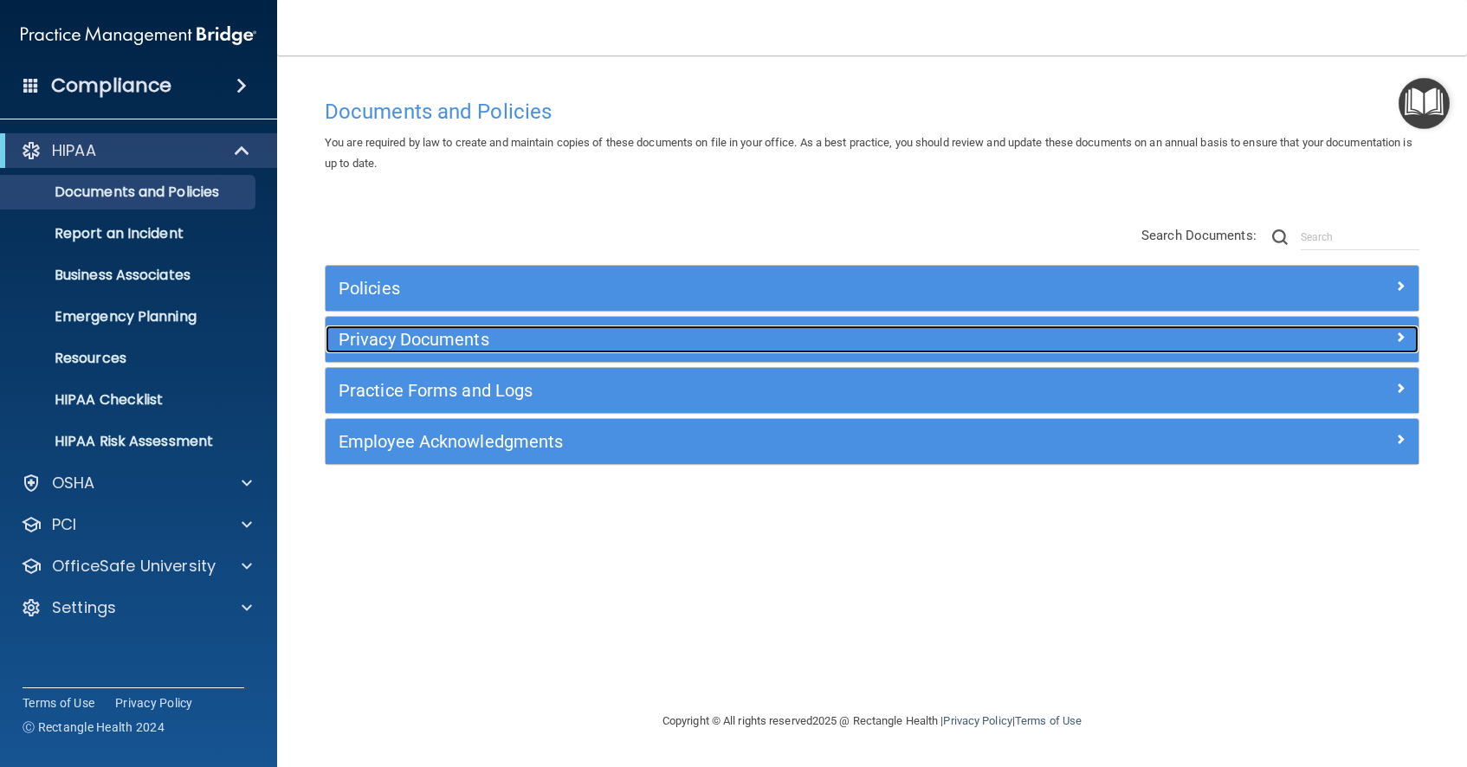
click at [481, 337] on h5 "Privacy Documents" at bounding box center [736, 339] width 794 height 19
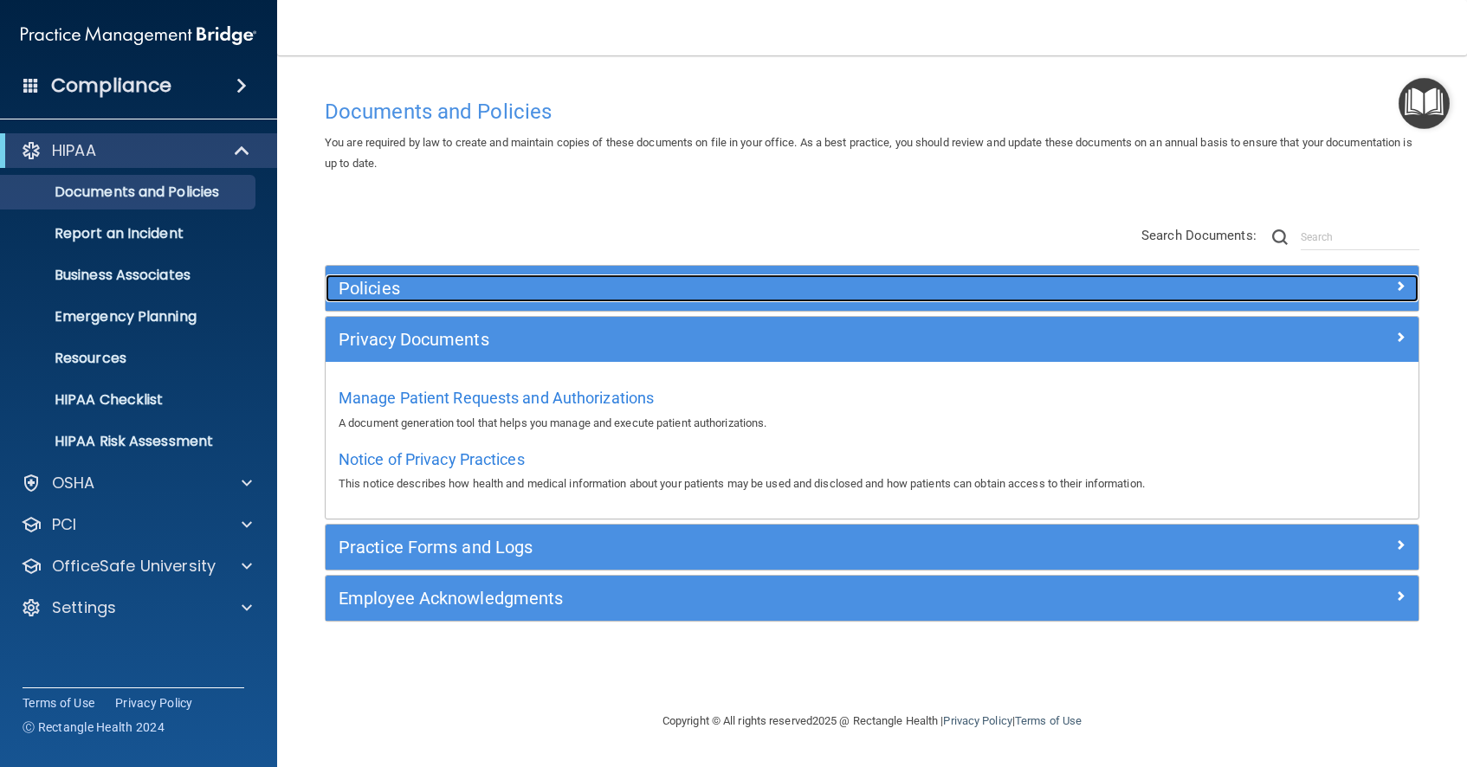
click at [446, 281] on h5 "Policies" at bounding box center [736, 288] width 794 height 19
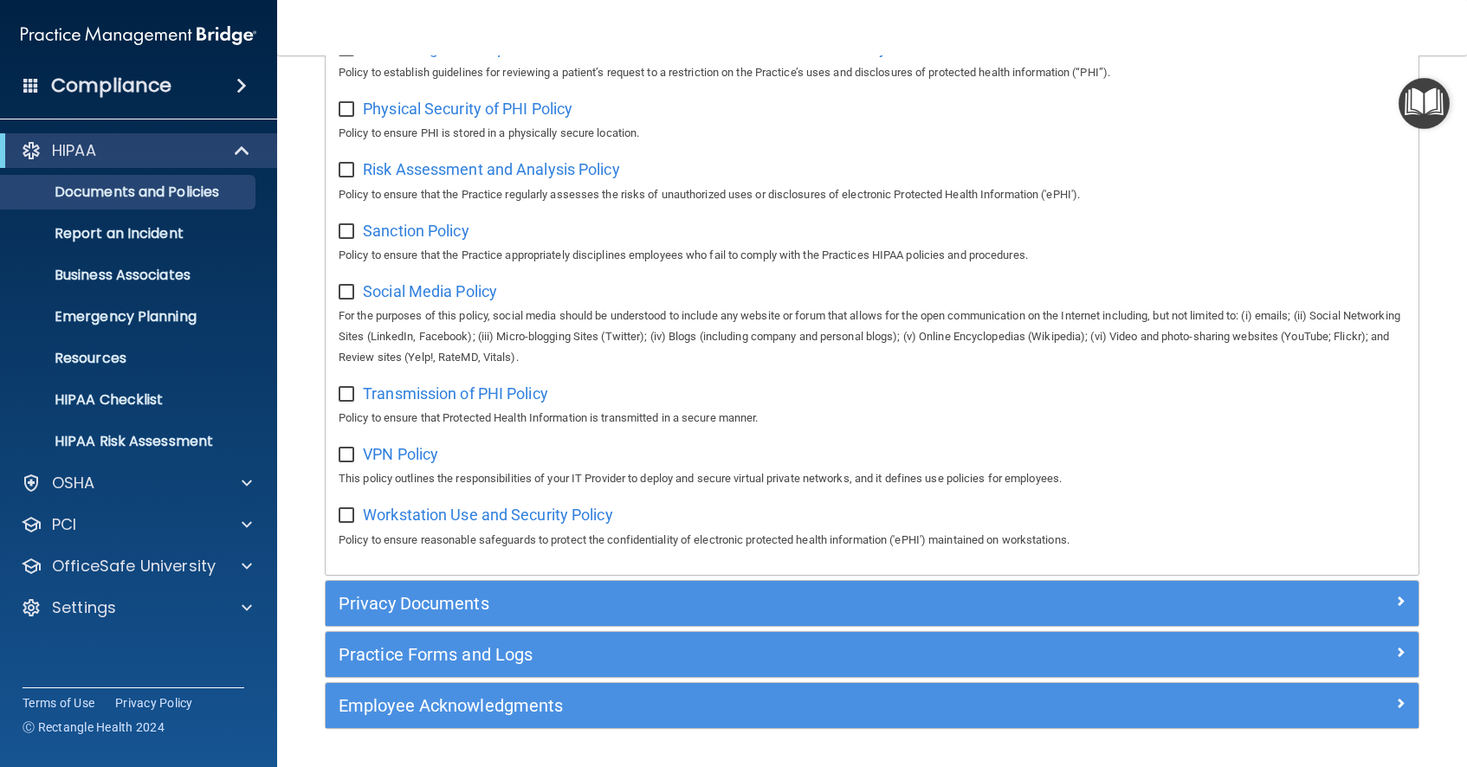
scroll to position [1213, 0]
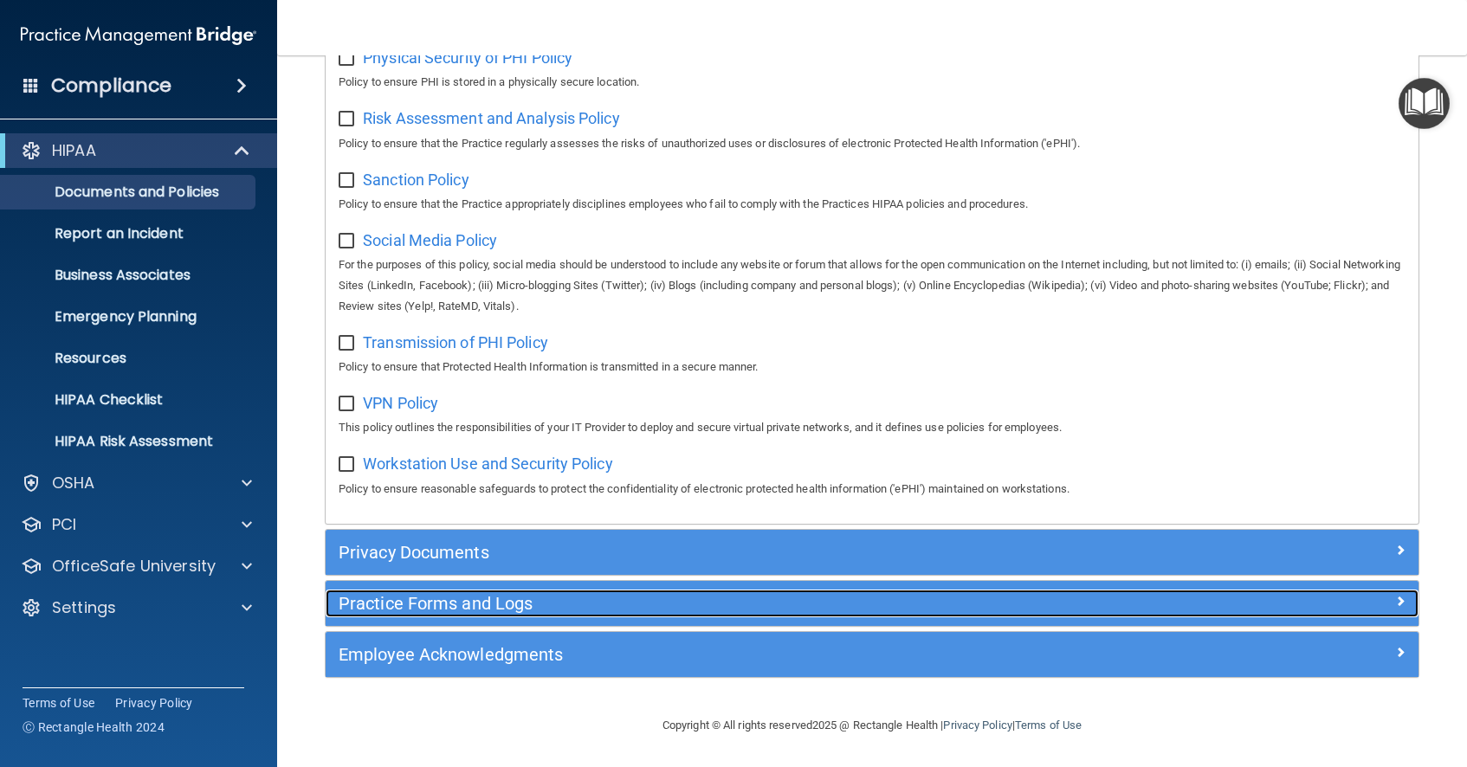
click at [528, 604] on h5 "Practice Forms and Logs" at bounding box center [736, 603] width 794 height 19
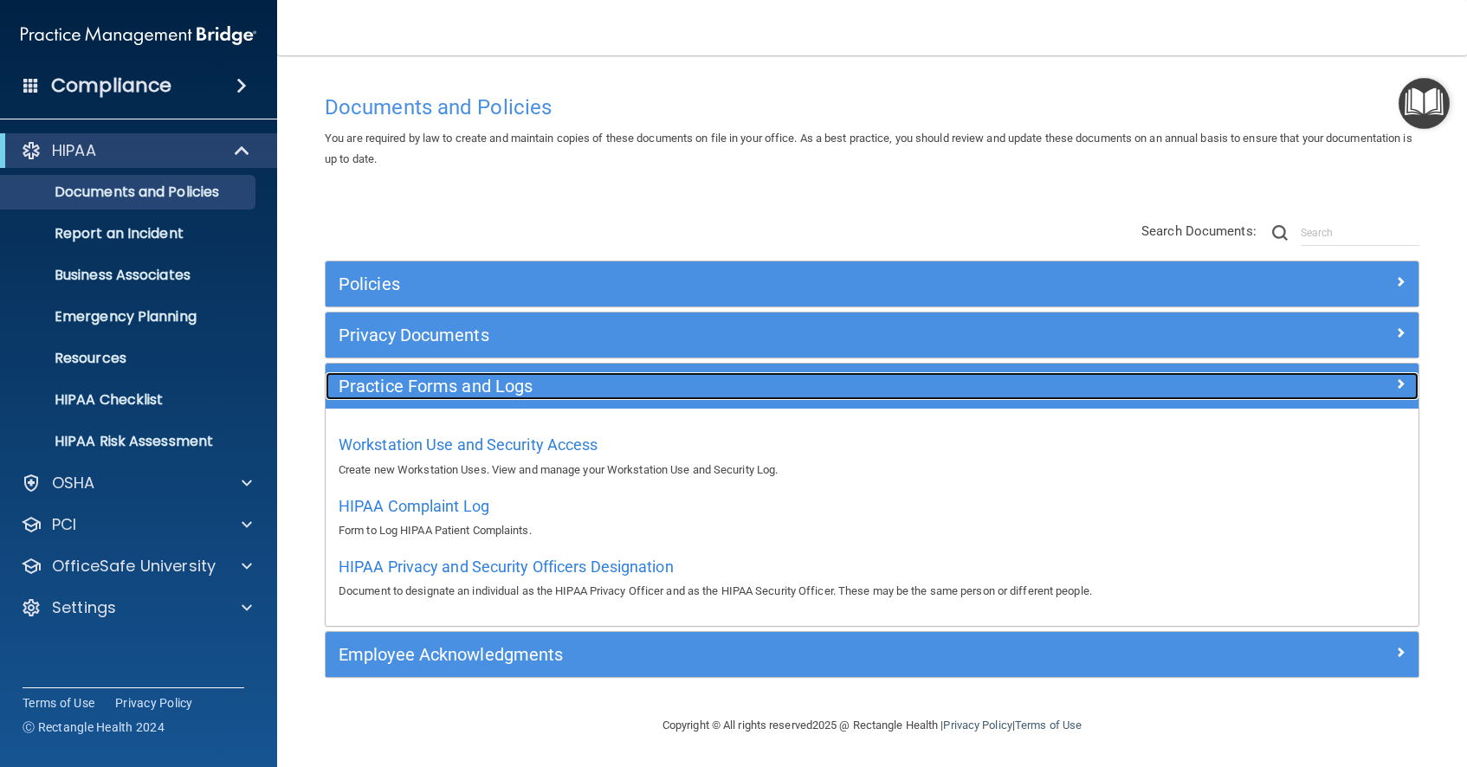
scroll to position [4, 0]
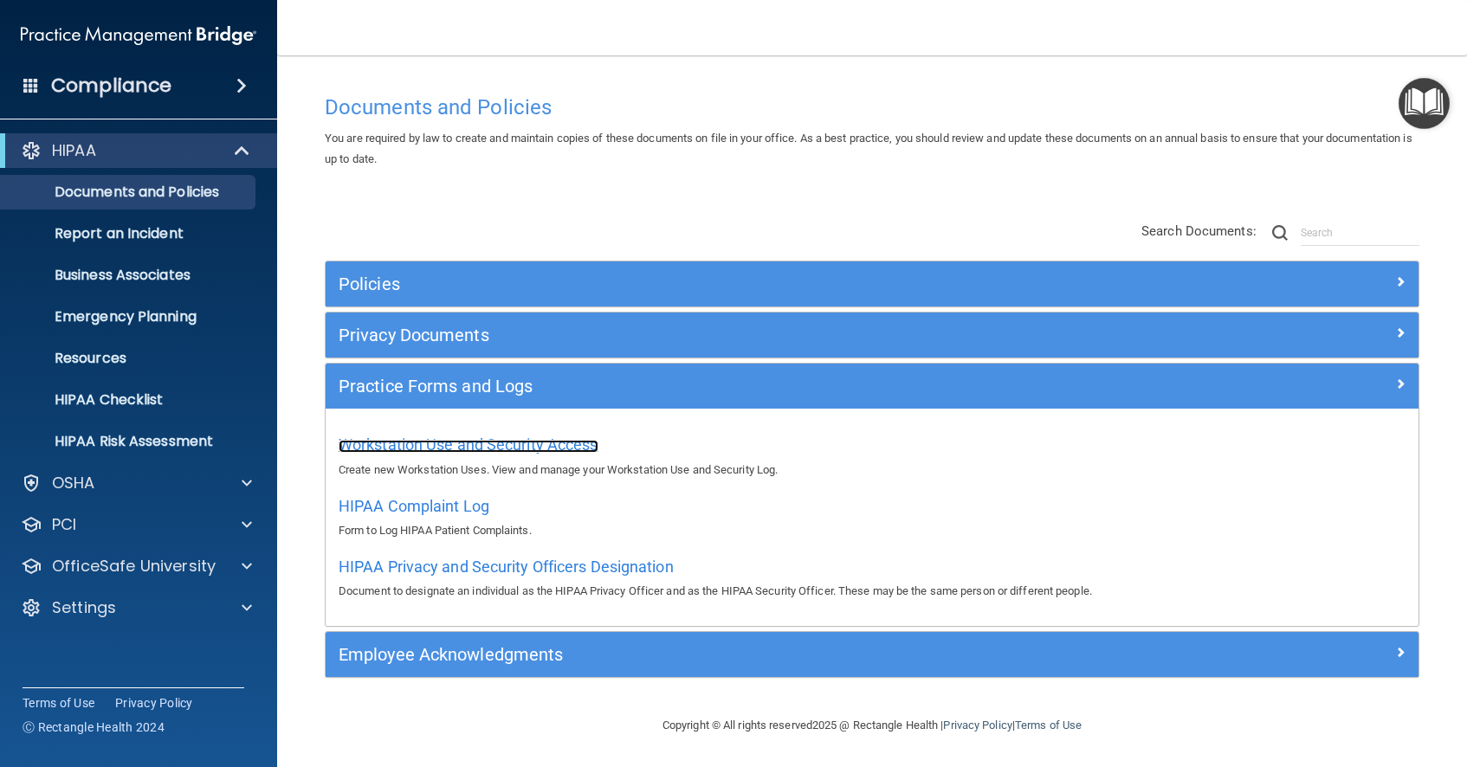
click at [513, 448] on span "Workstation Use and Security Access" at bounding box center [469, 445] width 260 height 18
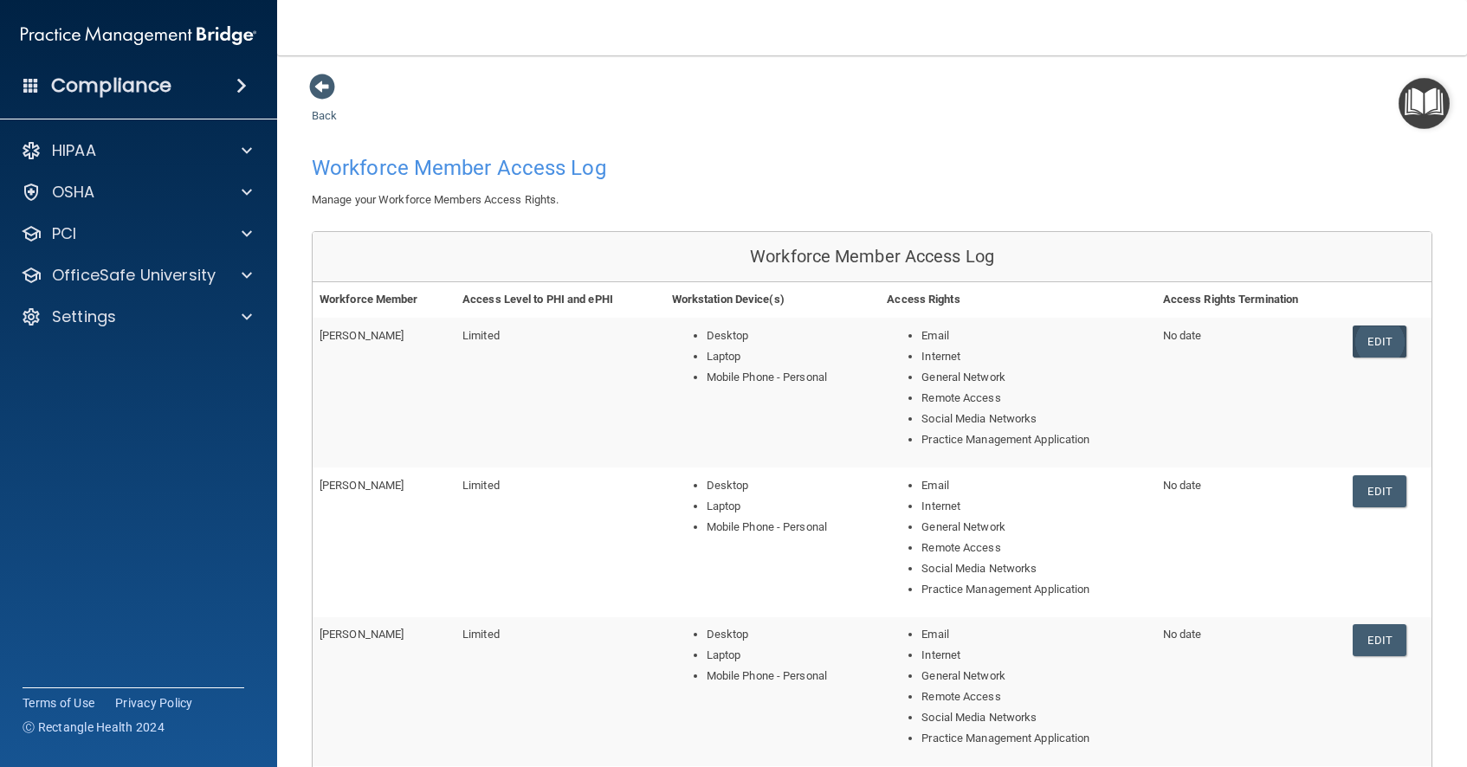
click at [1368, 348] on link "Edit" at bounding box center [1379, 342] width 53 height 32
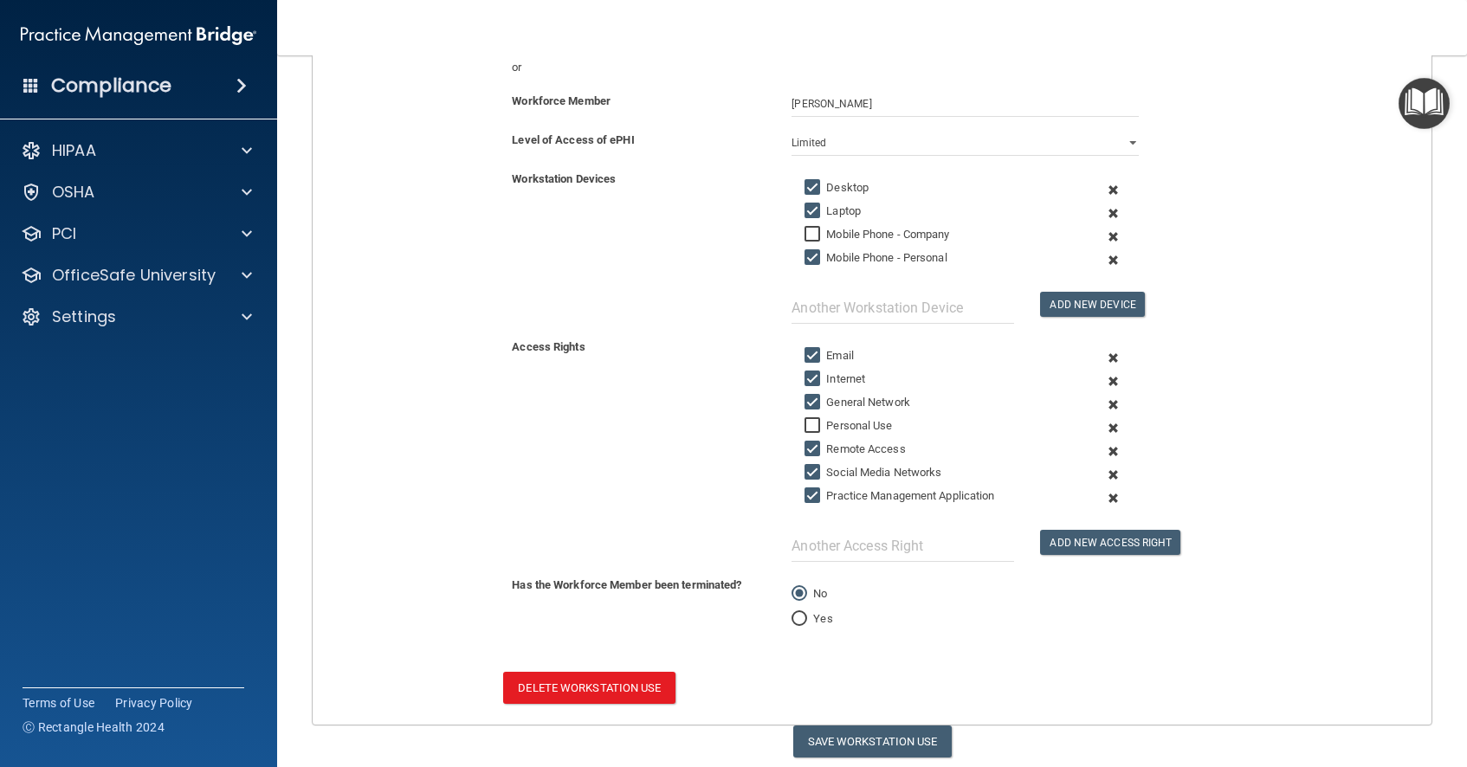
scroll to position [331, 0]
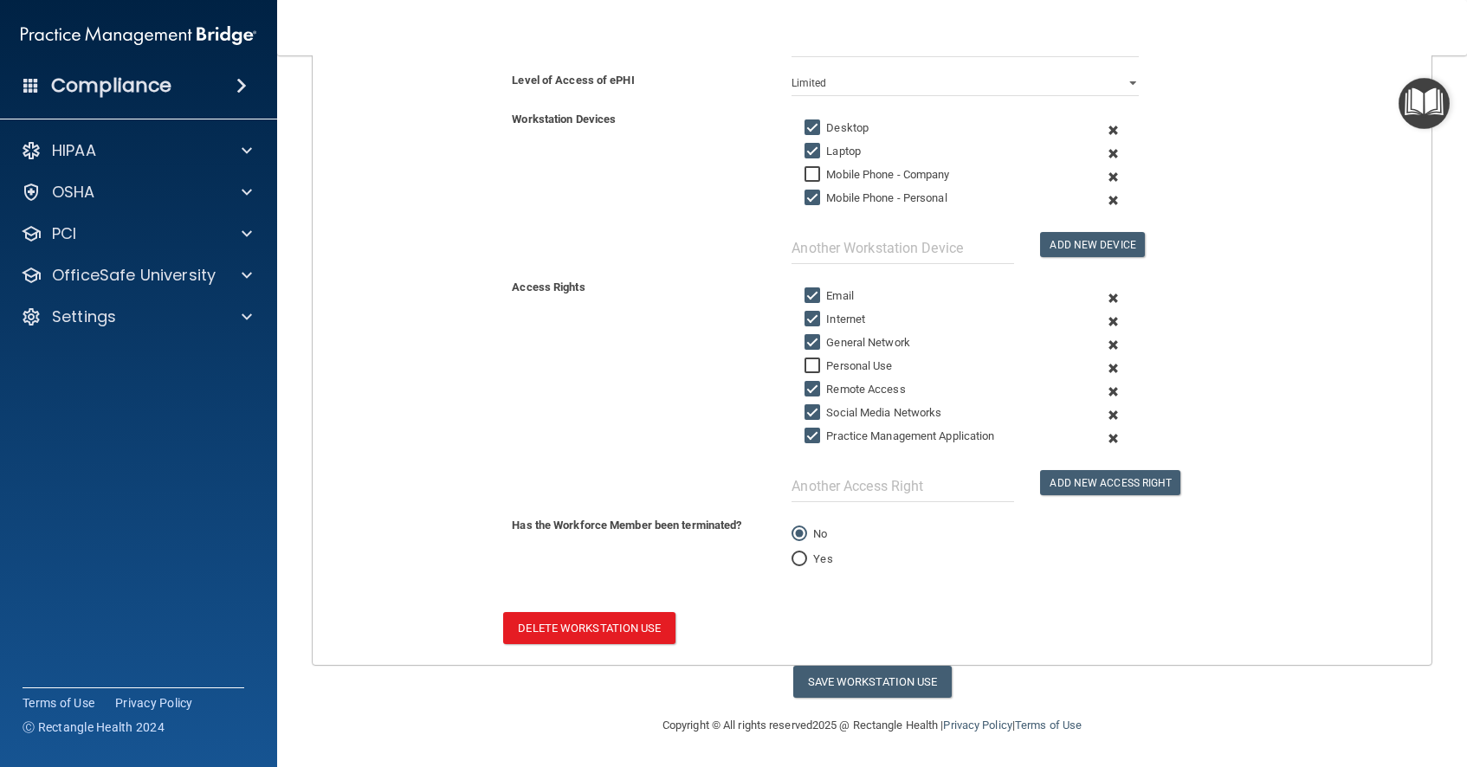
click at [803, 559] on input "Yes" at bounding box center [800, 559] width 16 height 13
radio input "true"
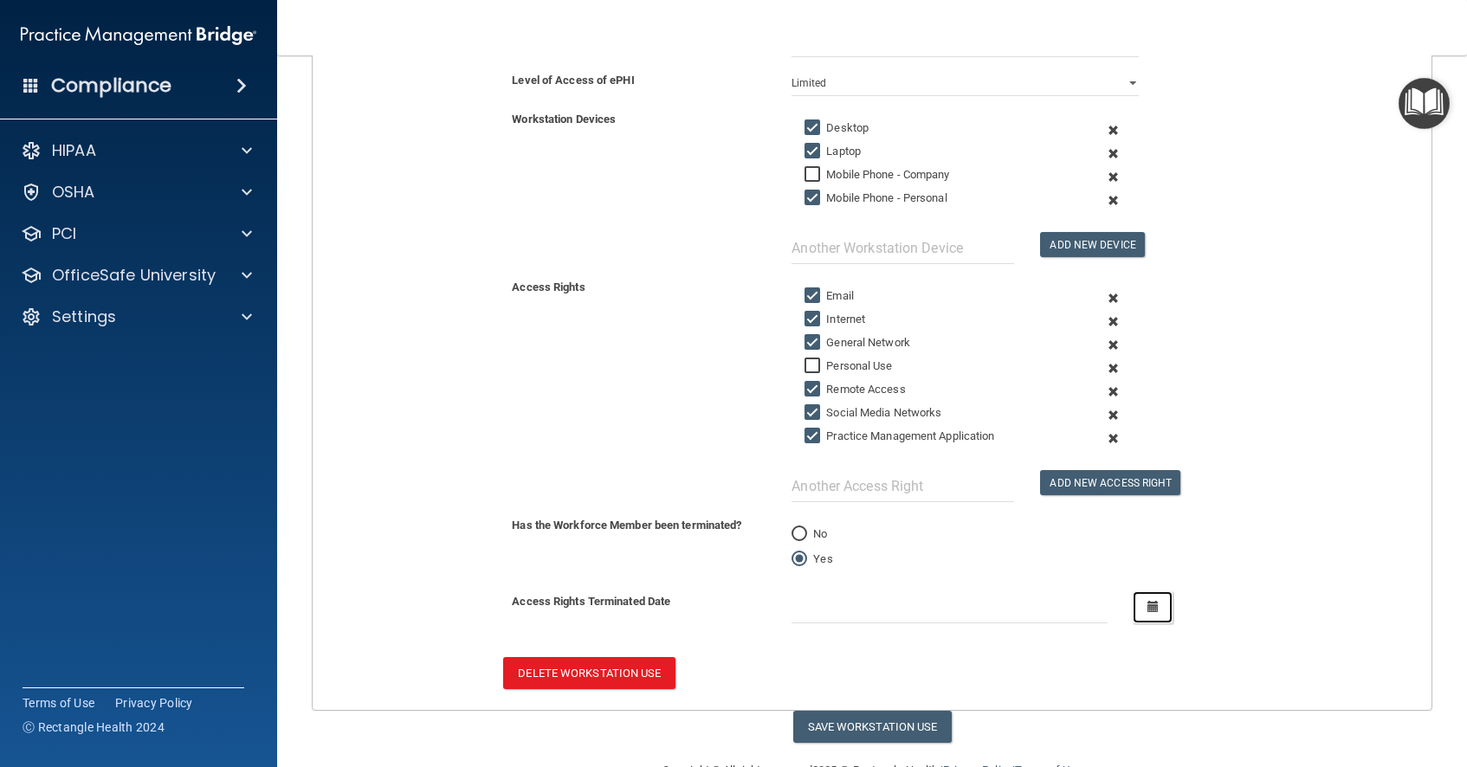
click at [1153, 611] on icon "button" at bounding box center [1153, 606] width 11 height 11
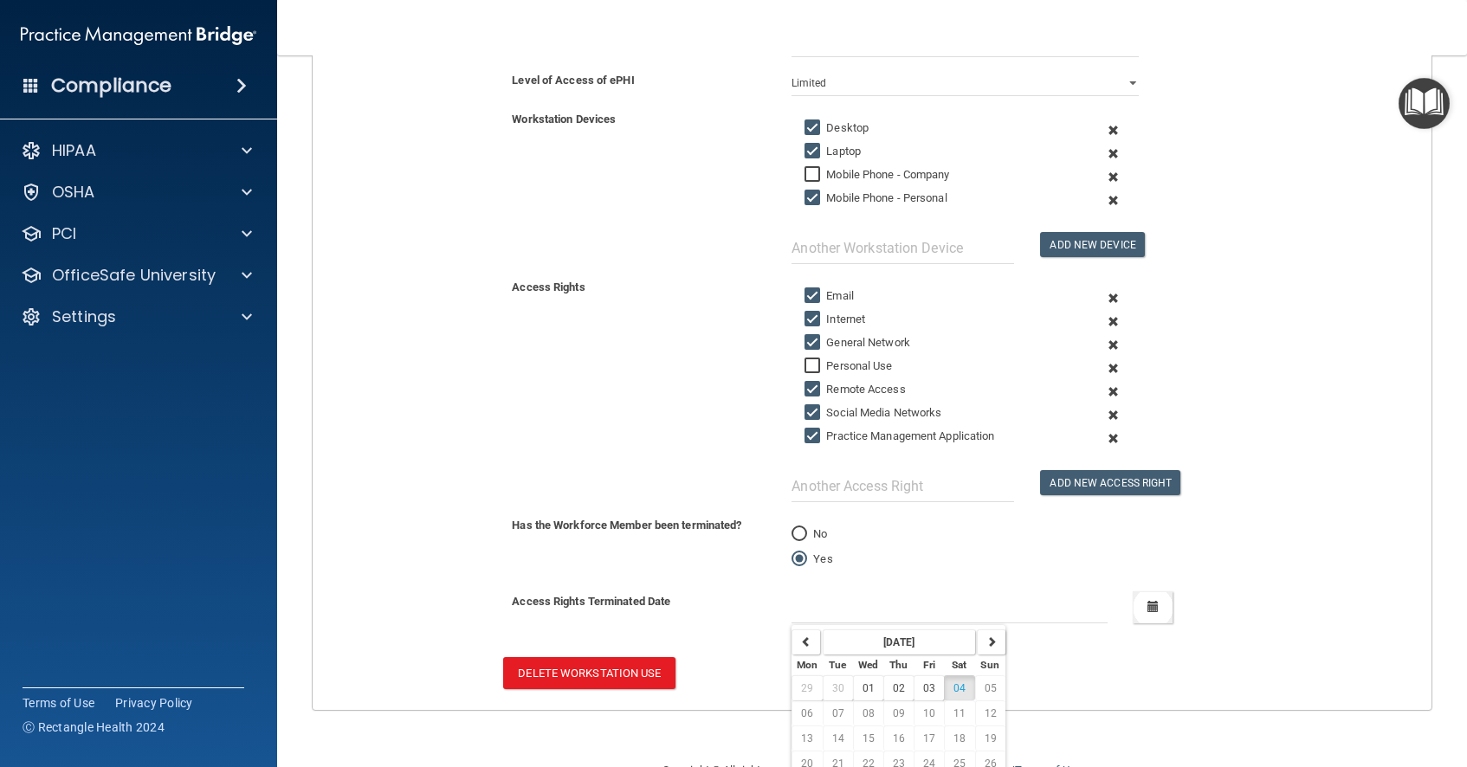
scroll to position [390, 0]
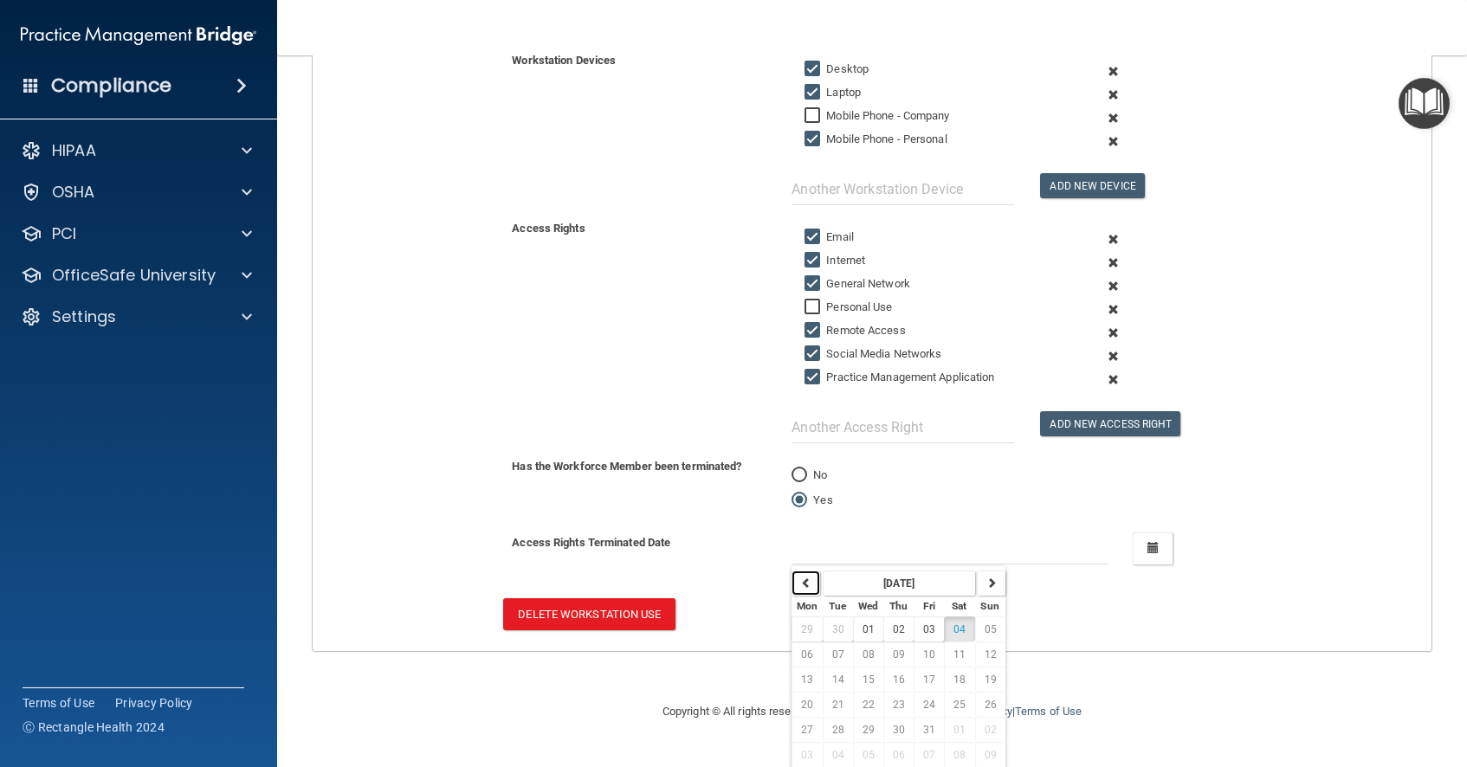
click at [807, 583] on icon "button" at bounding box center [806, 583] width 10 height 10
click at [933, 628] on span "05" at bounding box center [929, 630] width 12 height 12
type input "[DATE]"
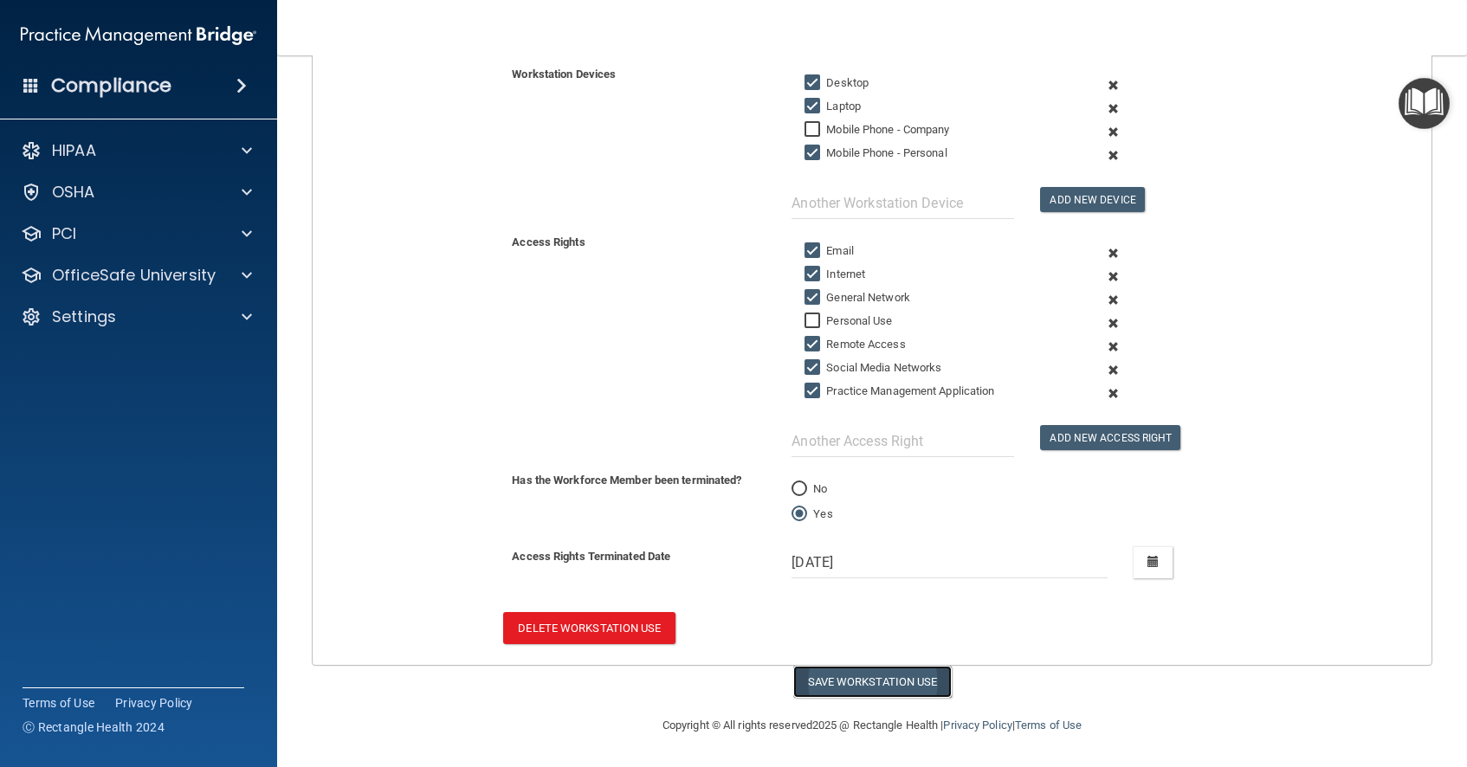
click at [900, 685] on button "Save Workstation Use" at bounding box center [872, 682] width 158 height 32
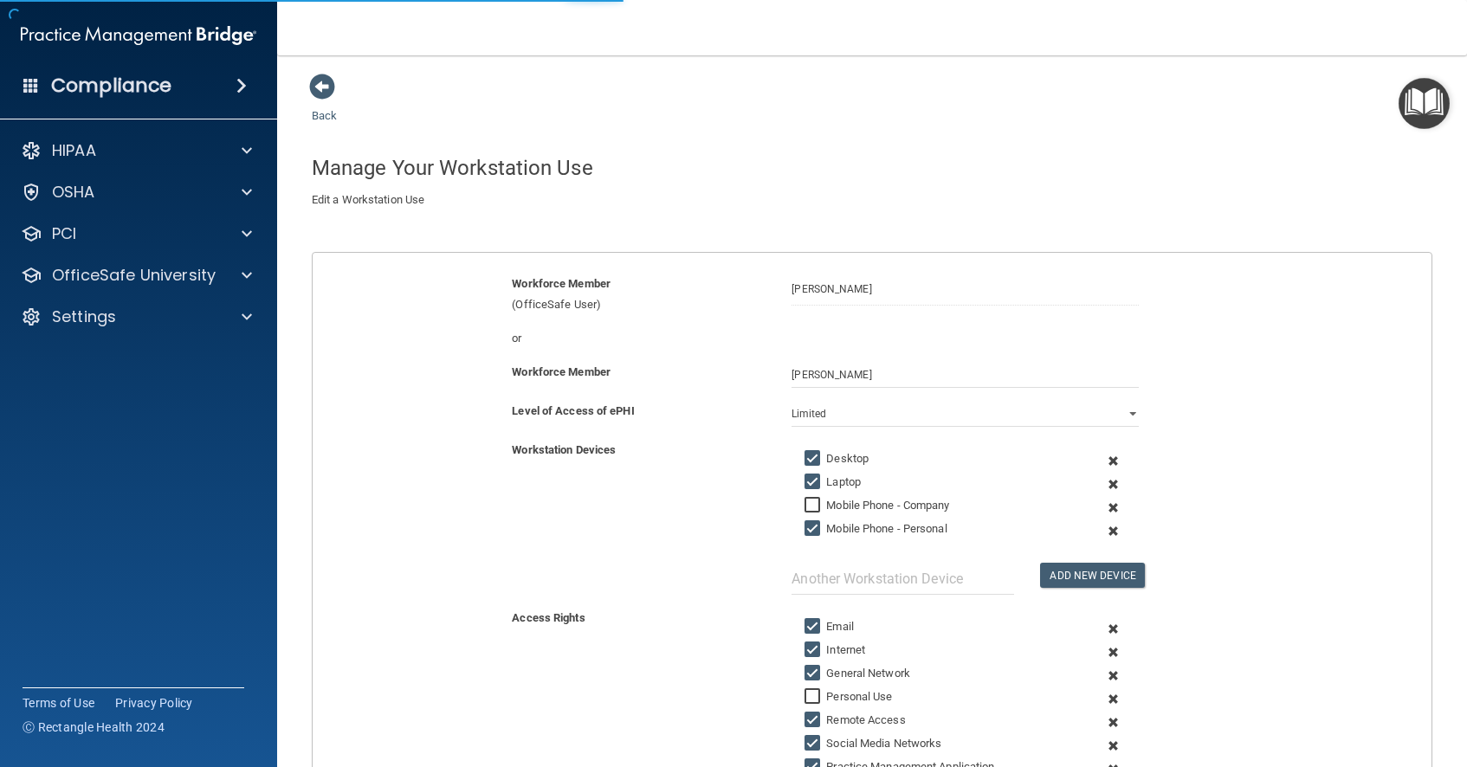
select select "? string:Limited ?"
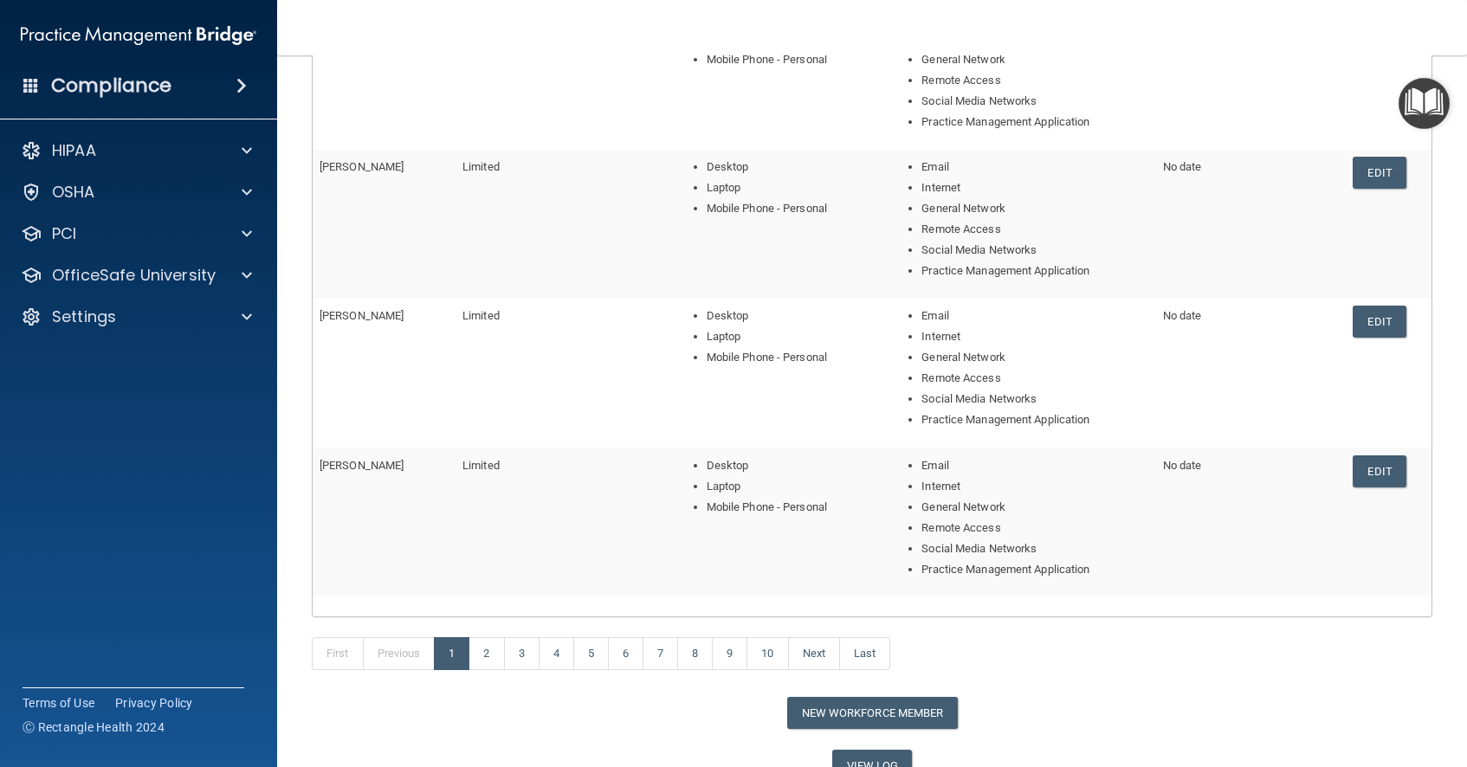
scroll to position [534, 0]
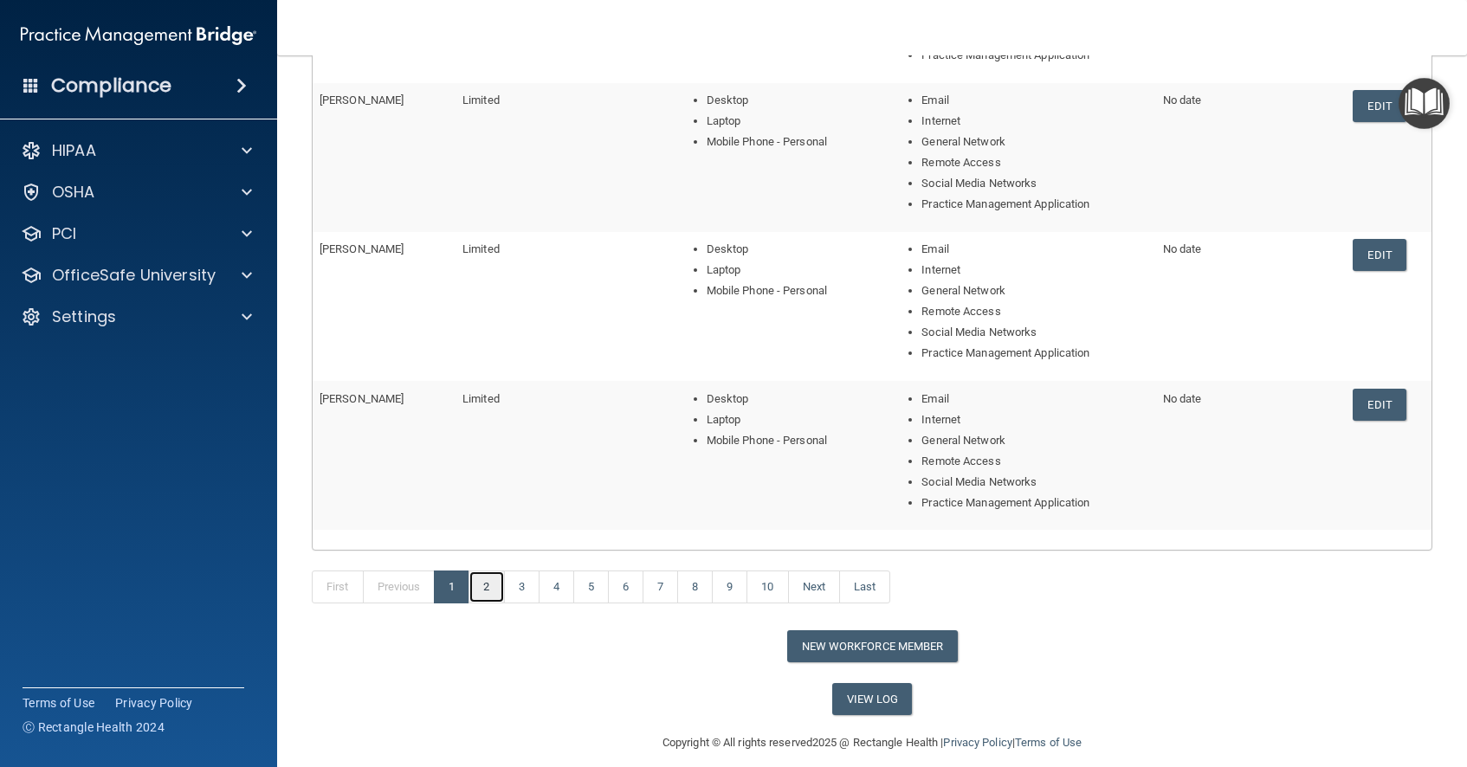
click at [495, 585] on link "2" at bounding box center [487, 587] width 36 height 33
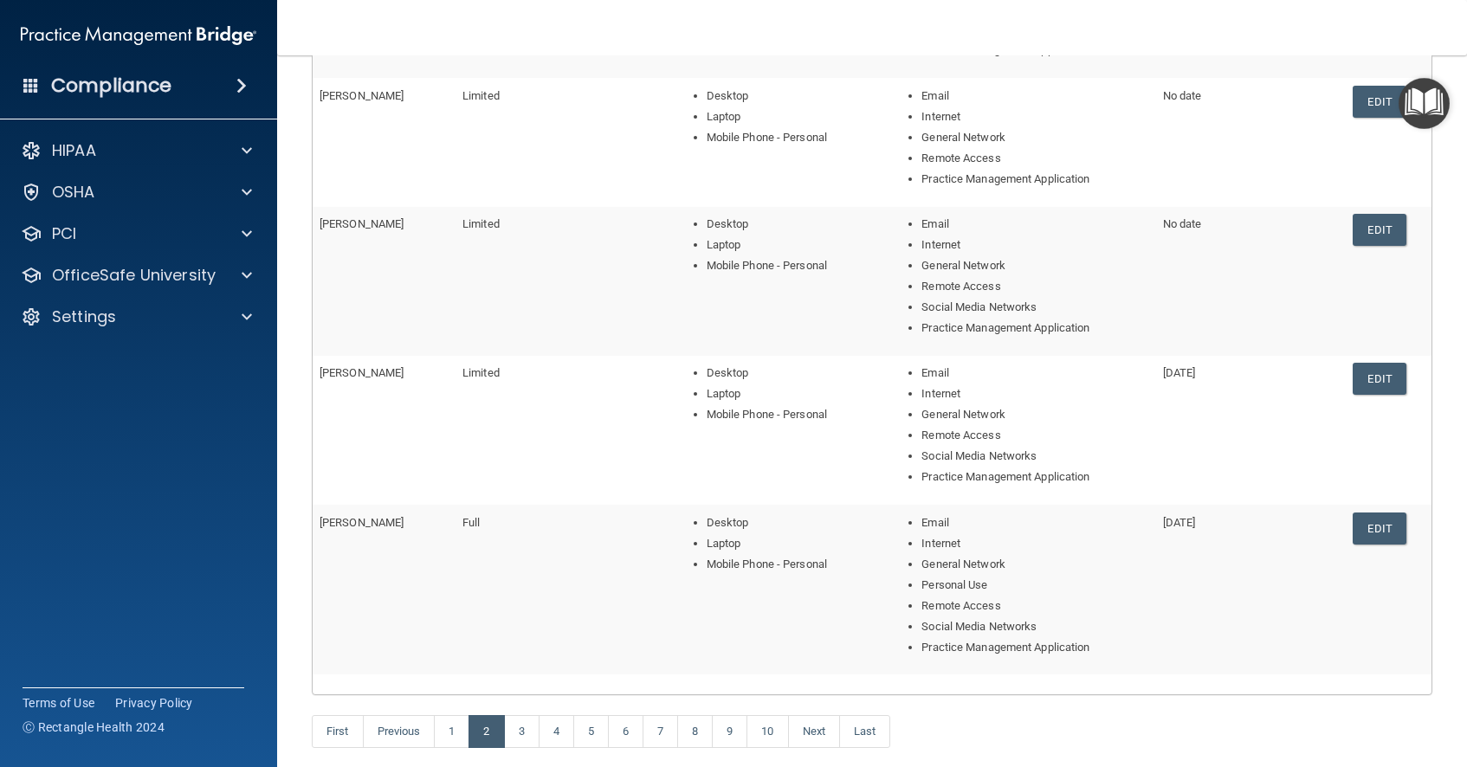
scroll to position [371, 0]
click at [521, 729] on link "3" at bounding box center [522, 730] width 36 height 33
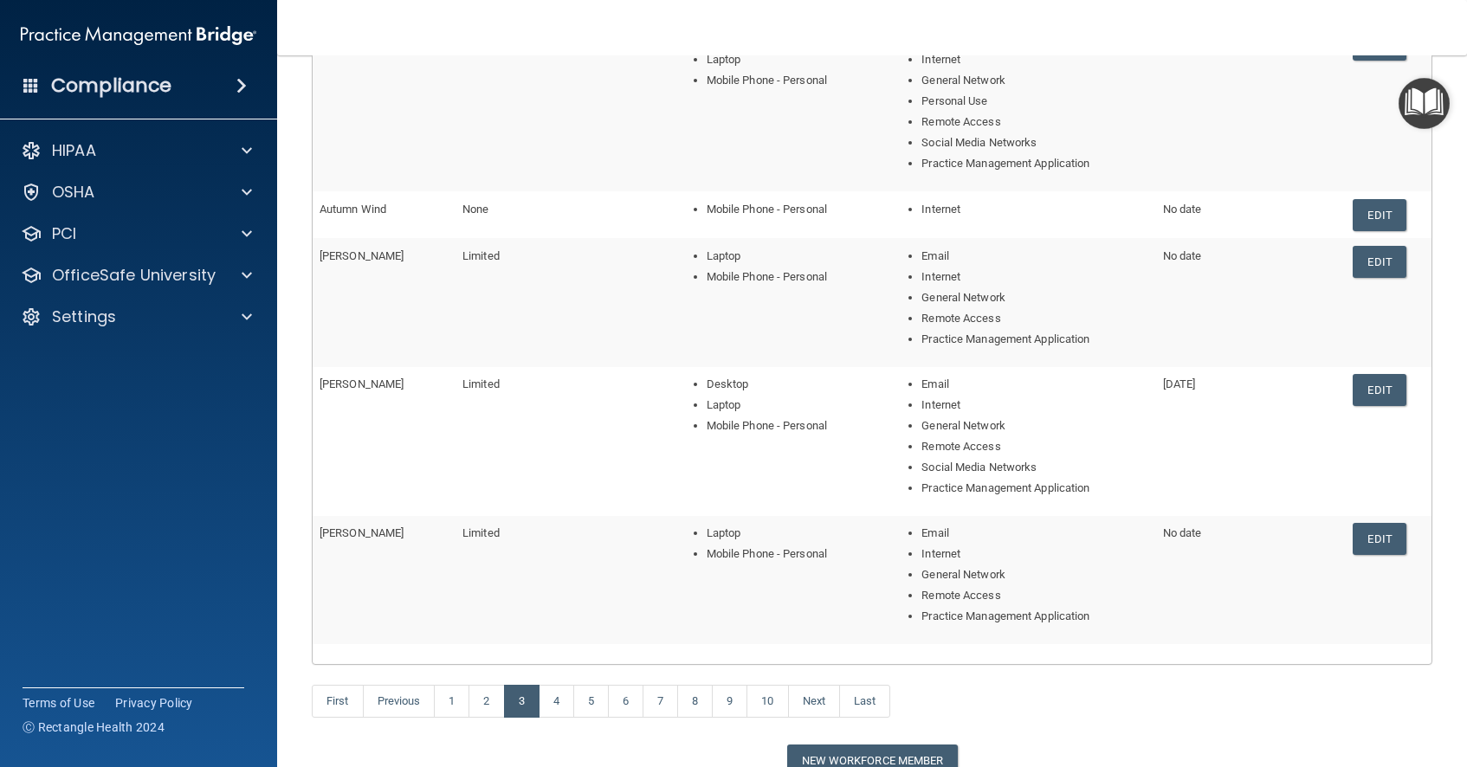
scroll to position [301, 0]
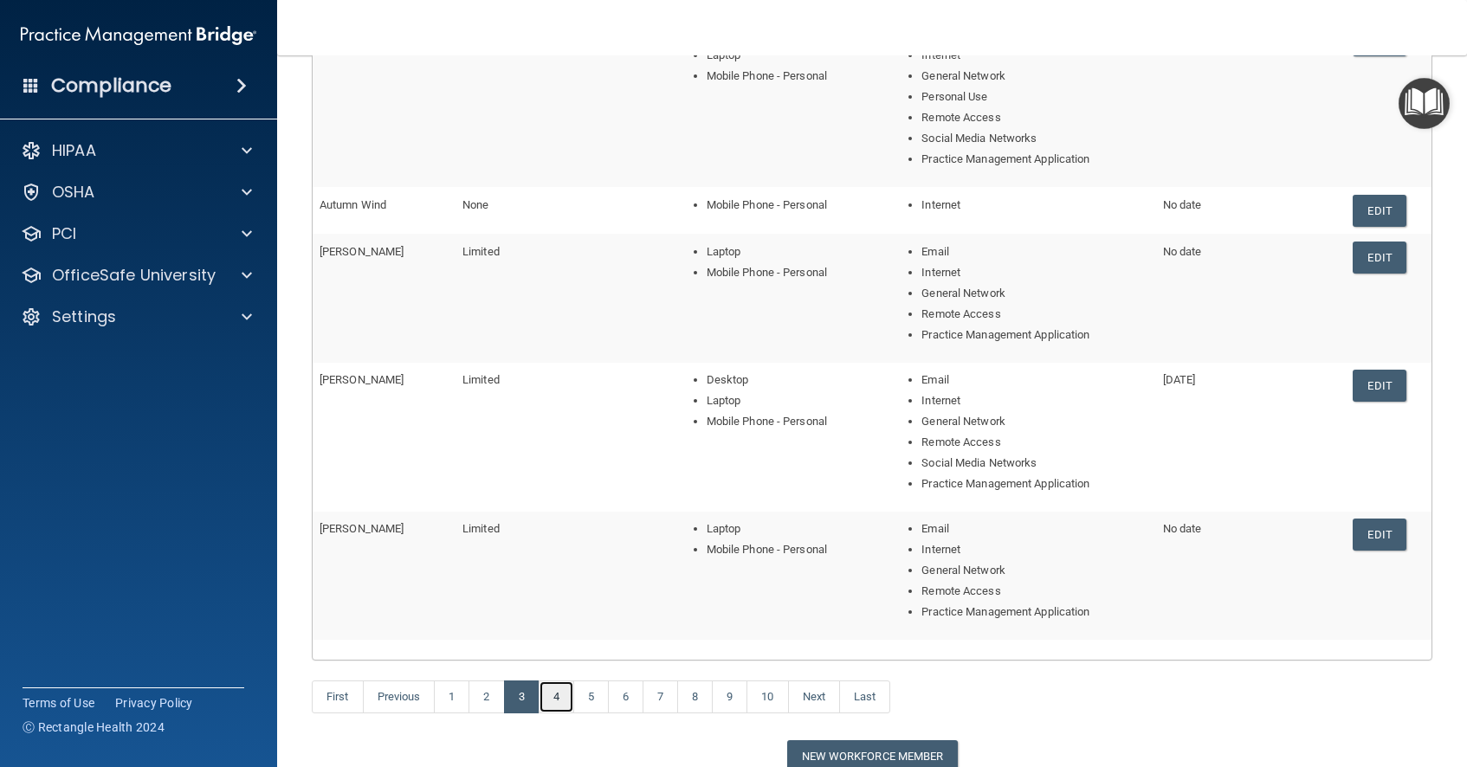
click at [559, 696] on link "4" at bounding box center [557, 697] width 36 height 33
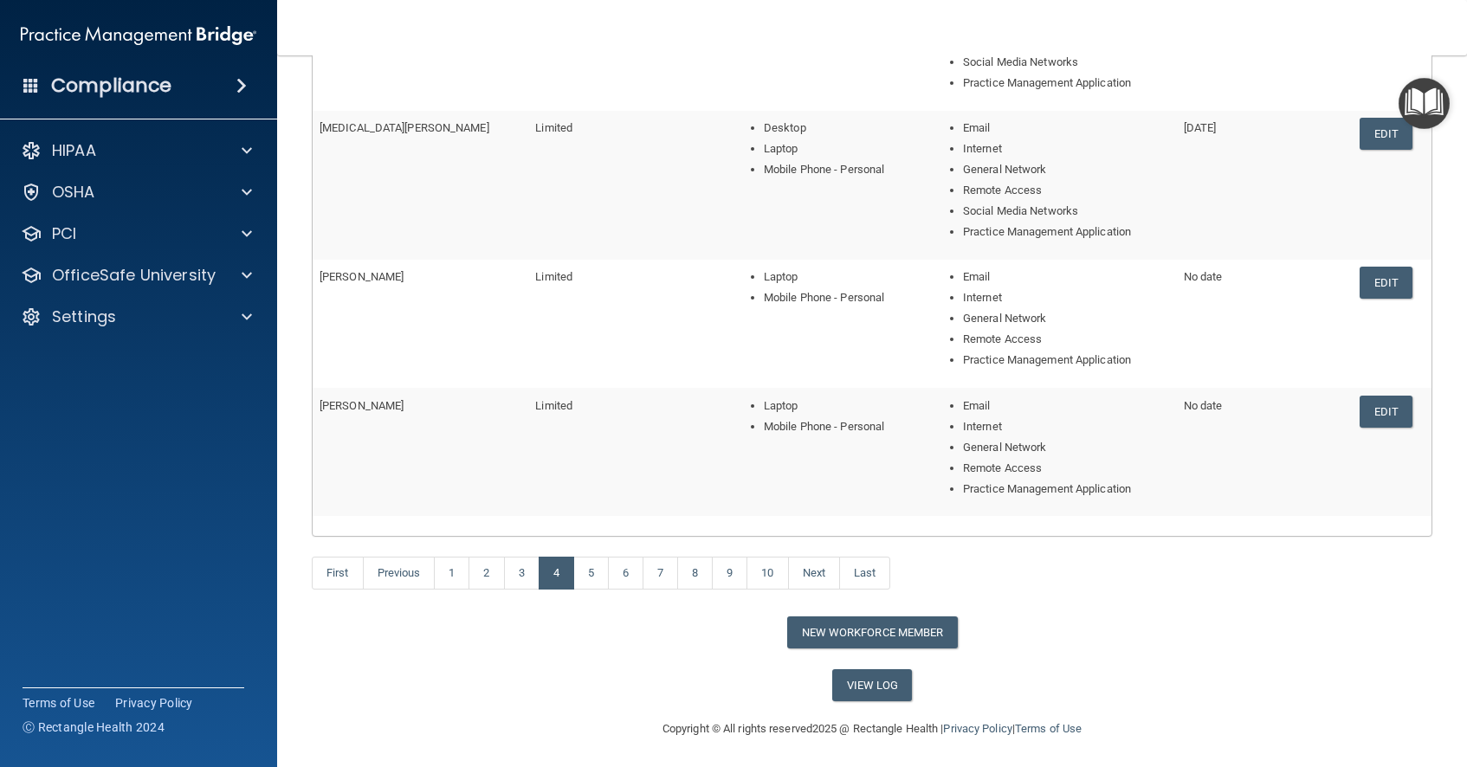
scroll to position [510, 0]
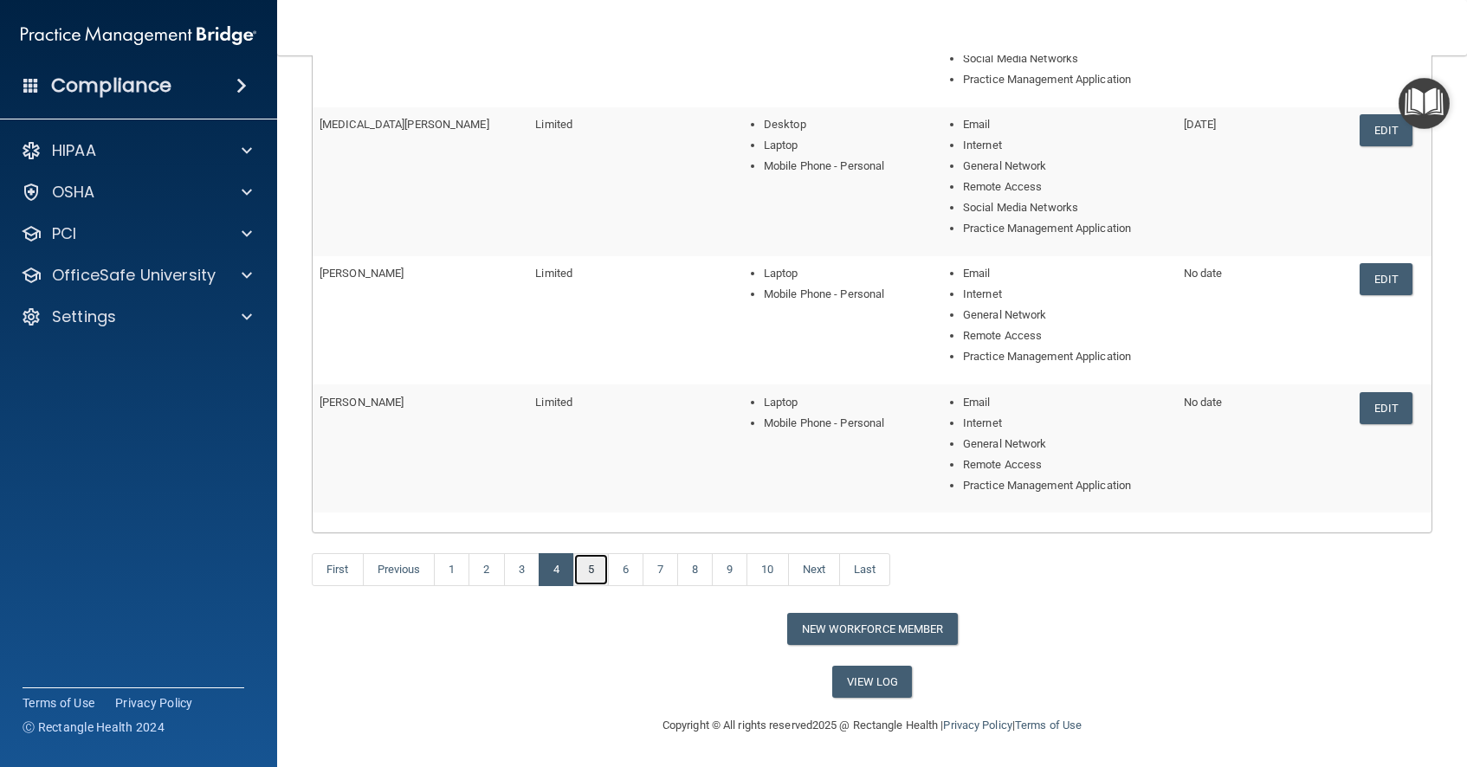
click at [600, 568] on link "5" at bounding box center [591, 569] width 36 height 33
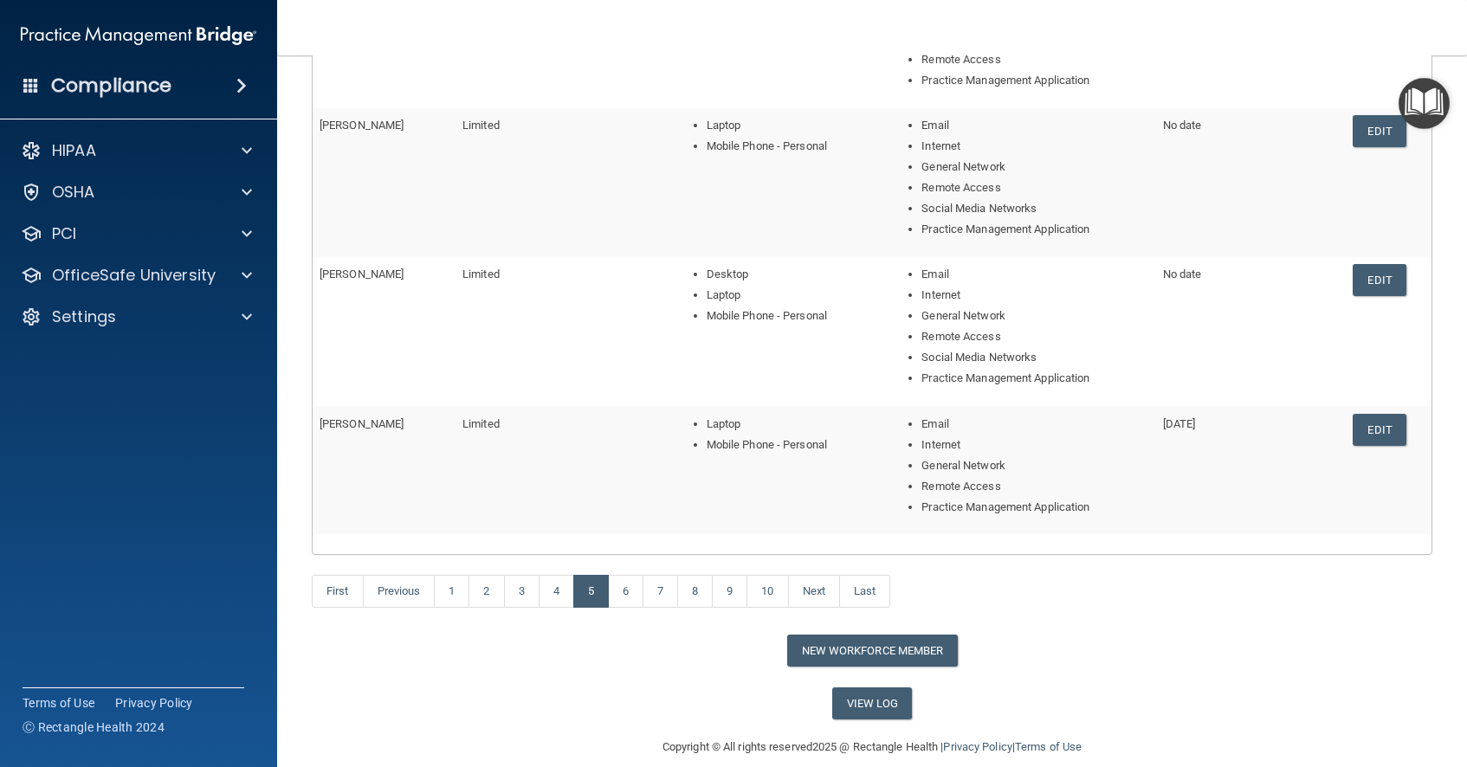
scroll to position [494, 0]
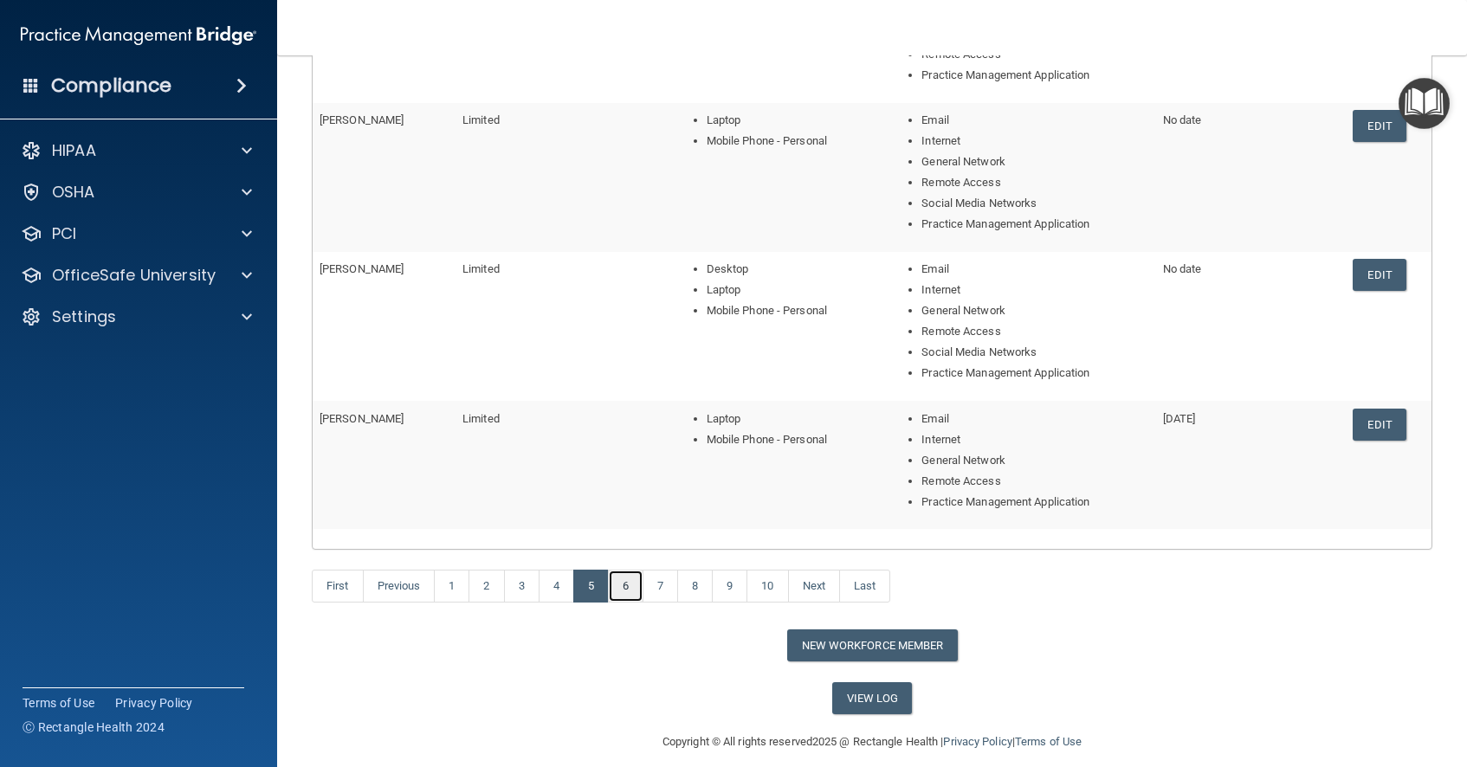
click at [628, 586] on link "6" at bounding box center [626, 586] width 36 height 33
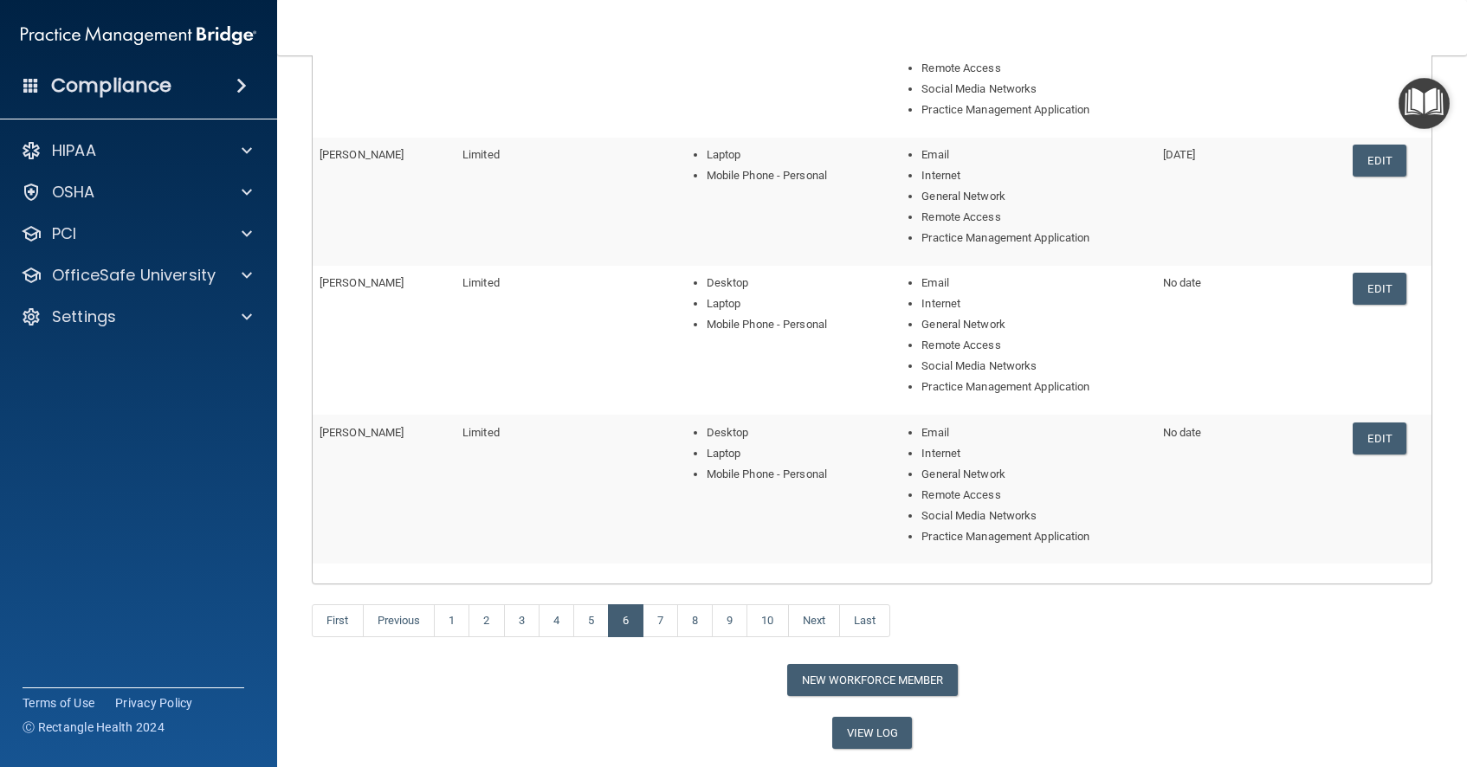
scroll to position [510, 0]
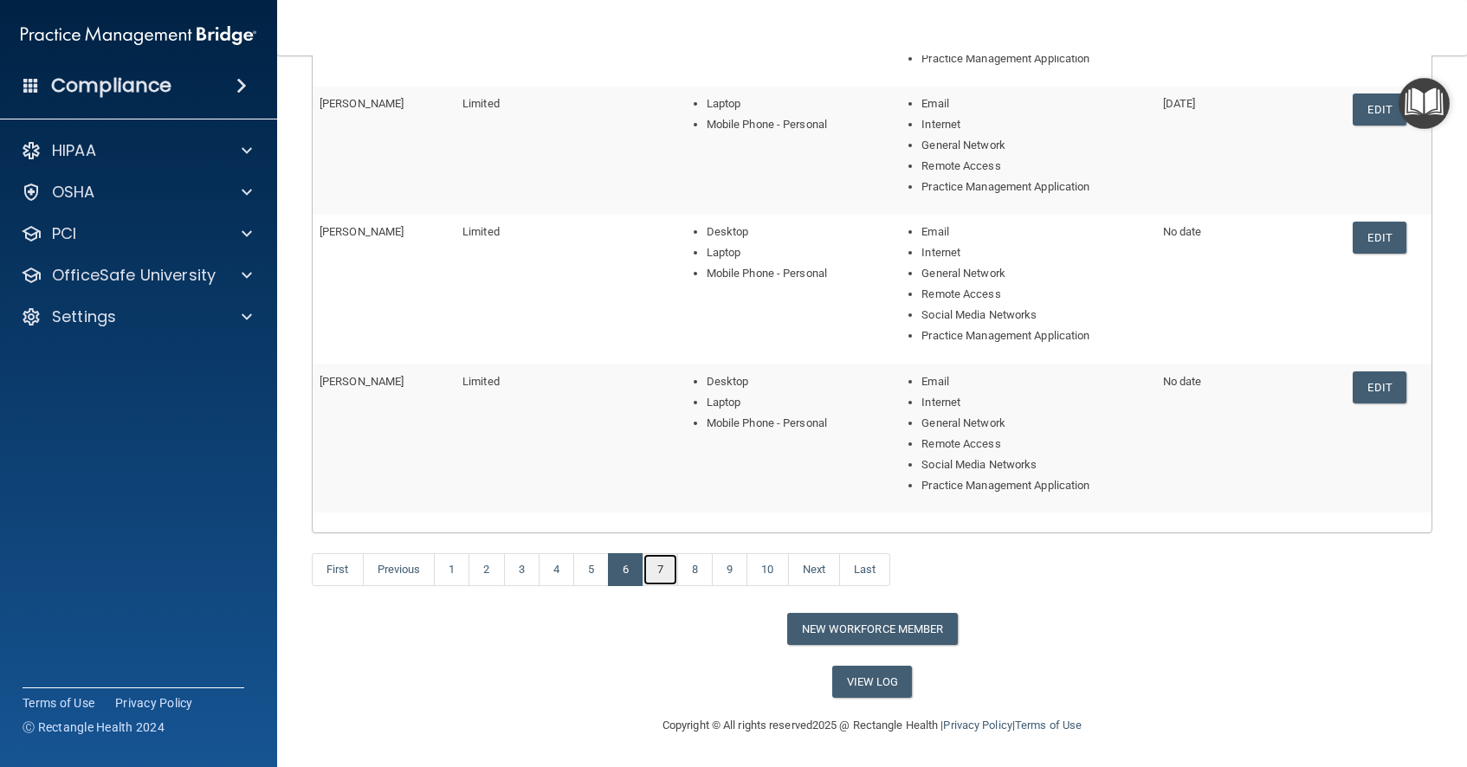
click at [674, 568] on link "7" at bounding box center [661, 569] width 36 height 33
